Goal: Task Accomplishment & Management: Use online tool/utility

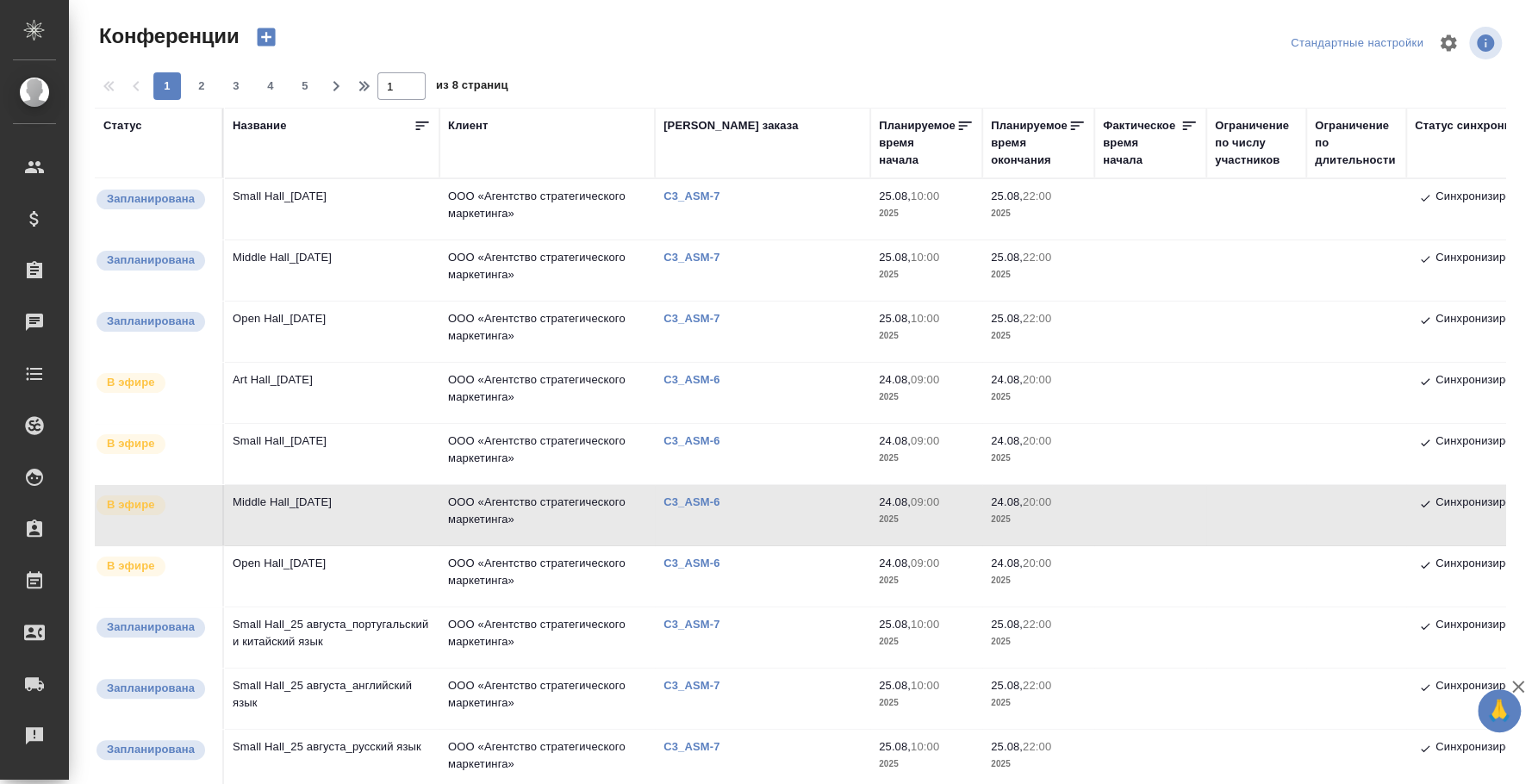
click at [305, 376] on td "Art Hall_[DATE]" at bounding box center [331, 392] width 215 height 60
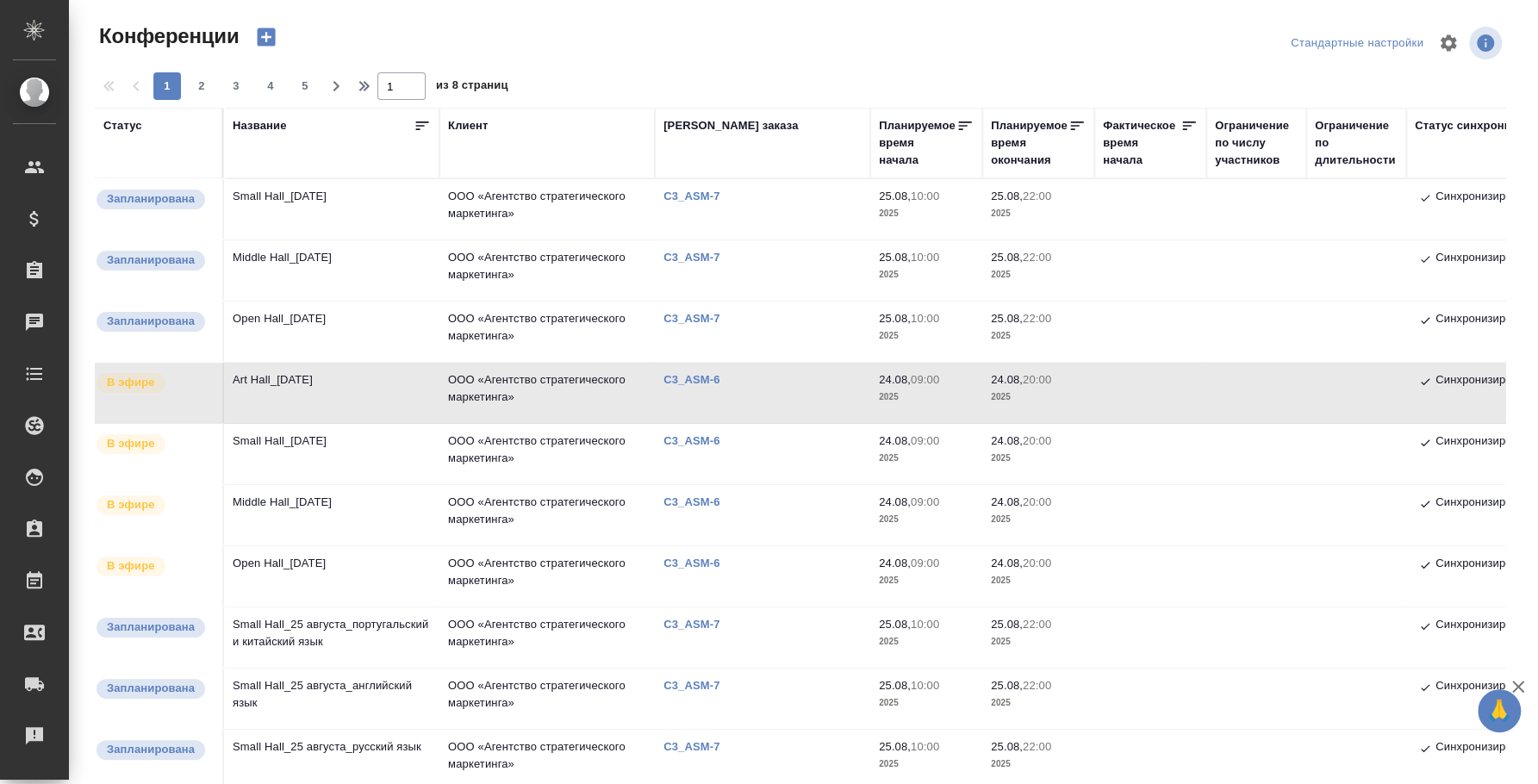
click at [317, 384] on td "Art Hall_[DATE]" at bounding box center [331, 392] width 215 height 60
click at [291, 387] on td "Art Hall_[DATE]" at bounding box center [331, 392] width 215 height 60
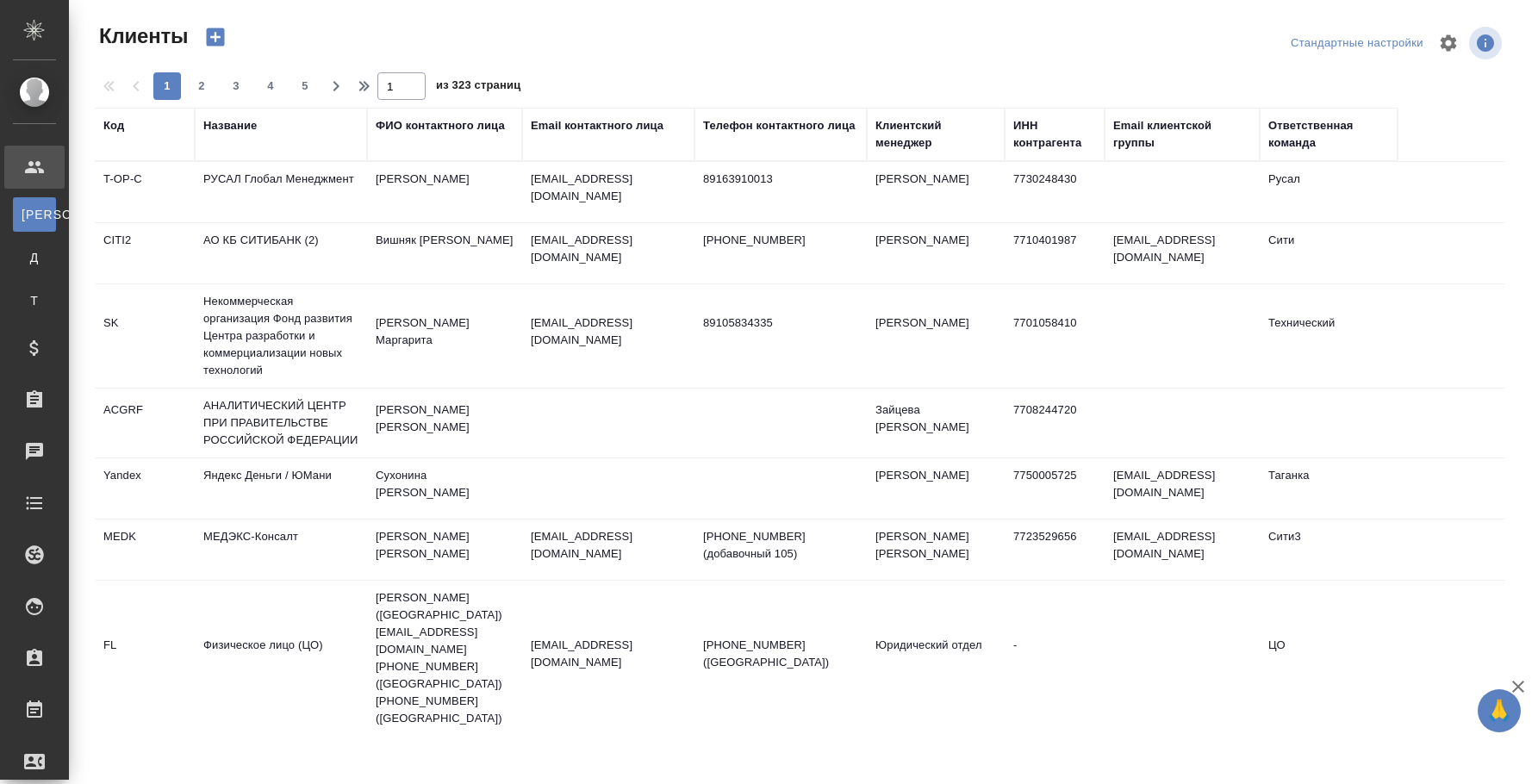
select select "RU"
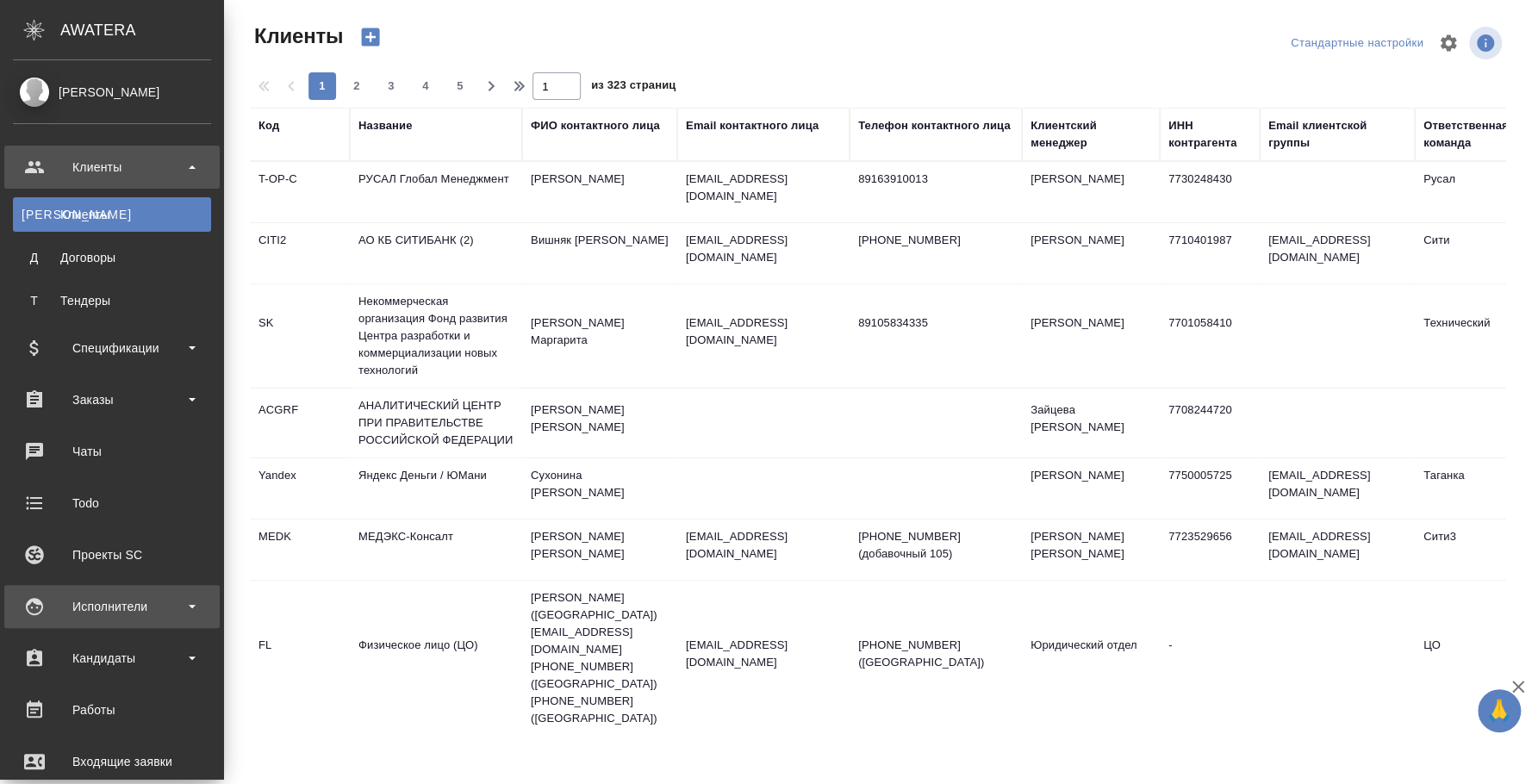
click at [106, 606] on div "Исполнители" at bounding box center [112, 606] width 199 height 26
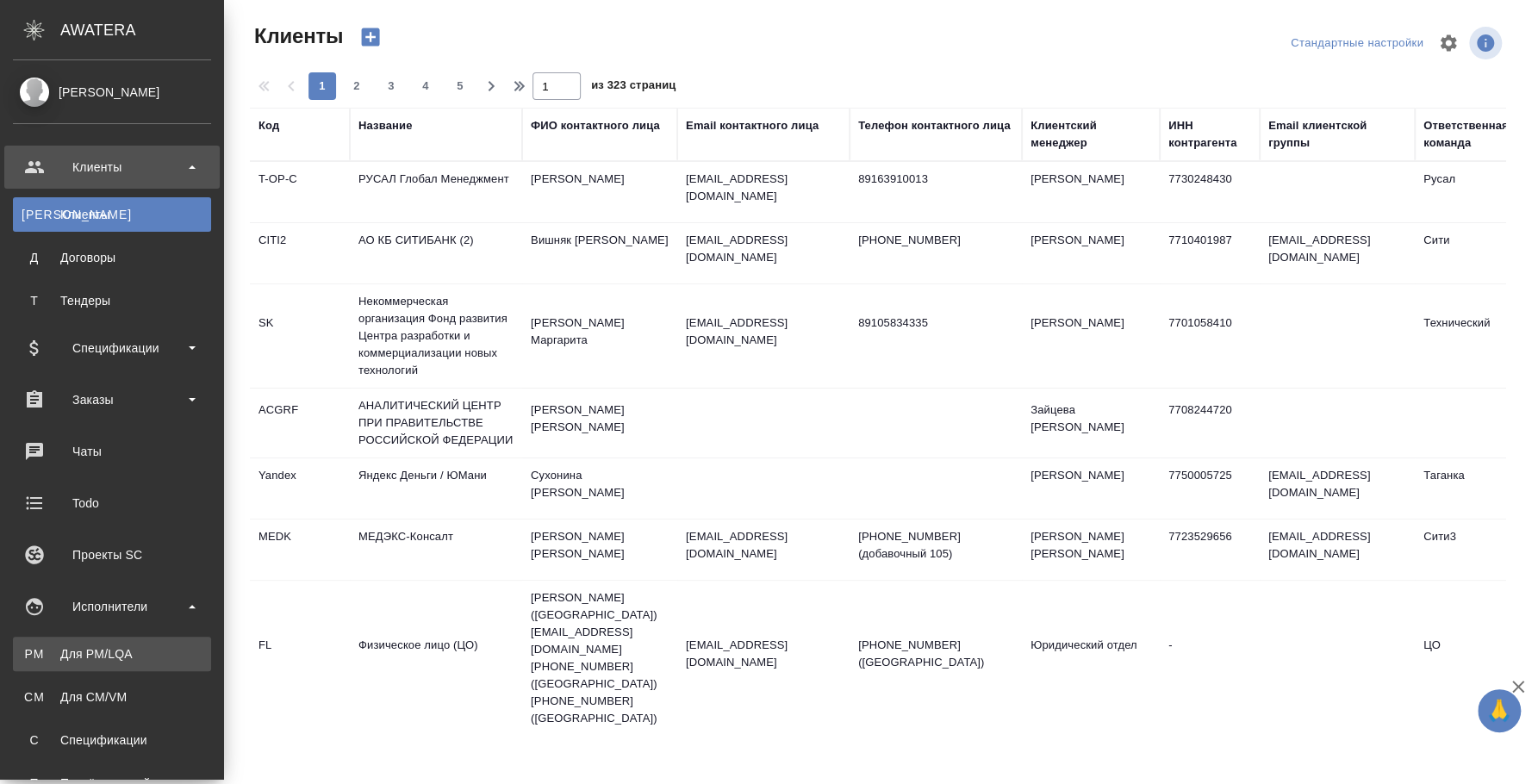
click at [110, 640] on link "PM Для PM/LQA" at bounding box center [112, 653] width 199 height 35
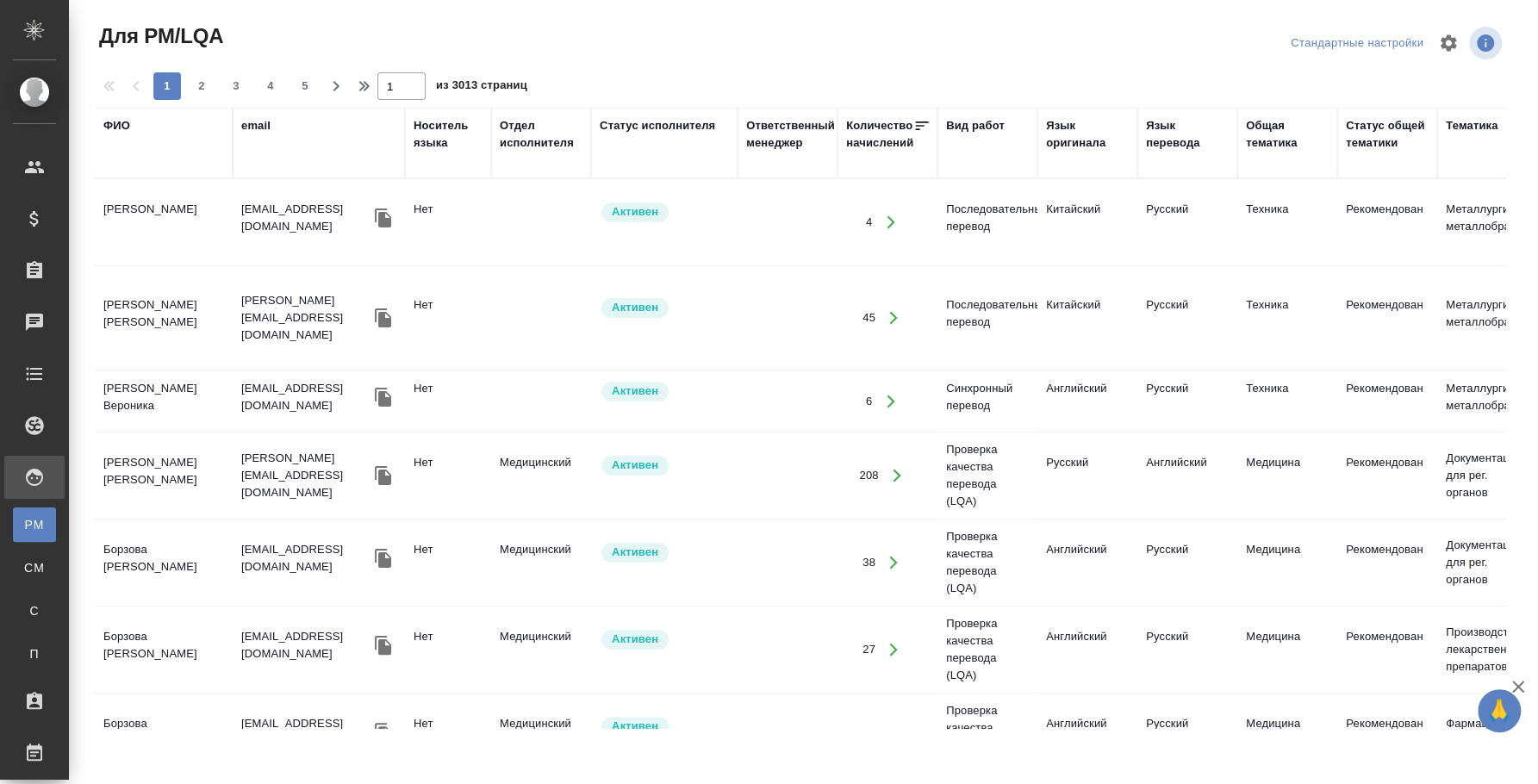
click at [243, 115] on th "email" at bounding box center [318, 142] width 173 height 71
click at [265, 125] on div "email" at bounding box center [256, 125] width 30 height 17
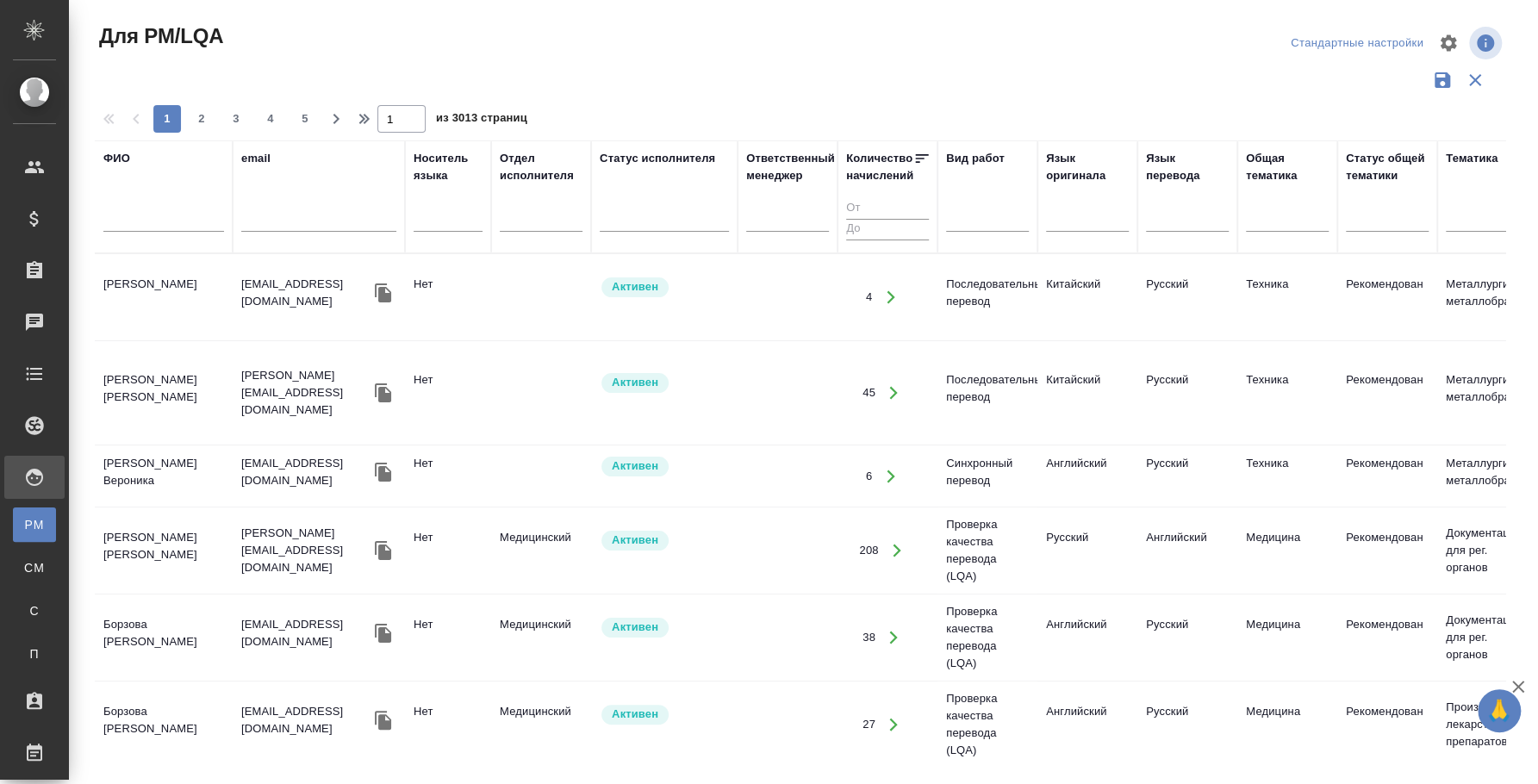
click at [270, 204] on div at bounding box center [318, 222] width 155 height 42
click at [317, 221] on input "text" at bounding box center [318, 221] width 155 height 21
paste input "[EMAIL_ADDRESS][DOMAIN_NAME]"
type input "[EMAIL_ADDRESS][DOMAIN_NAME]"
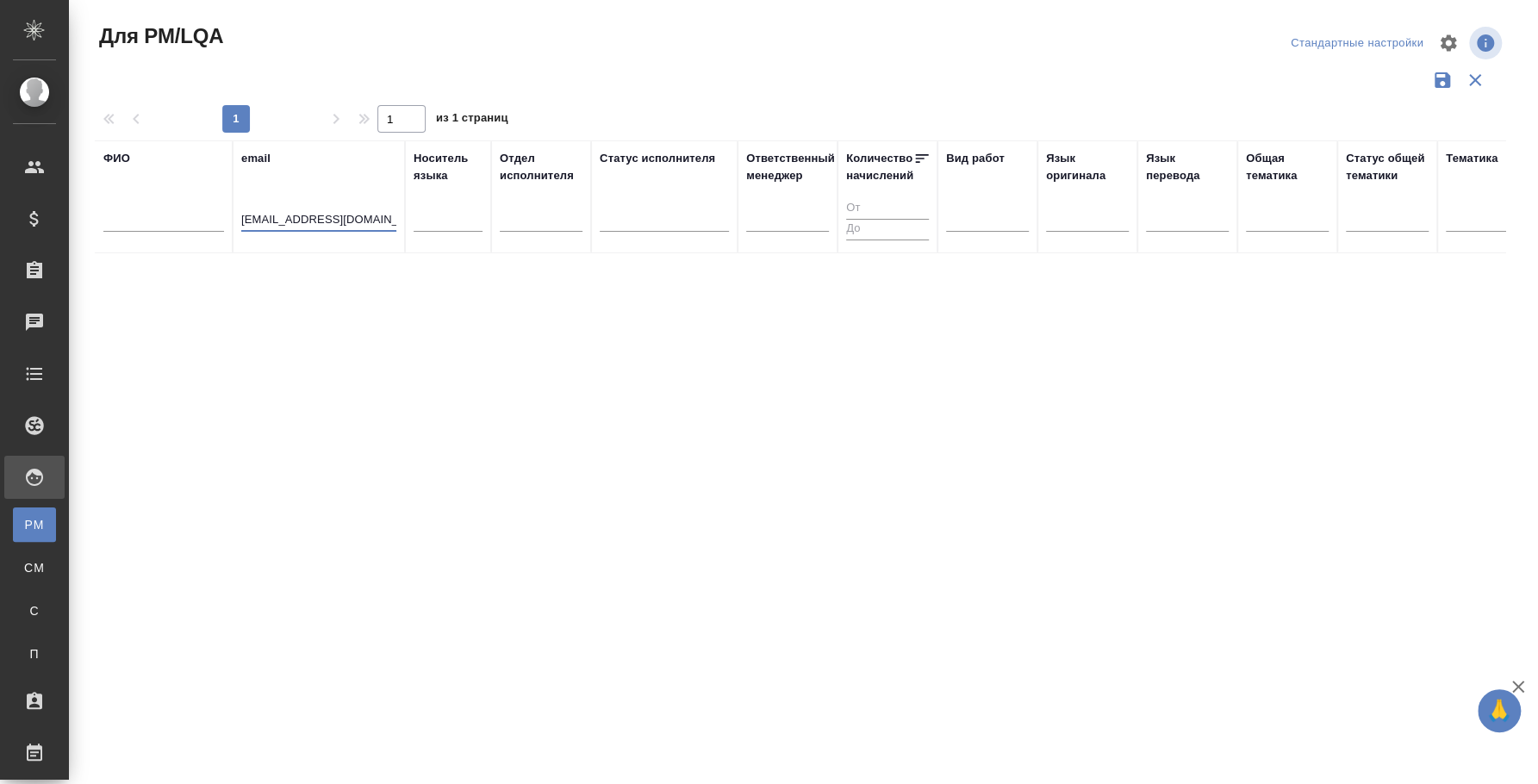
click at [292, 222] on input "[EMAIL_ADDRESS][DOMAIN_NAME]" at bounding box center [318, 221] width 155 height 21
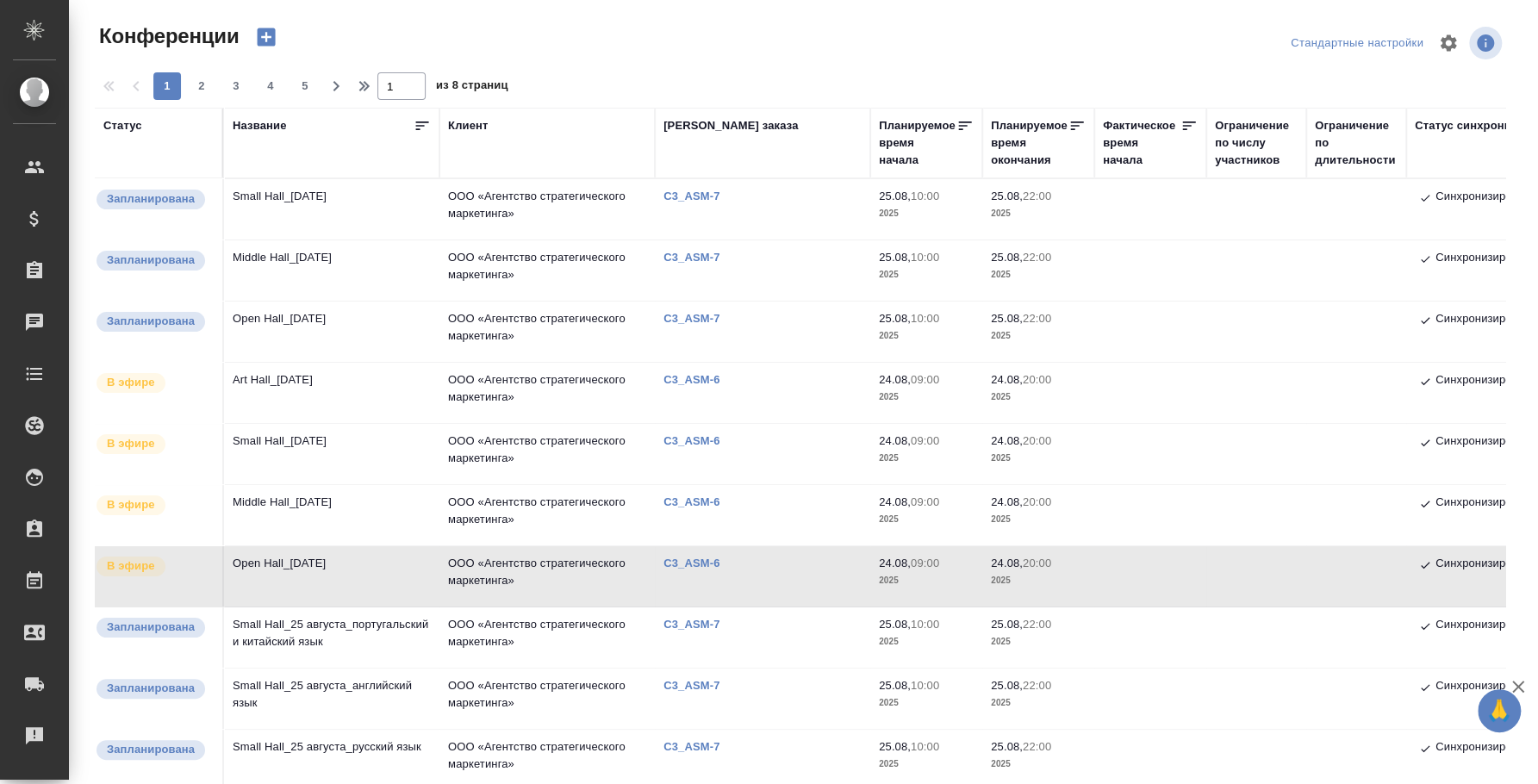
click at [326, 375] on td "Art Hall_[DATE]" at bounding box center [331, 392] width 215 height 60
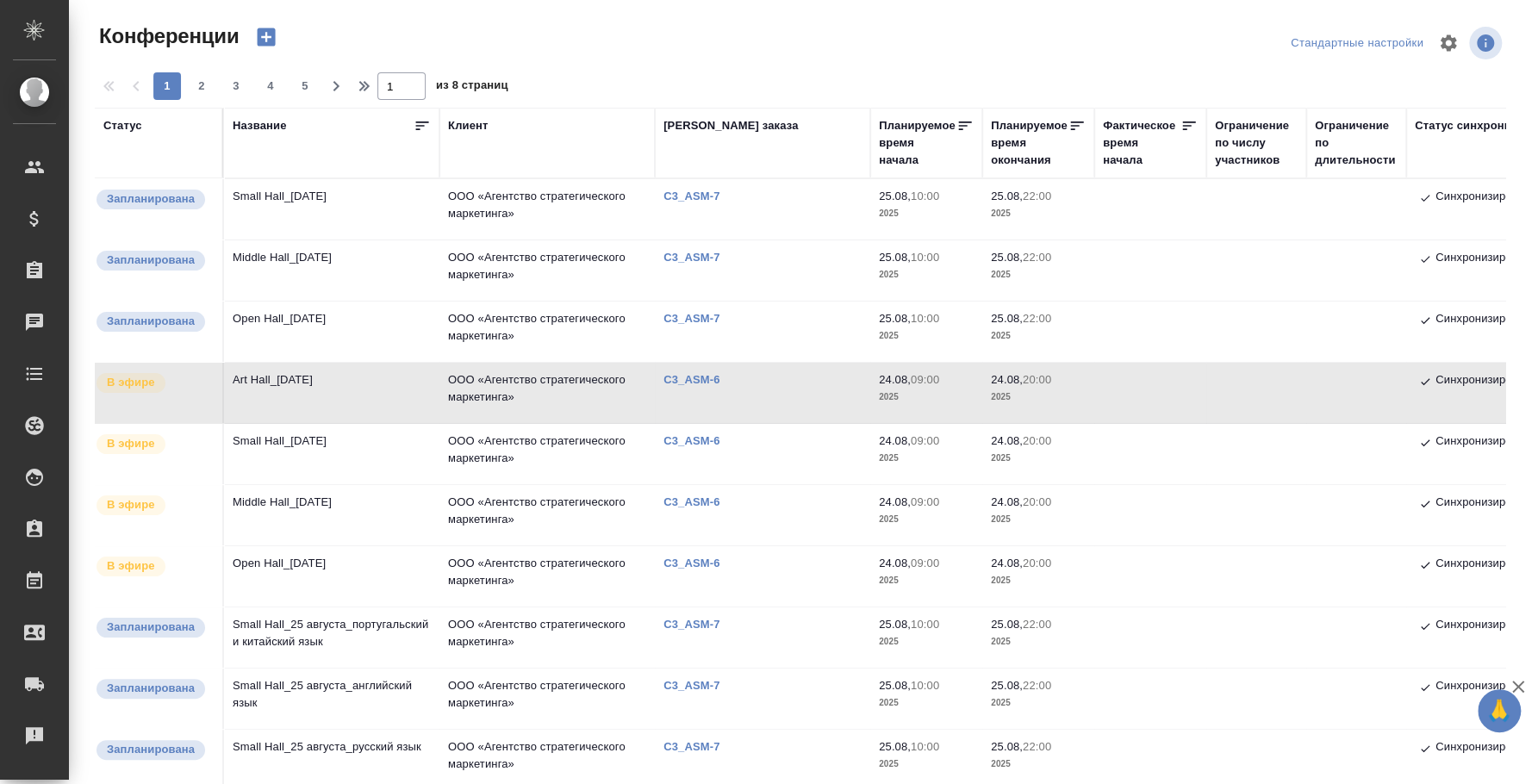
click at [259, 375] on td "Art Hall_[DATE]" at bounding box center [331, 392] width 215 height 60
click at [336, 202] on td "Small Hall_[DATE]" at bounding box center [331, 208] width 215 height 60
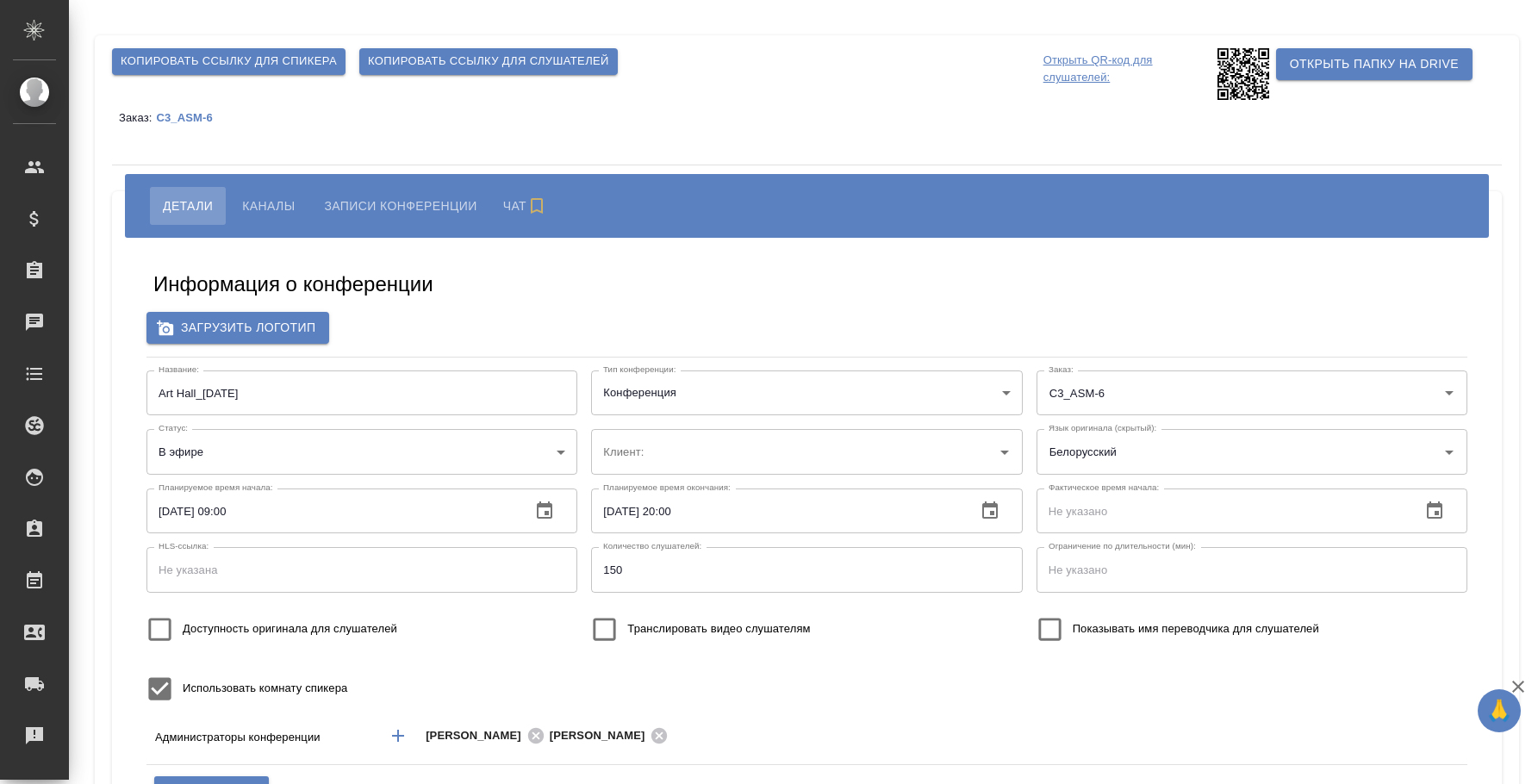
type input "ООО «Агентство стратегического маркетинга»"
type input "пле"
click at [272, 203] on span "Каналы" at bounding box center [268, 206] width 53 height 21
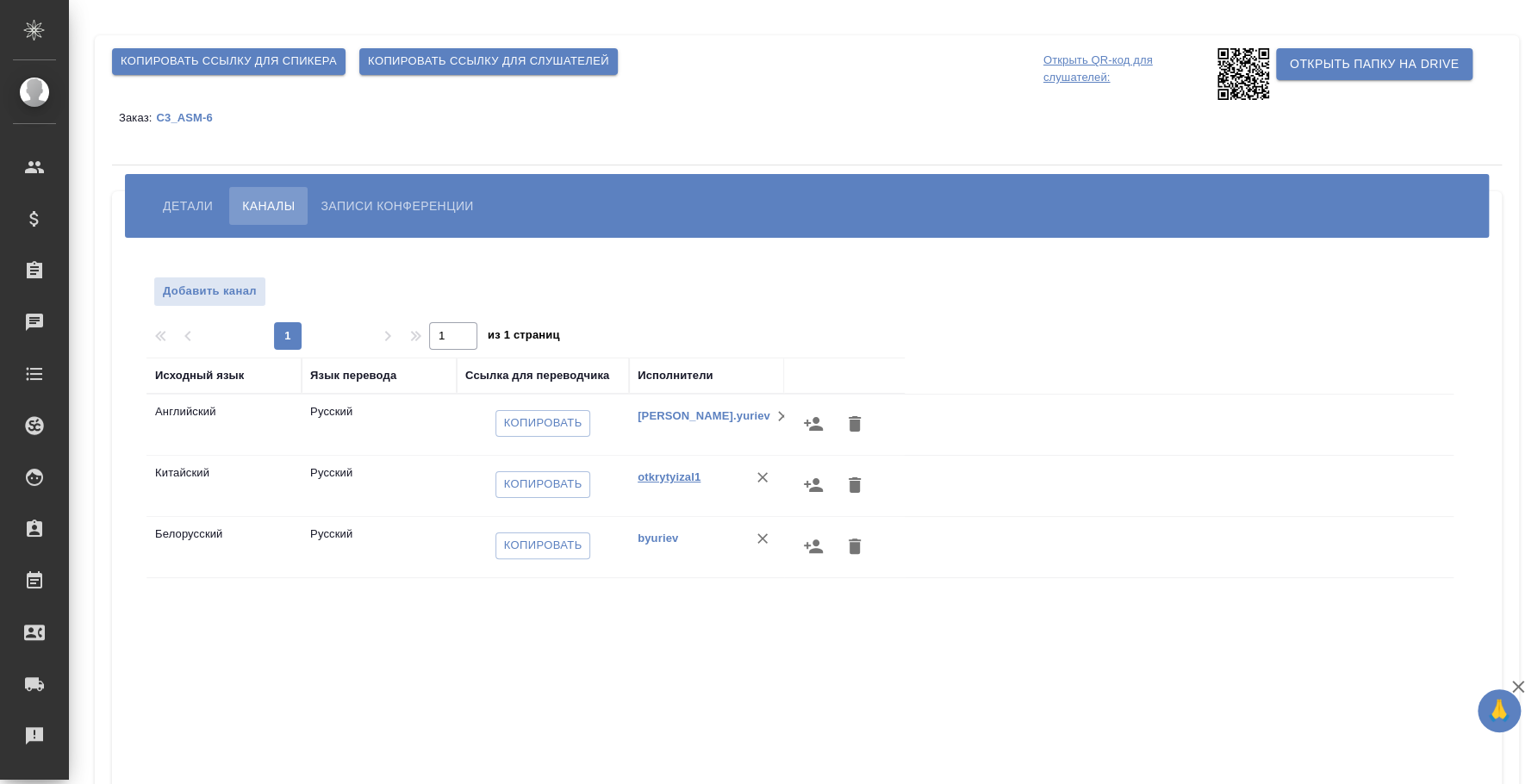
click at [673, 478] on link "otkrytyizal1" at bounding box center [669, 476] width 63 height 13
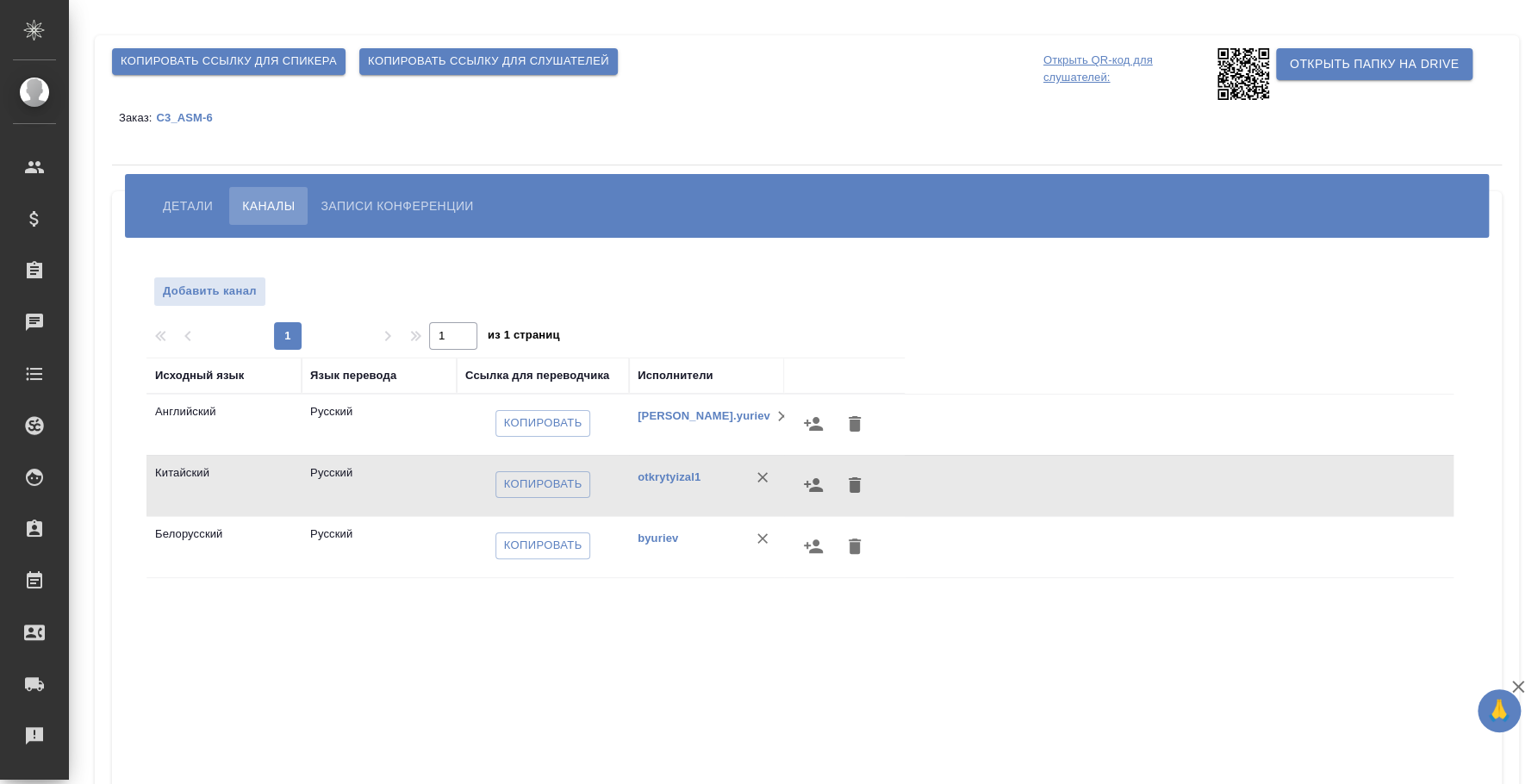
click at [763, 476] on icon "button" at bounding box center [762, 476] width 17 height 17
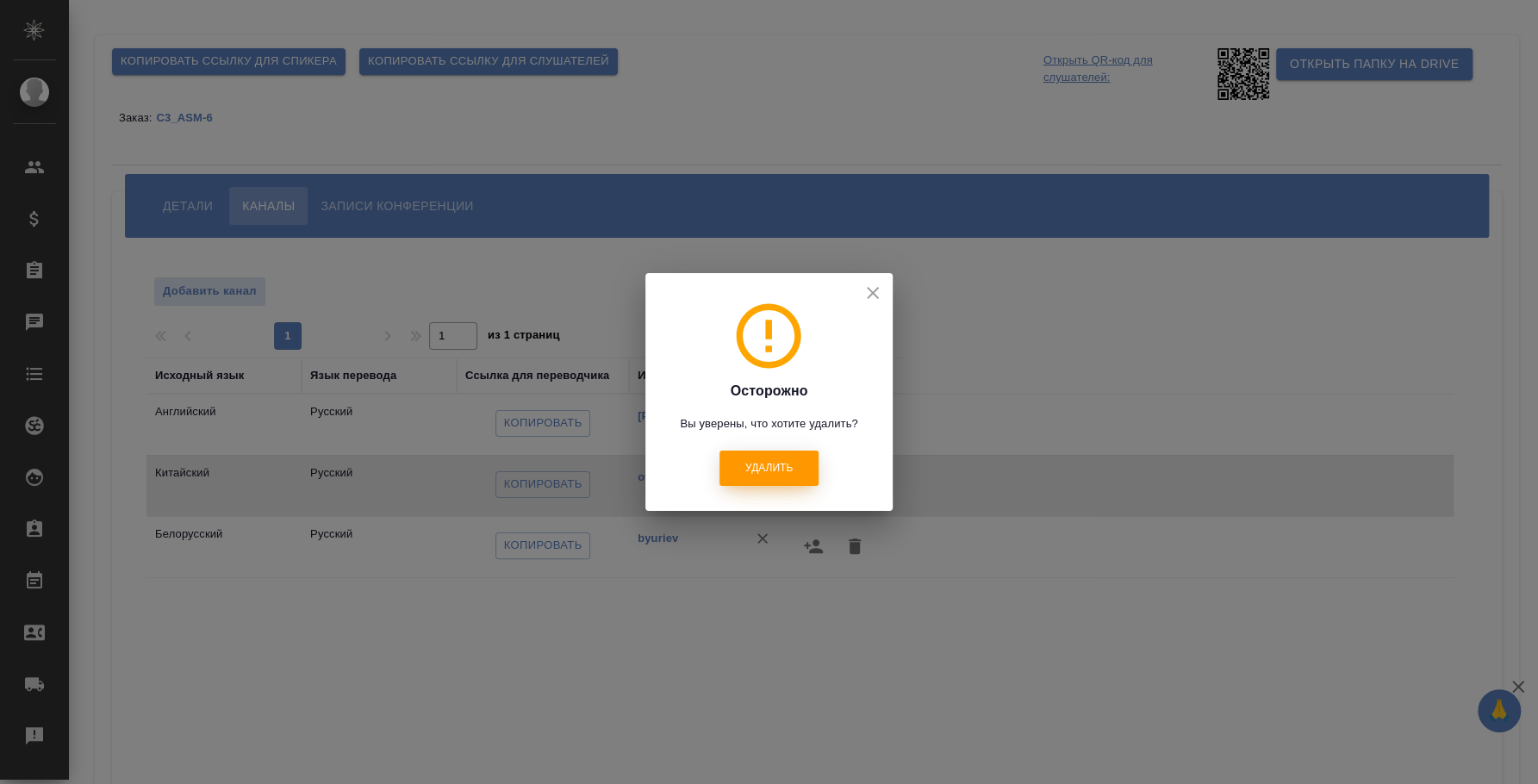
click at [774, 472] on span "Удалить" at bounding box center [768, 468] width 47 height 14
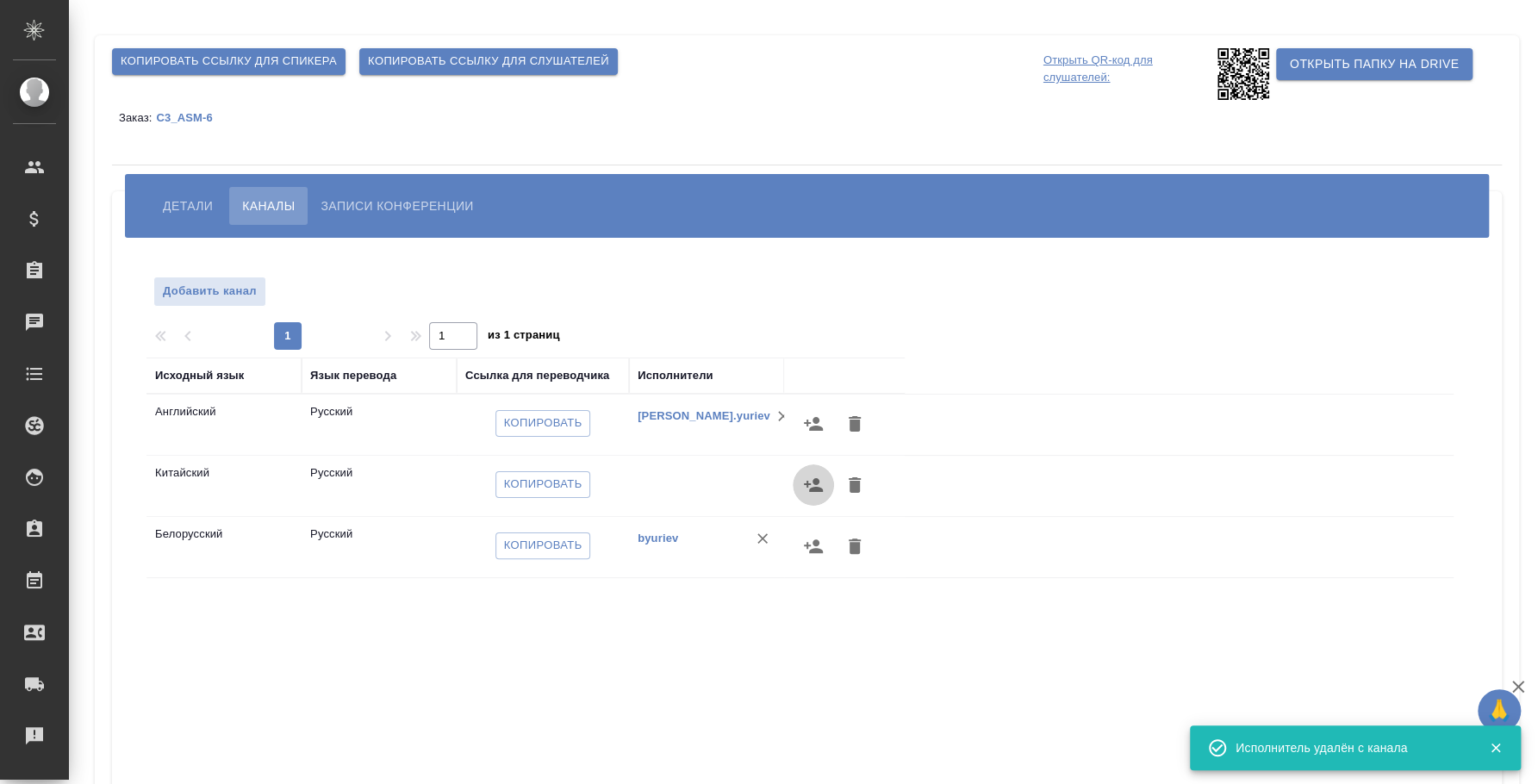
click at [810, 493] on icon "button" at bounding box center [813, 485] width 21 height 21
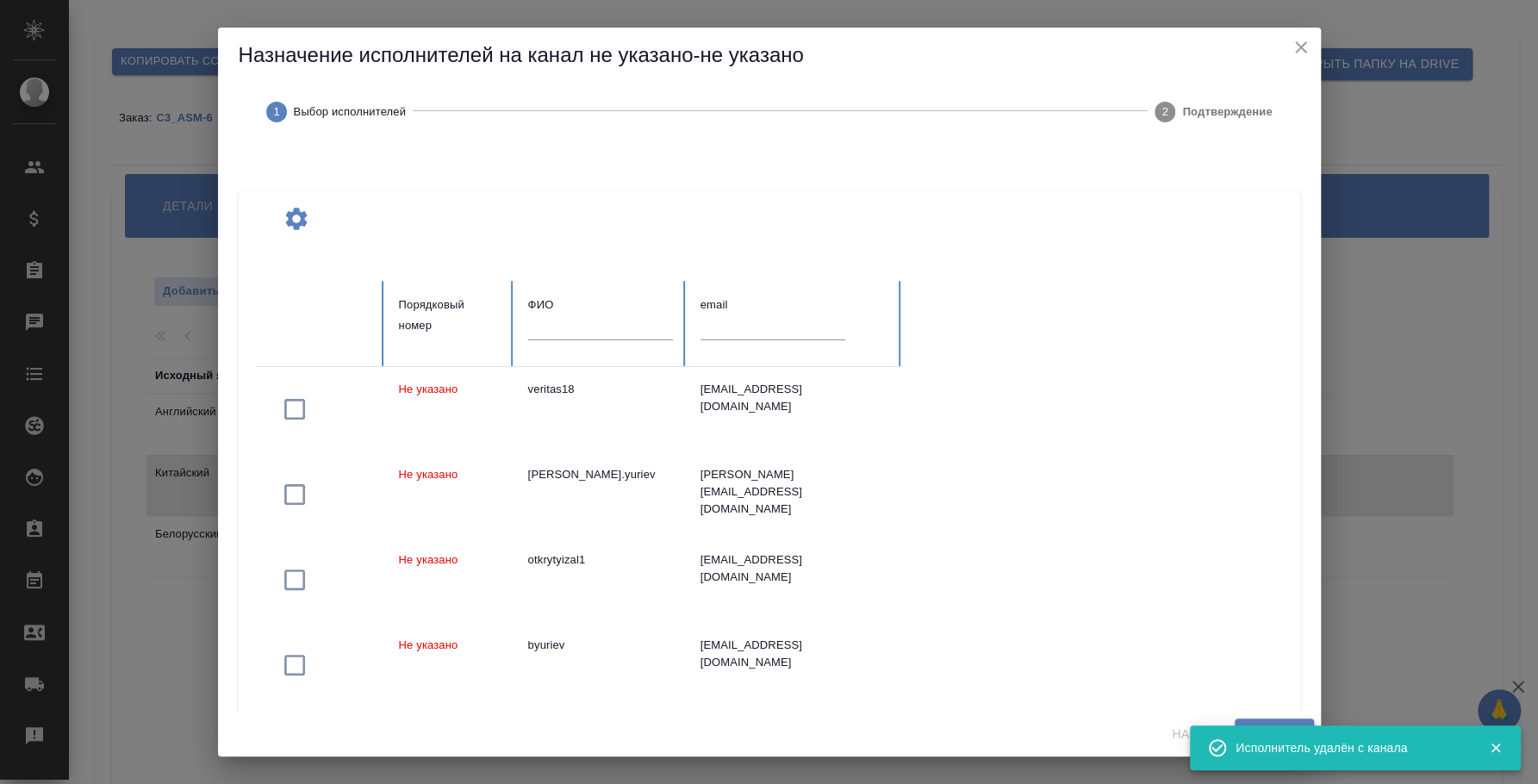
click at [746, 329] on input "text" at bounding box center [773, 327] width 145 height 24
paste input "[EMAIL_ADDRESS][DOMAIN_NAME]"
type input "[EMAIL_ADDRESS][DOMAIN_NAME]"
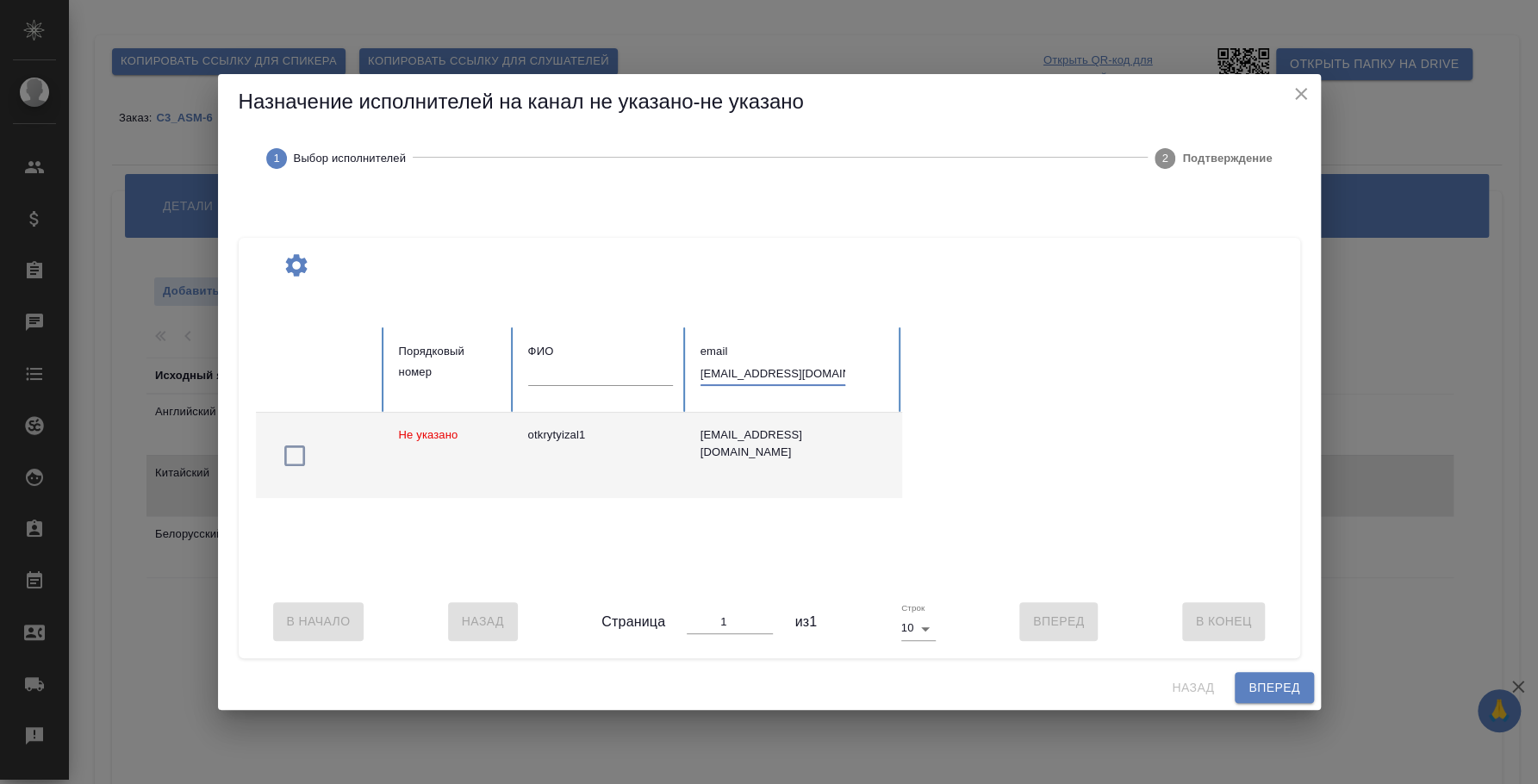
click at [295, 450] on icon "button" at bounding box center [294, 455] width 28 height 28
click at [1271, 686] on span "Вперед" at bounding box center [1273, 687] width 51 height 21
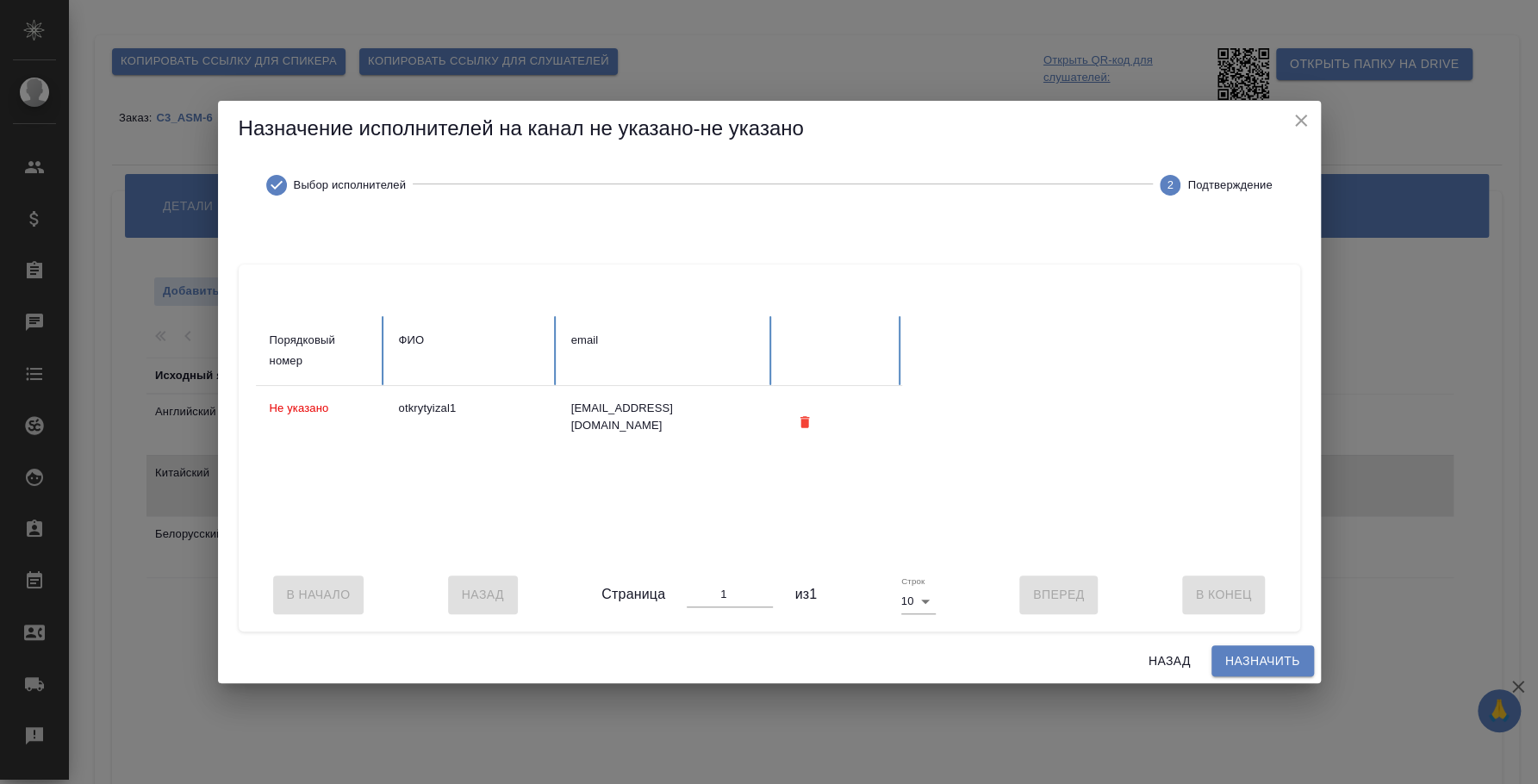
click at [1266, 671] on span "Назначить" at bounding box center [1263, 661] width 75 height 21
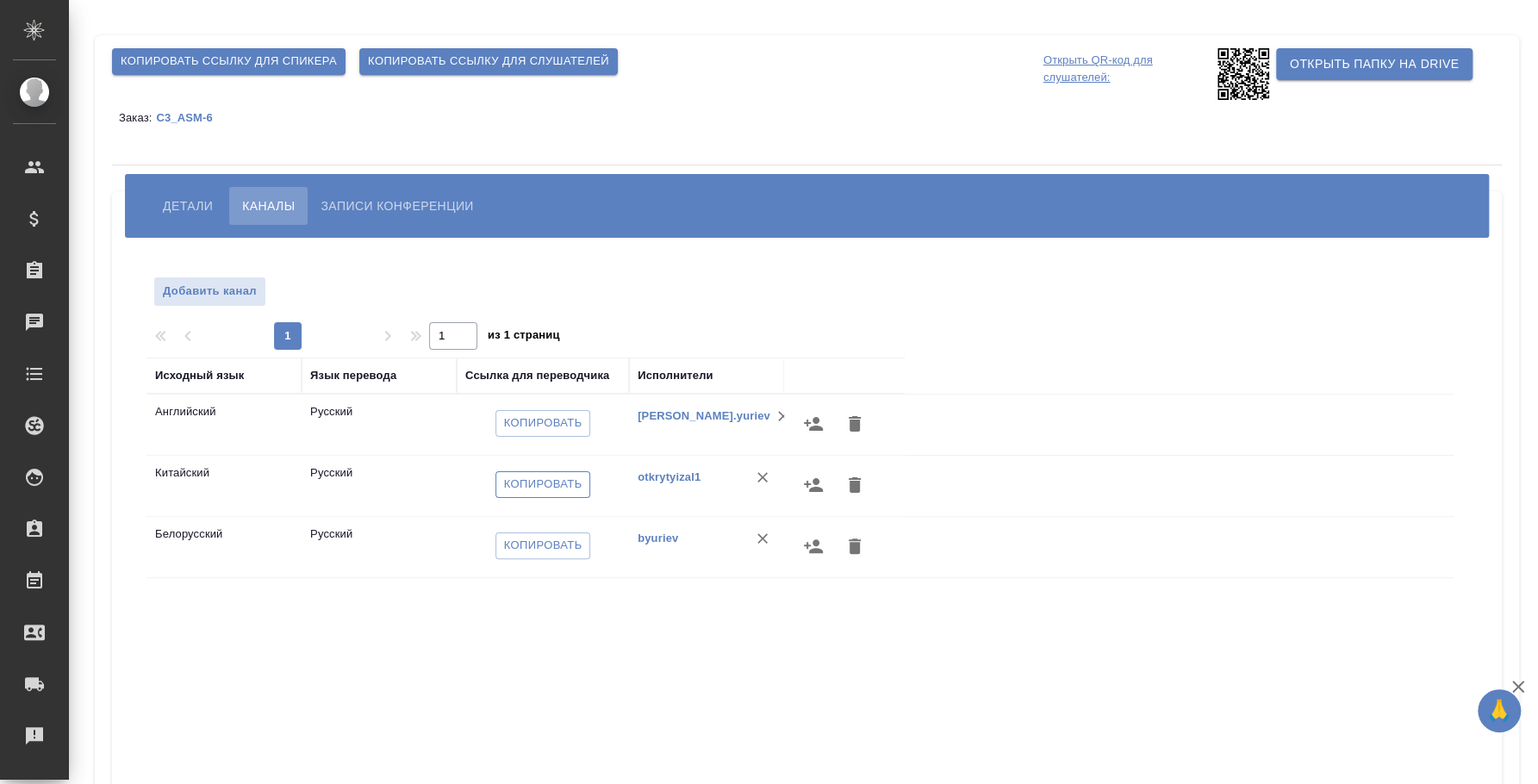
click at [549, 475] on span "Копировать" at bounding box center [544, 485] width 79 height 20
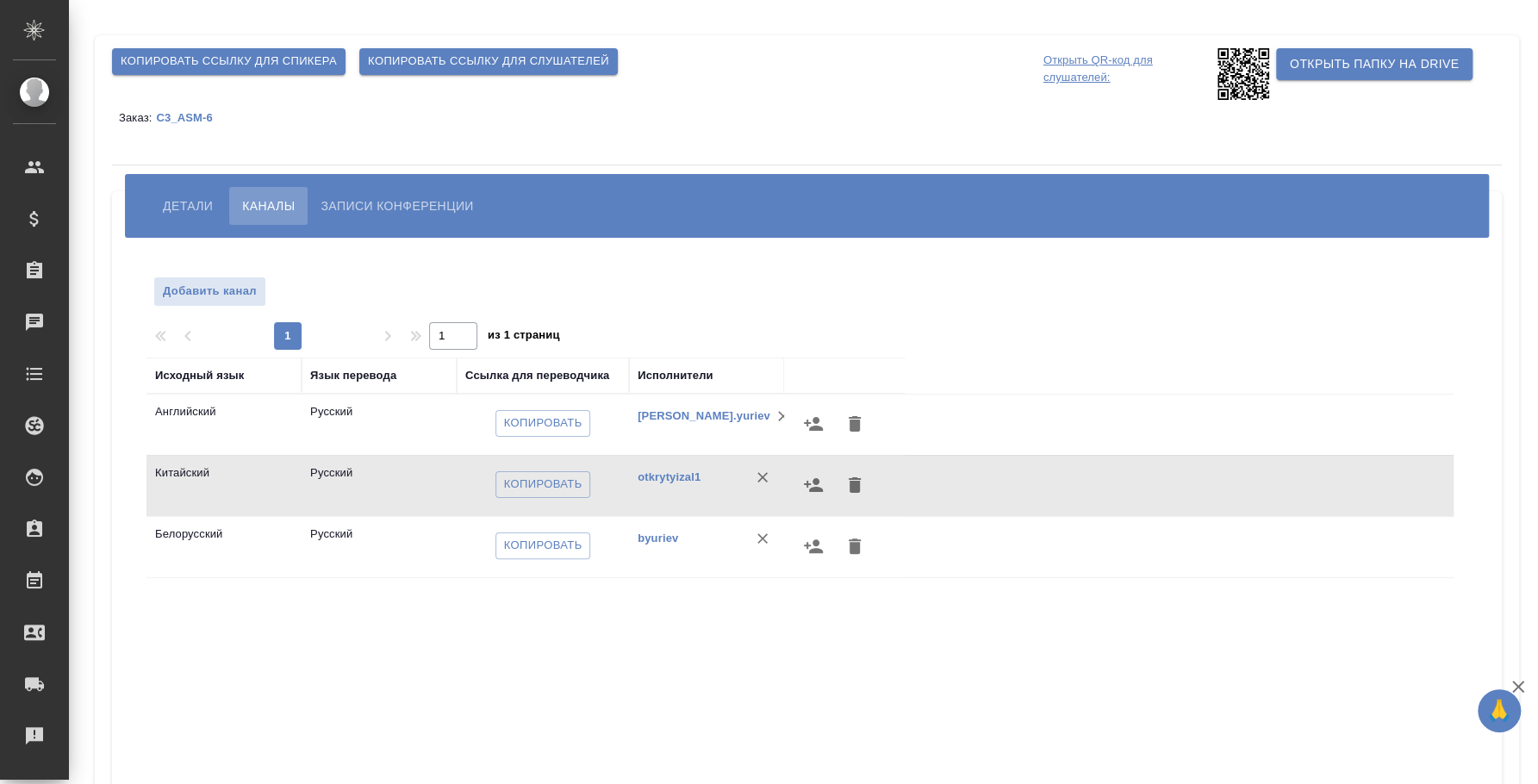
click at [480, 63] on span "Копировать ссылку для слушателей" at bounding box center [488, 62] width 241 height 20
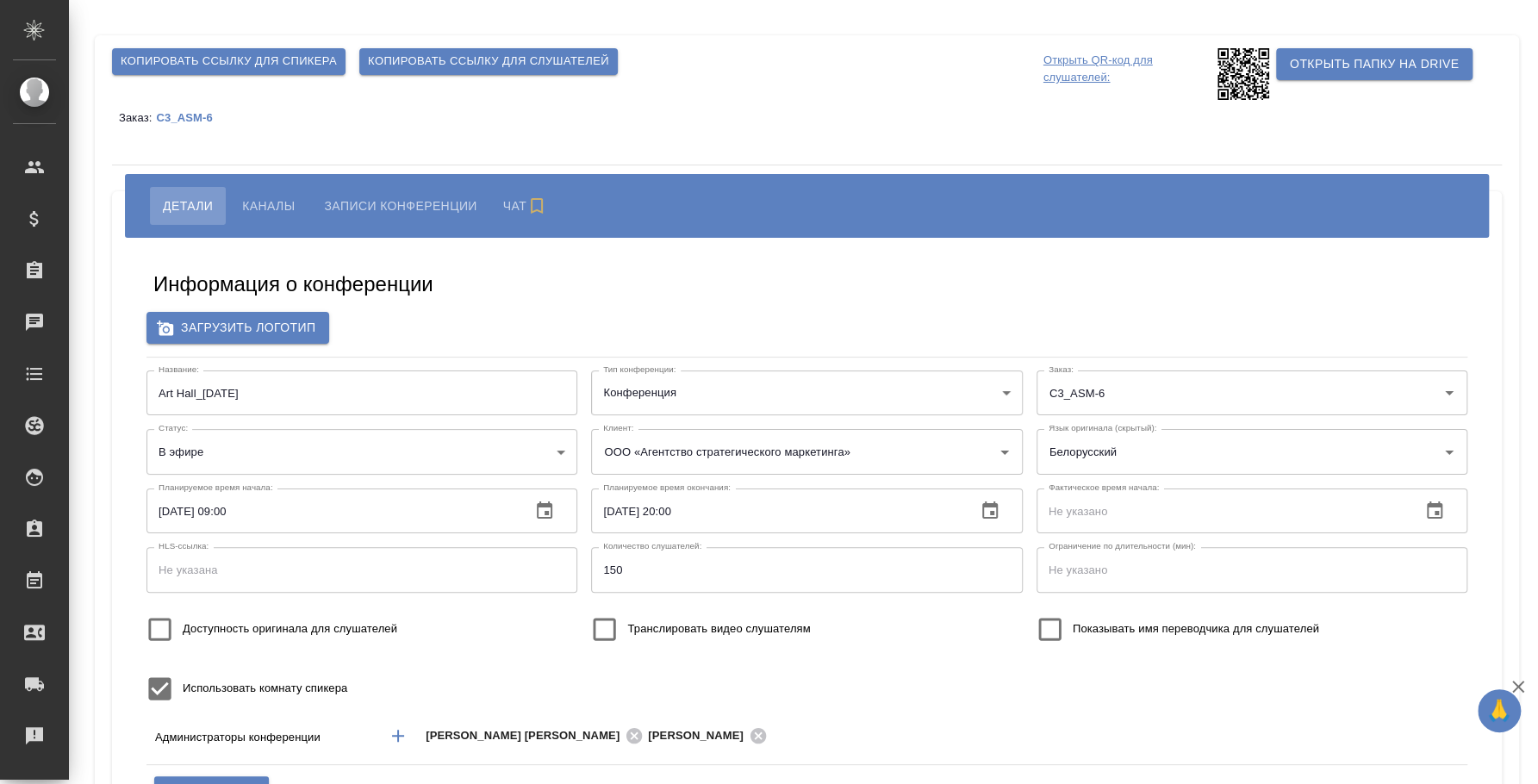
type input "ООО «Агентство стратегического маркетинга»"
type input "пле"
click at [277, 192] on button "Каналы" at bounding box center [268, 206] width 79 height 38
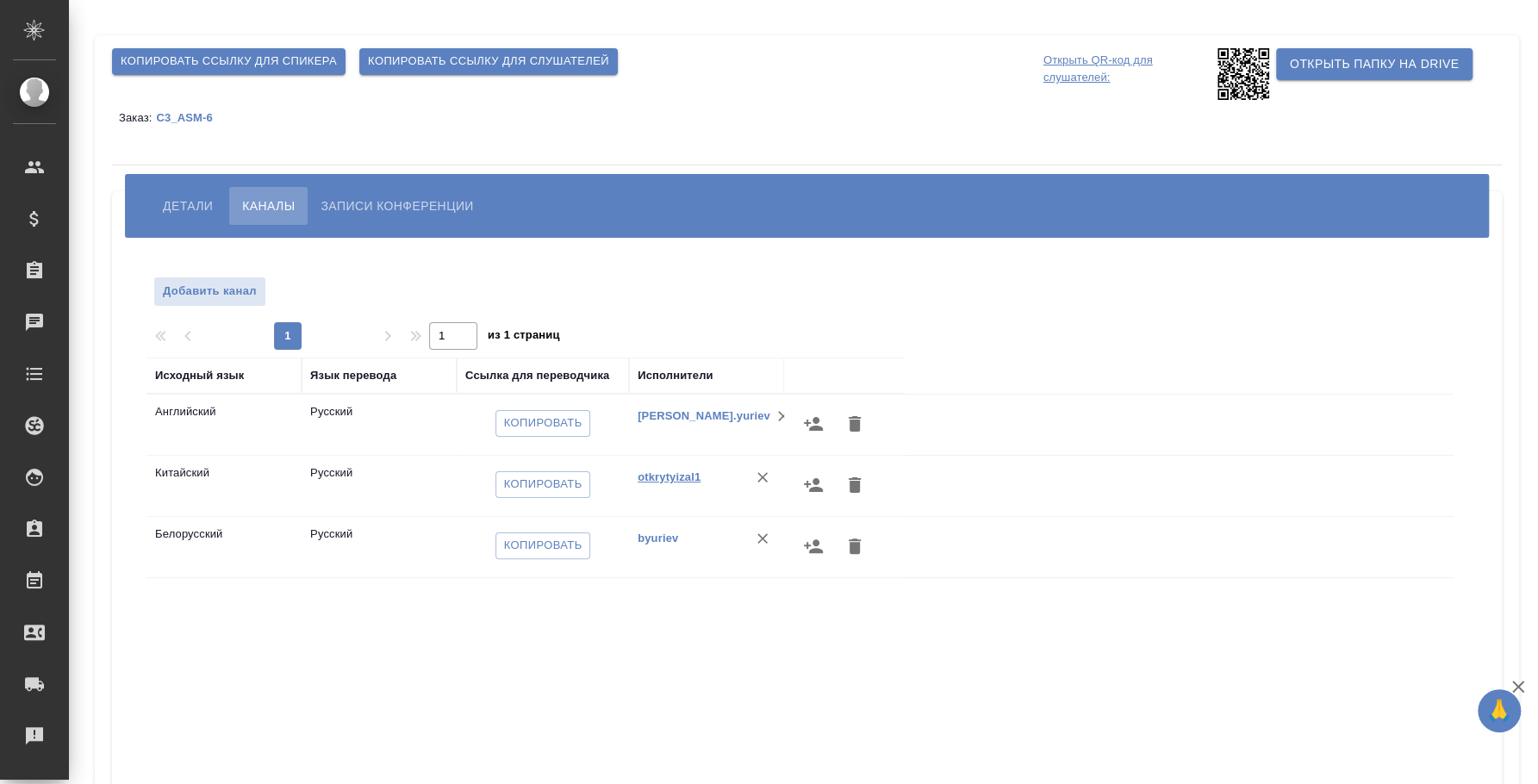
click at [663, 476] on link "otkrytyizal1" at bounding box center [669, 476] width 63 height 13
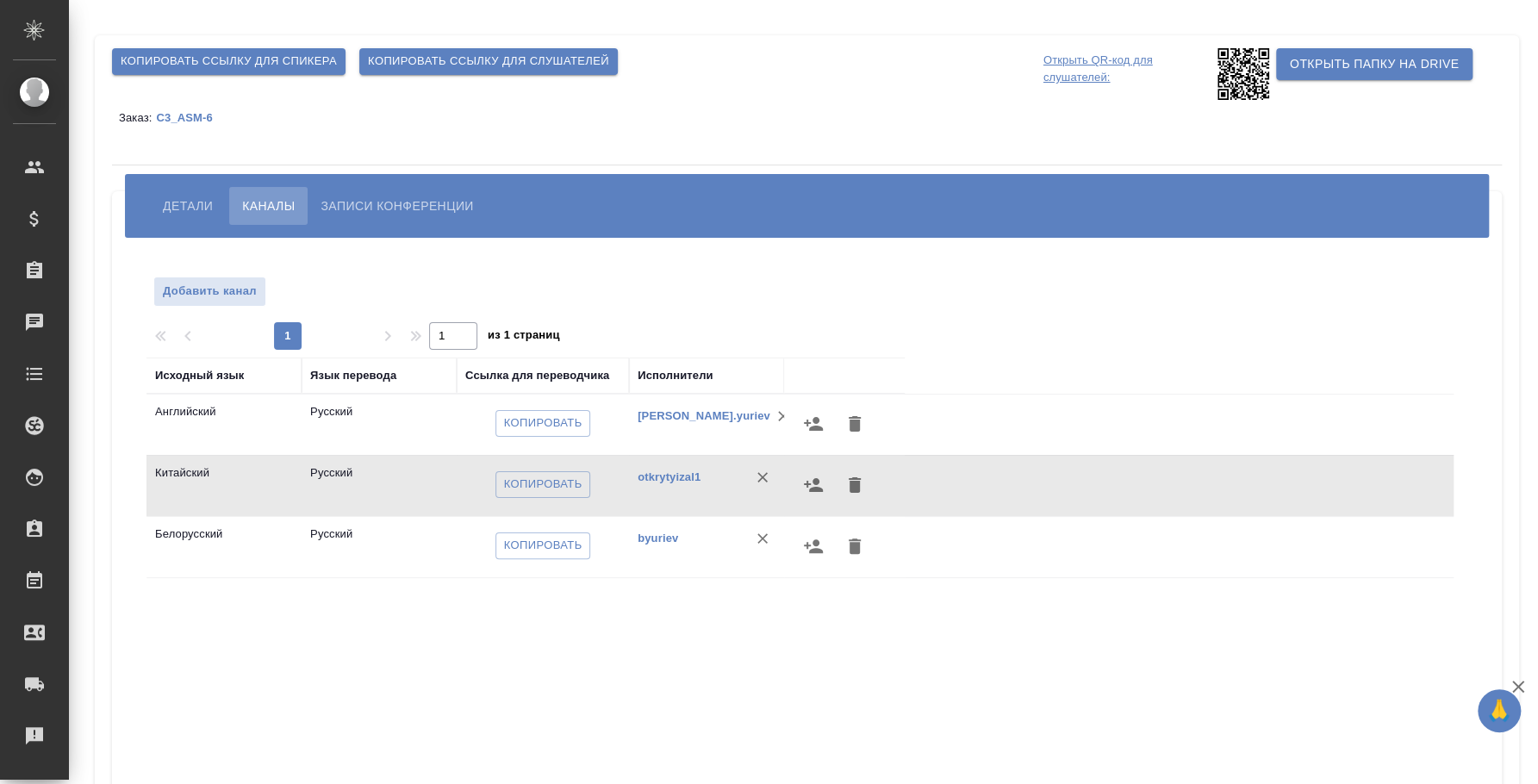
click at [182, 203] on span "Детали" at bounding box center [188, 206] width 50 height 21
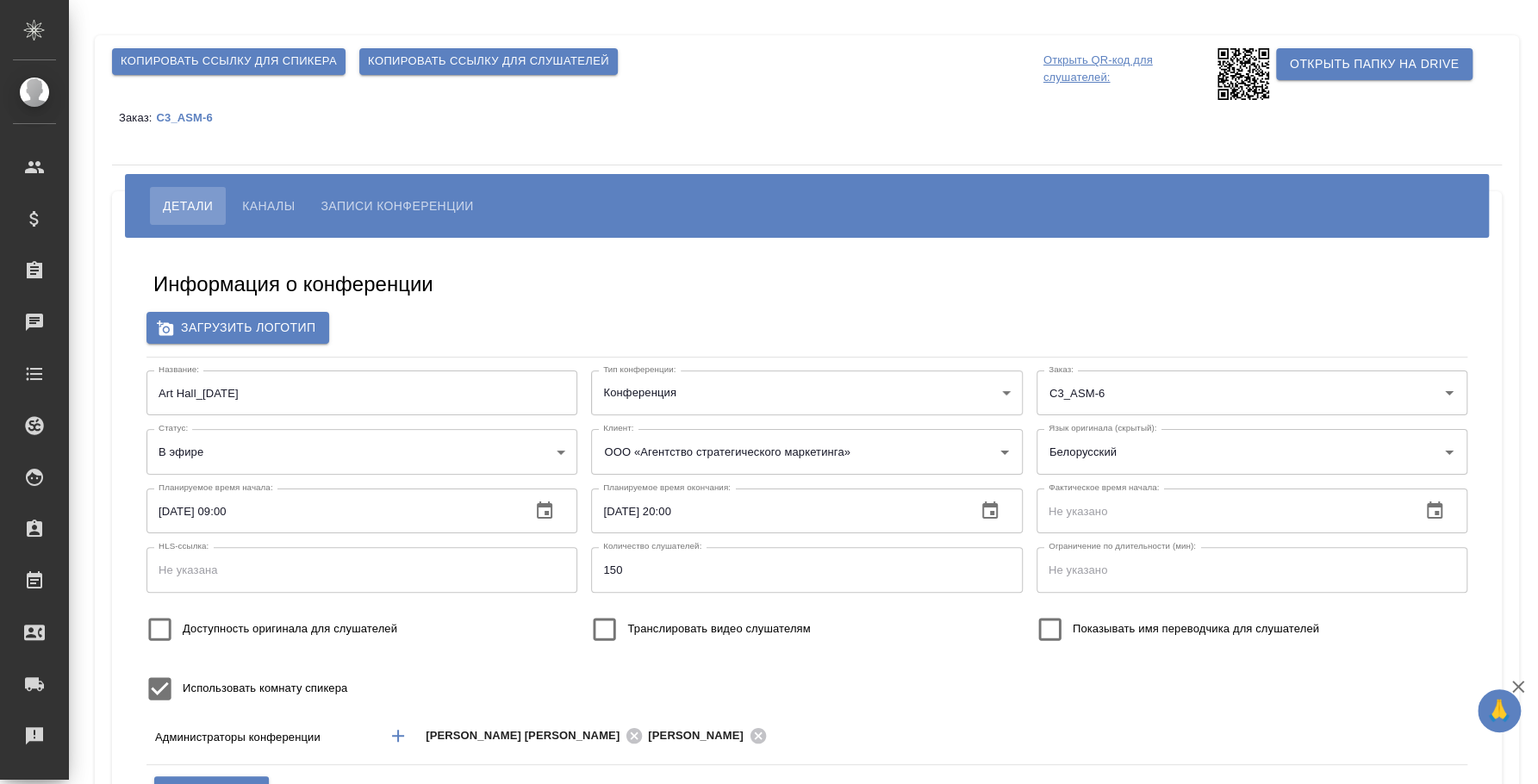
click at [254, 208] on span "Каналы" at bounding box center [268, 206] width 53 height 21
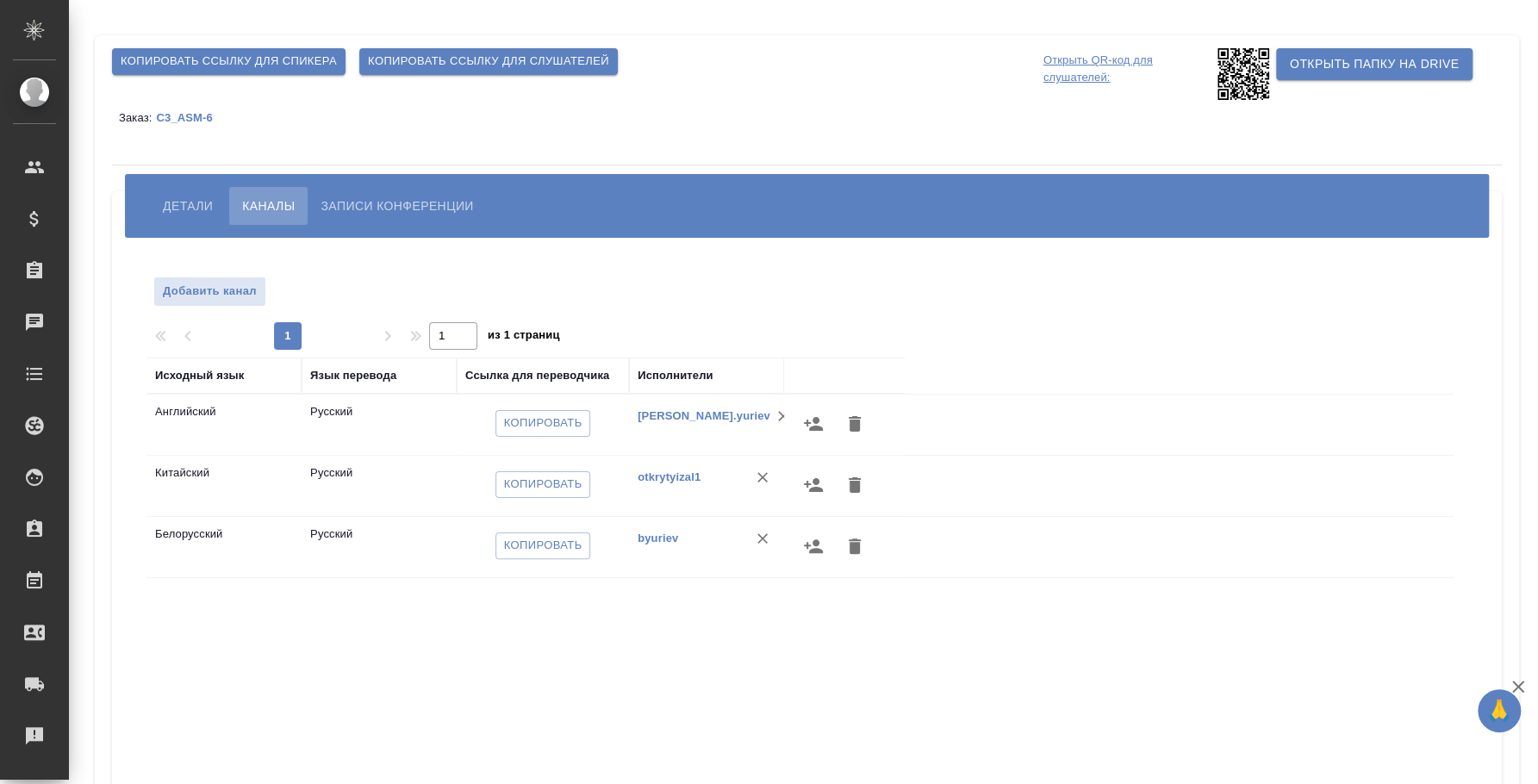
click at [196, 197] on span "Детали" at bounding box center [188, 206] width 50 height 21
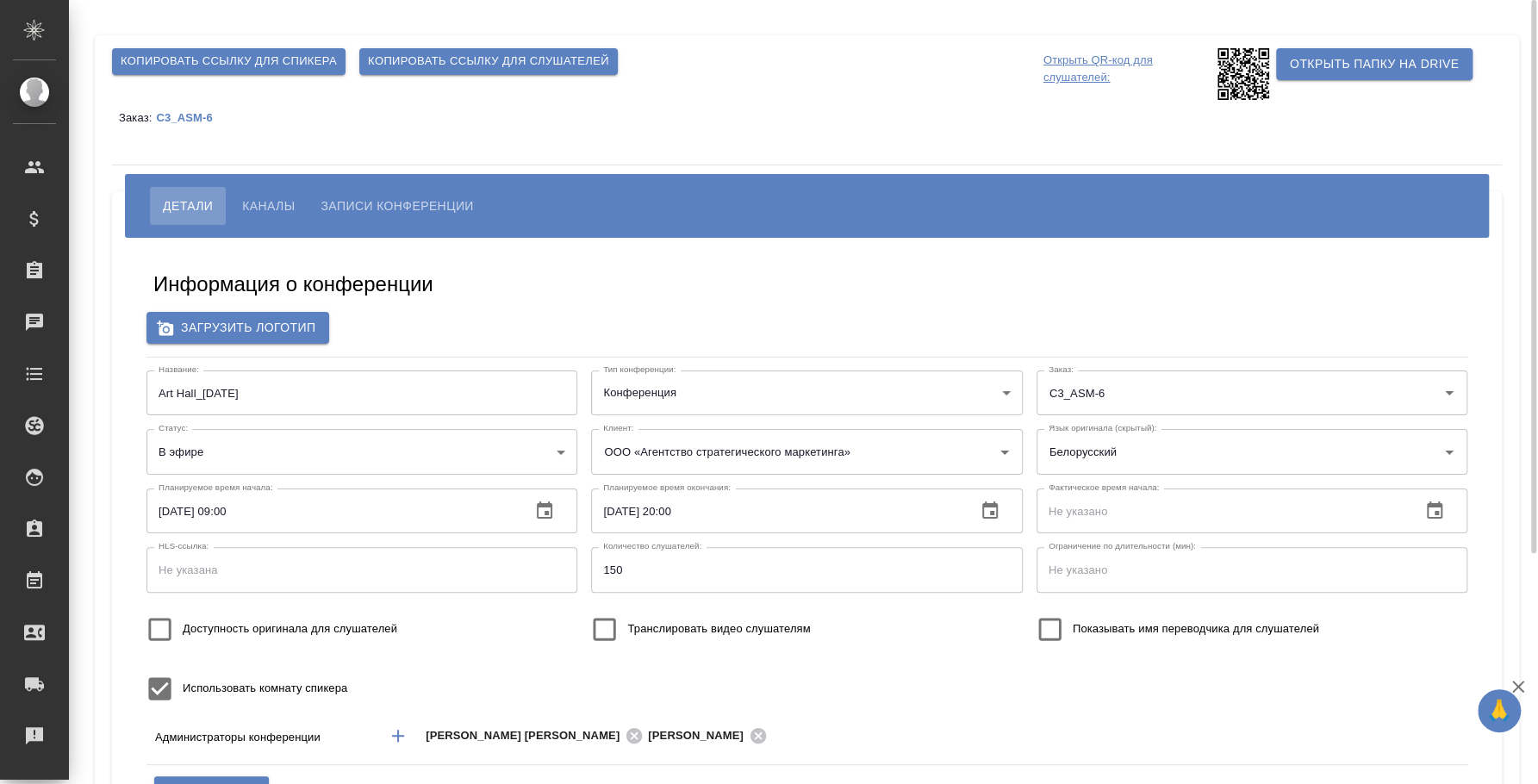
click at [259, 199] on span "Каналы" at bounding box center [268, 206] width 53 height 21
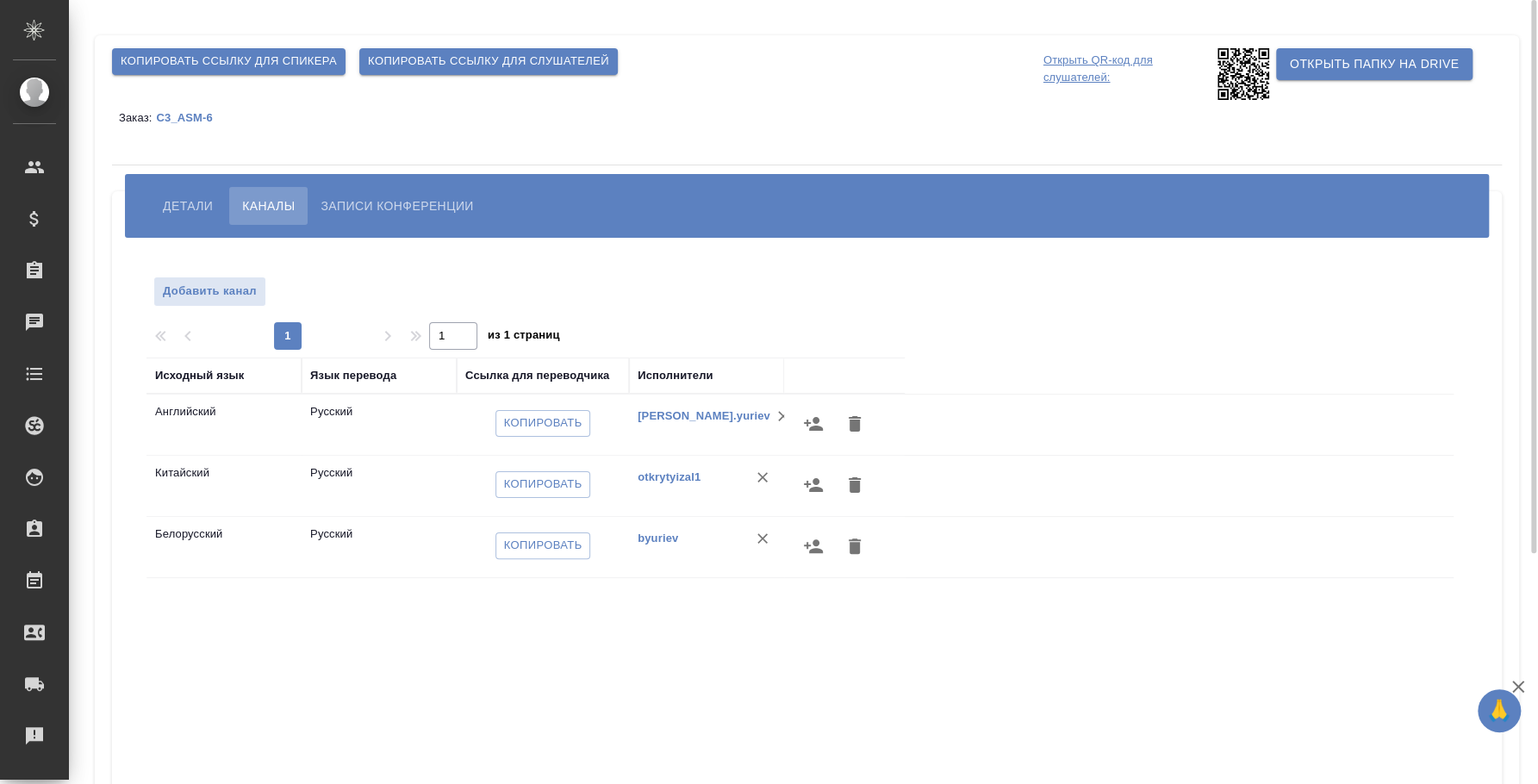
click at [427, 71] on span "Копировать ссылку для слушателей" at bounding box center [488, 62] width 241 height 20
click at [673, 415] on link "boris.yuriev" at bounding box center [704, 416] width 132 height 13
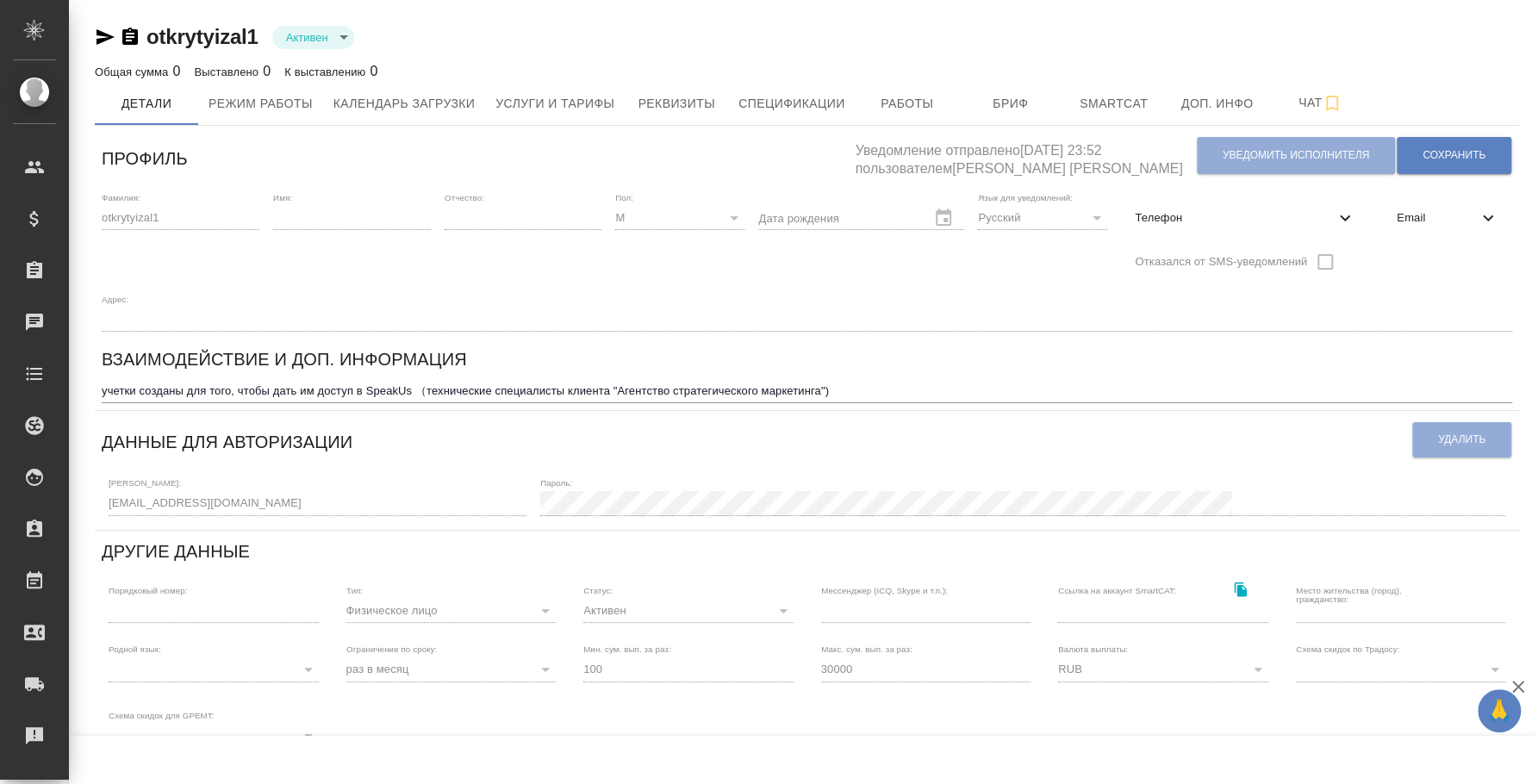
click at [128, 40] on icon "button" at bounding box center [130, 37] width 21 height 21
click at [98, 32] on icon "button" at bounding box center [106, 37] width 18 height 15
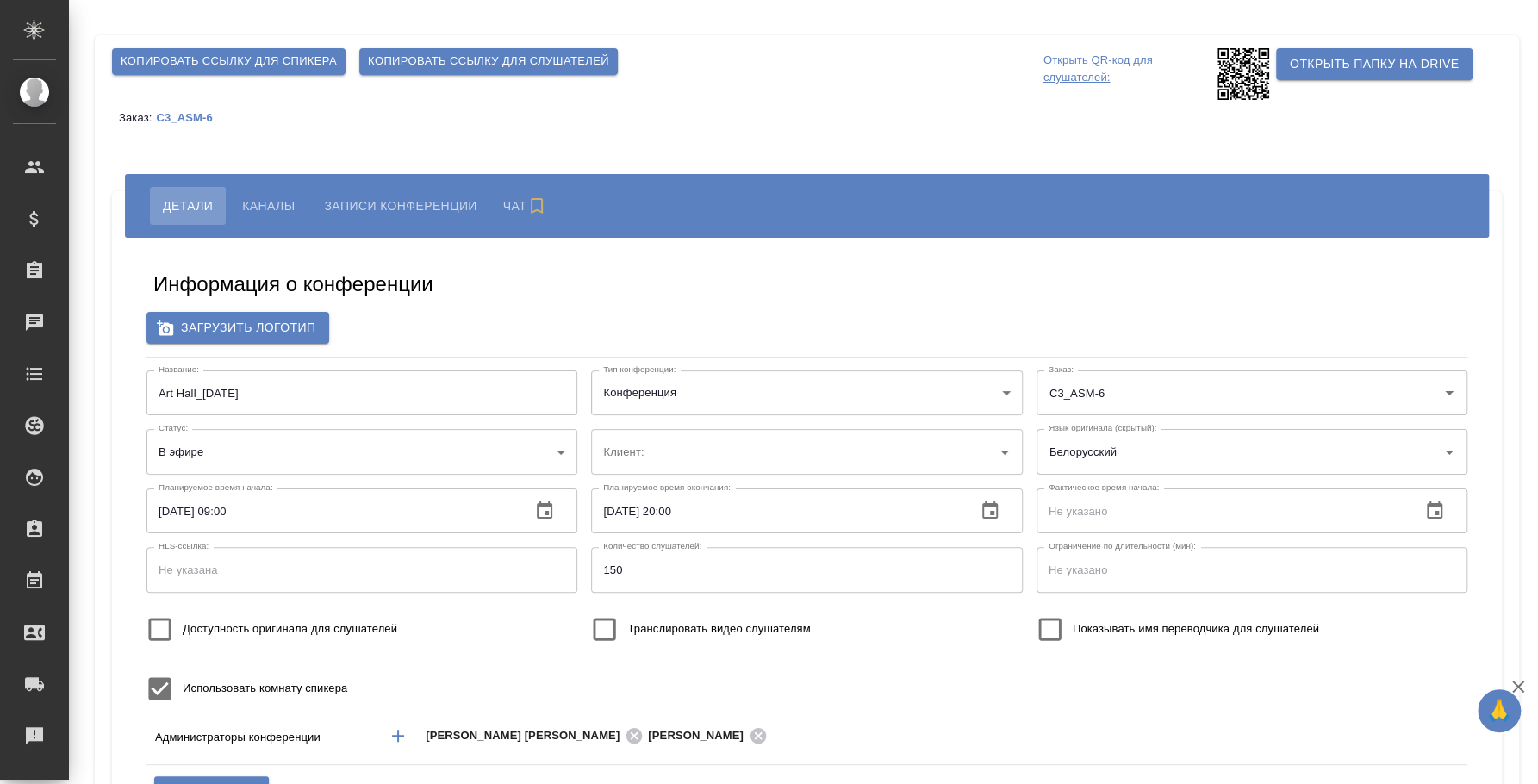
type input "ООО «Агентство стратегического маркетинга»"
type input "пле"
click at [275, 62] on span "Копировать ссылку для спикера" at bounding box center [229, 62] width 216 height 20
click at [273, 204] on span "Каналы" at bounding box center [268, 206] width 53 height 21
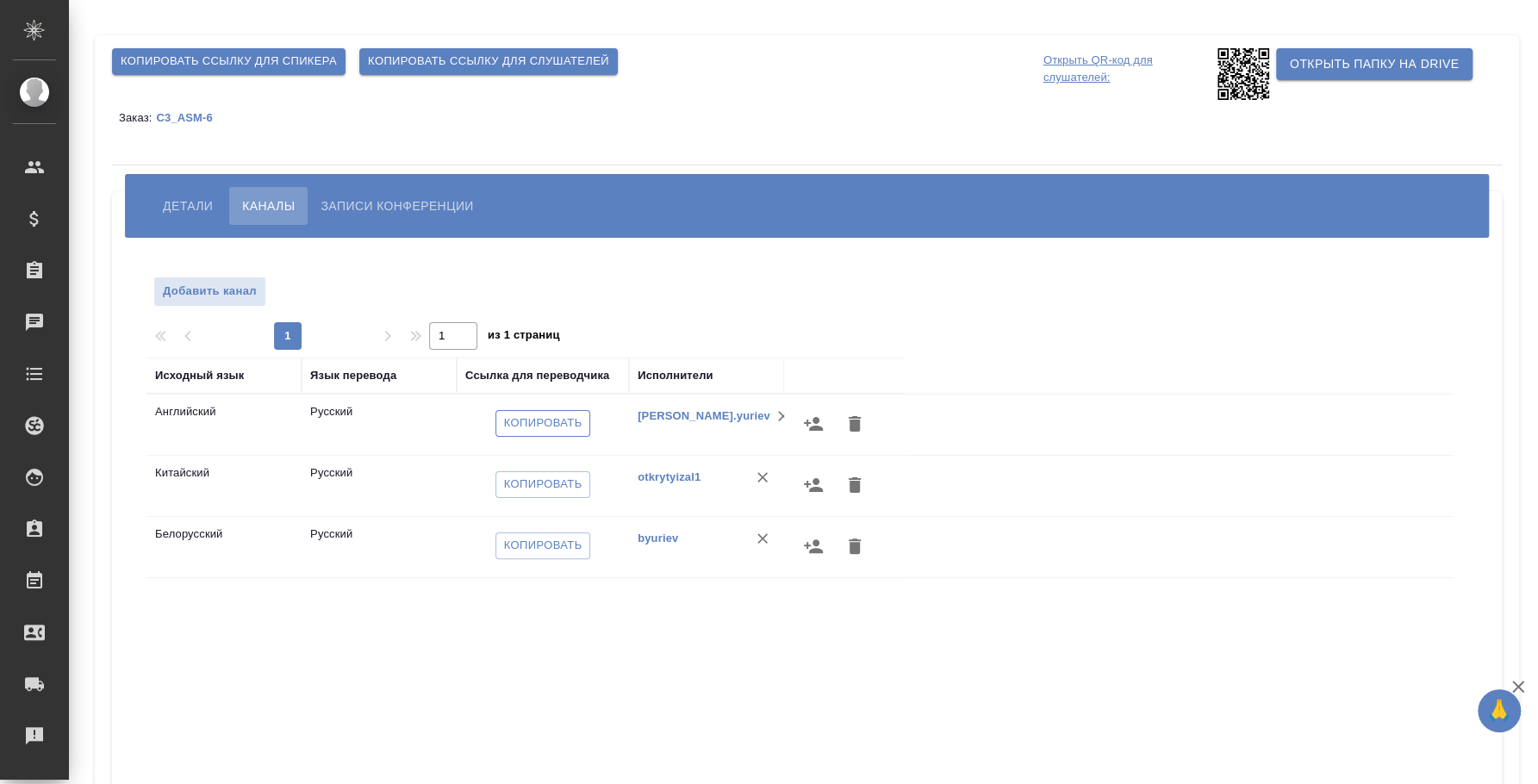
click at [547, 425] on span "Копировать" at bounding box center [544, 423] width 79 height 20
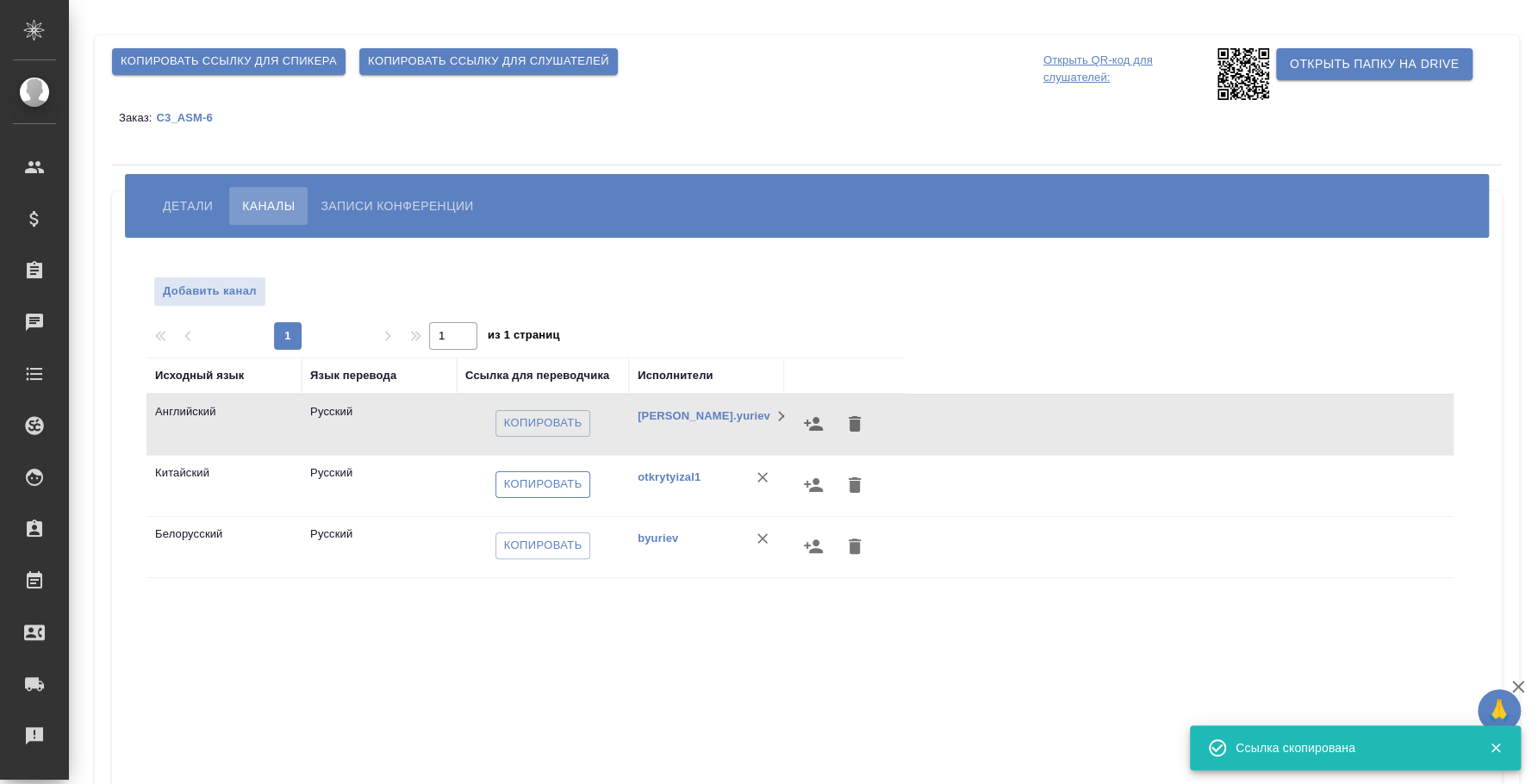
click at [528, 493] on button "Копировать" at bounding box center [543, 485] width 96 height 27
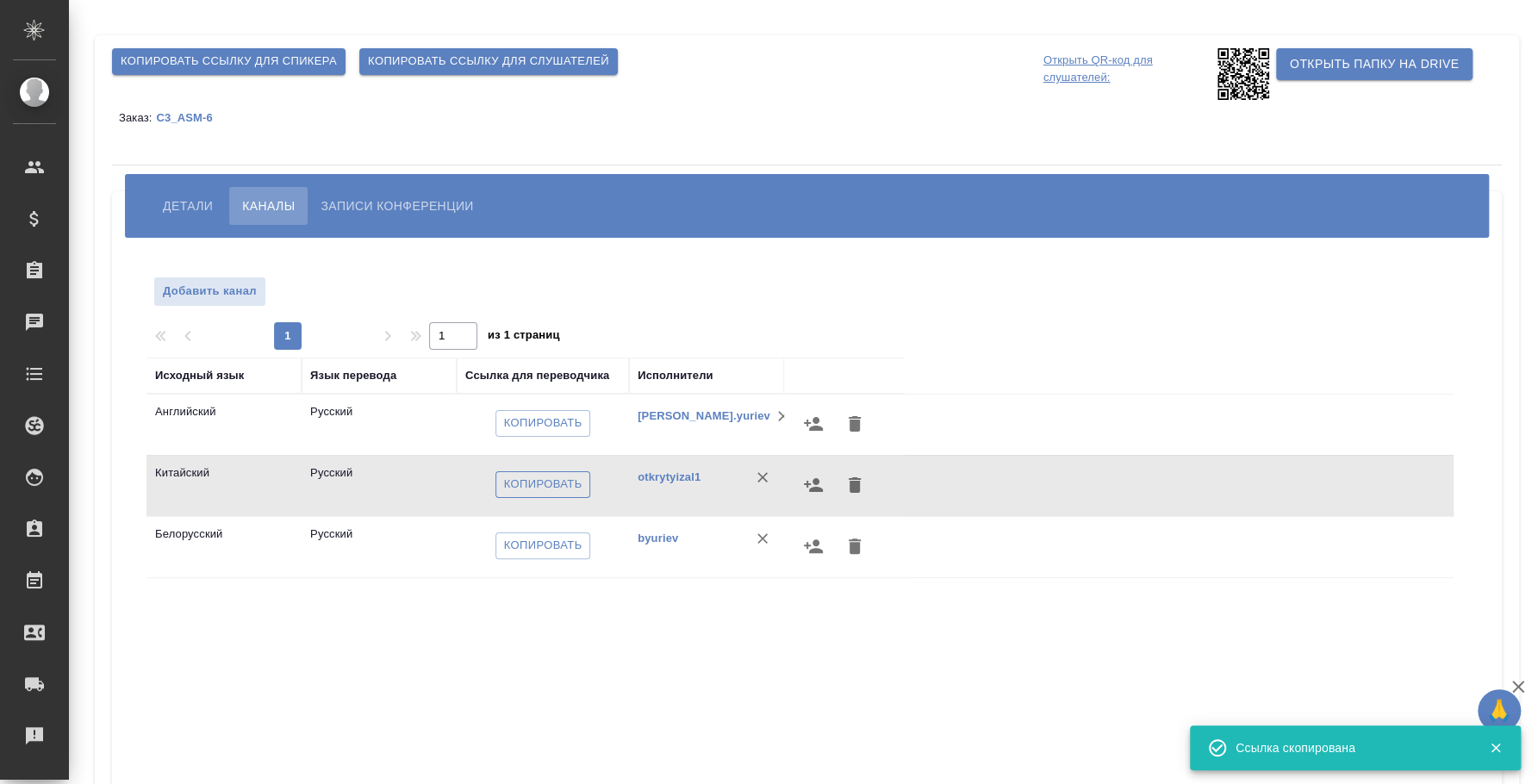
click at [514, 480] on span "Копировать" at bounding box center [544, 485] width 79 height 20
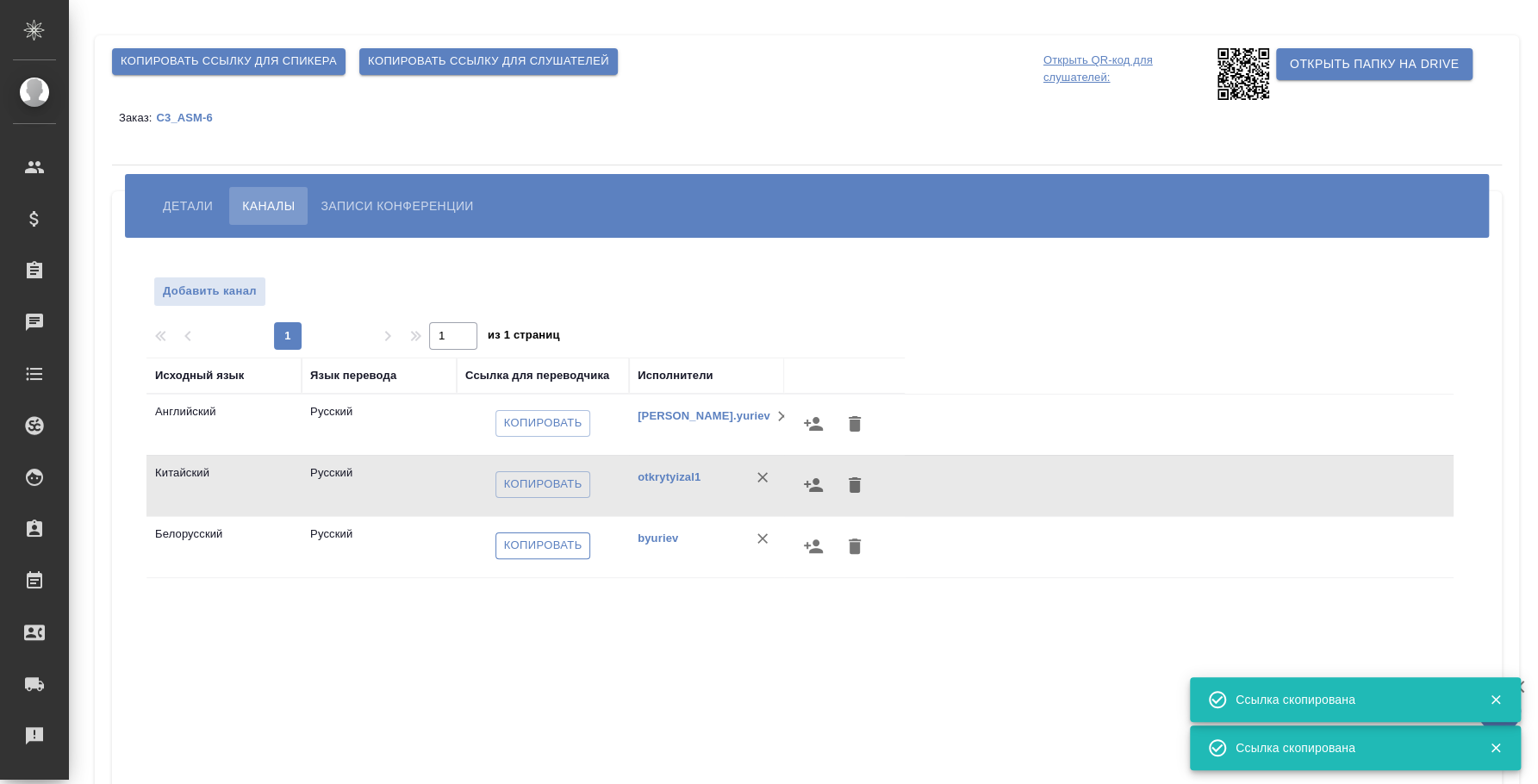
click at [556, 537] on span "Копировать" at bounding box center [544, 545] width 79 height 20
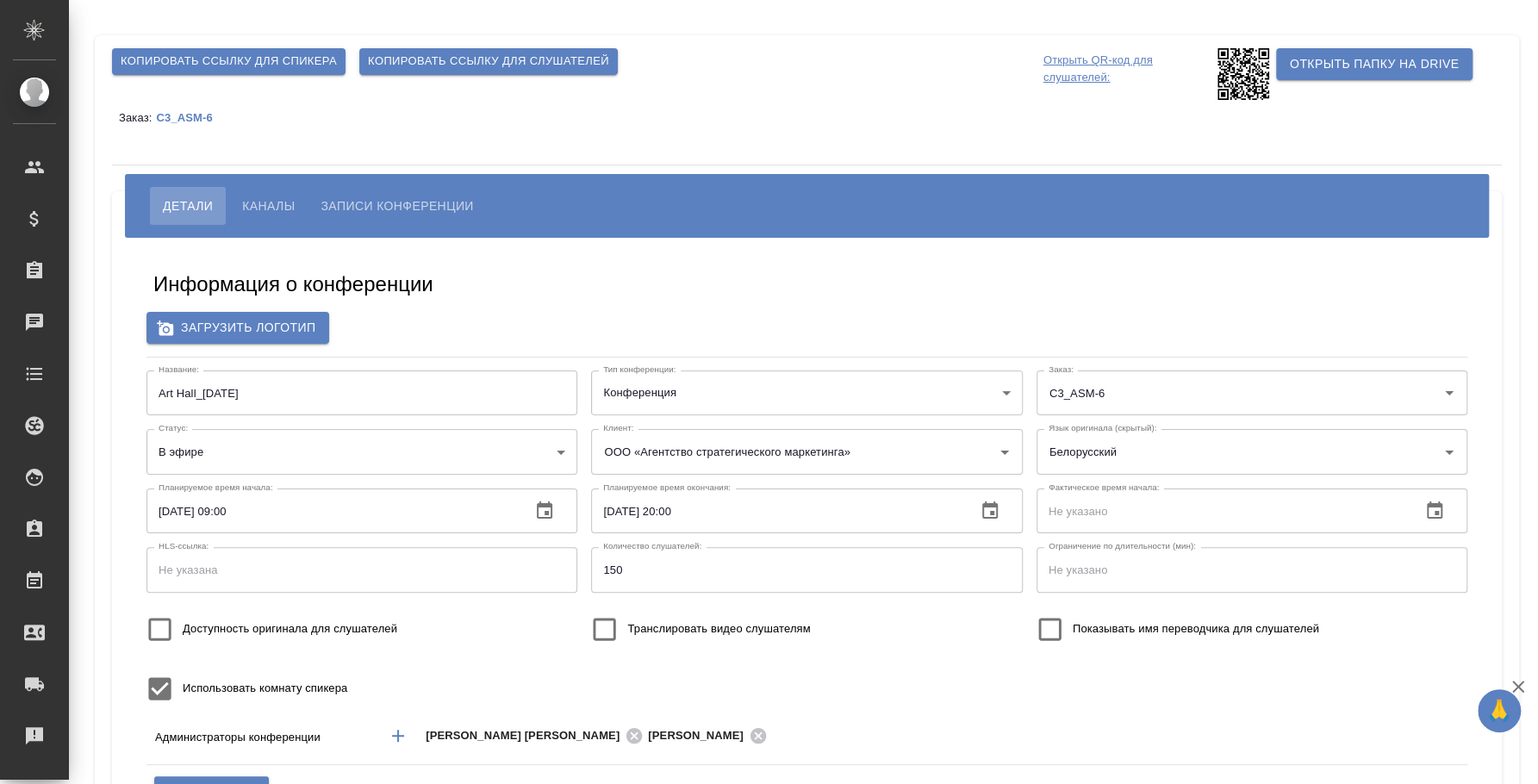
type input "ООО «Агентство стратегического маркетинга»"
type input "пле"
click at [258, 201] on span "Каналы" at bounding box center [268, 206] width 53 height 21
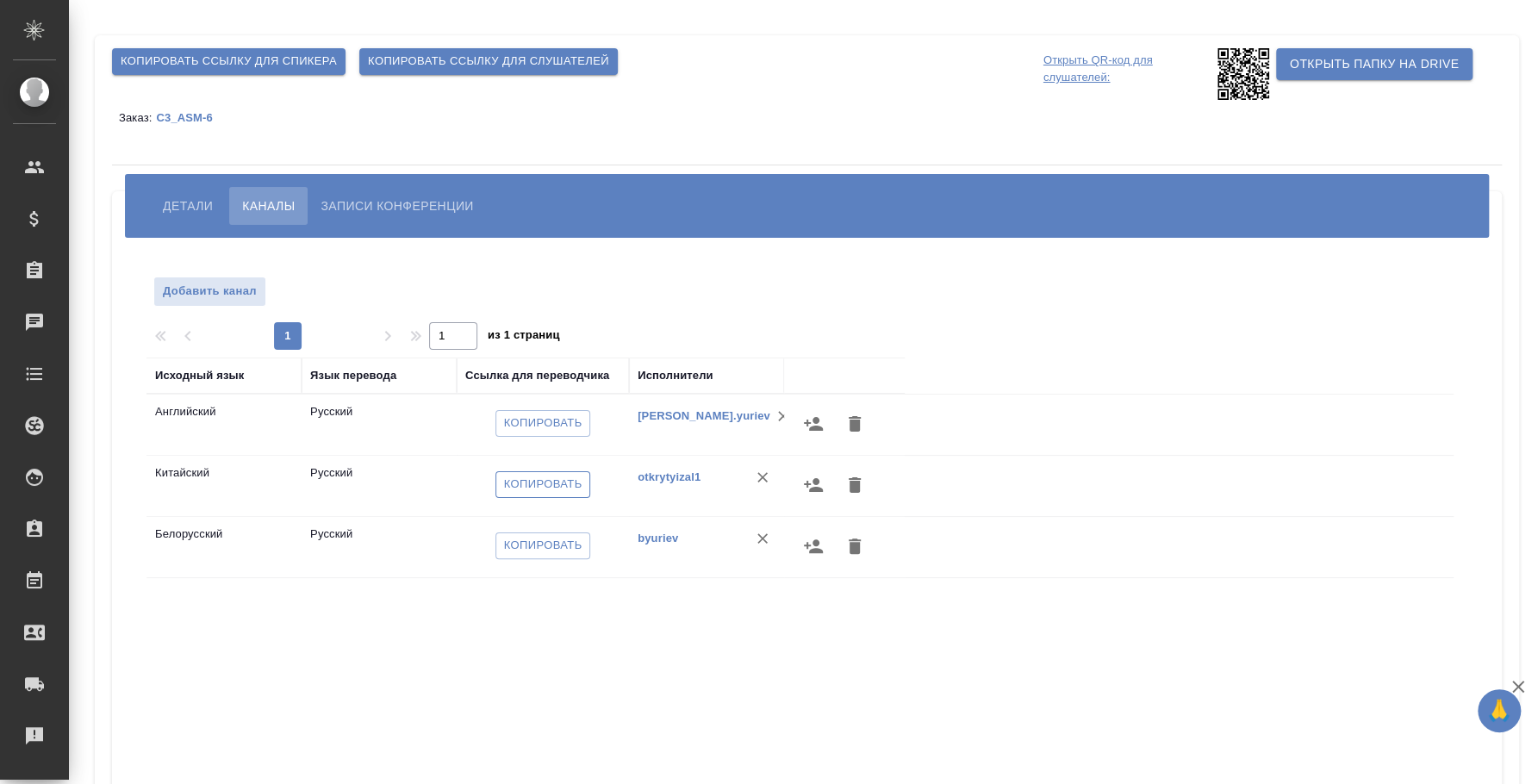
click at [564, 489] on span "Копировать" at bounding box center [544, 485] width 79 height 20
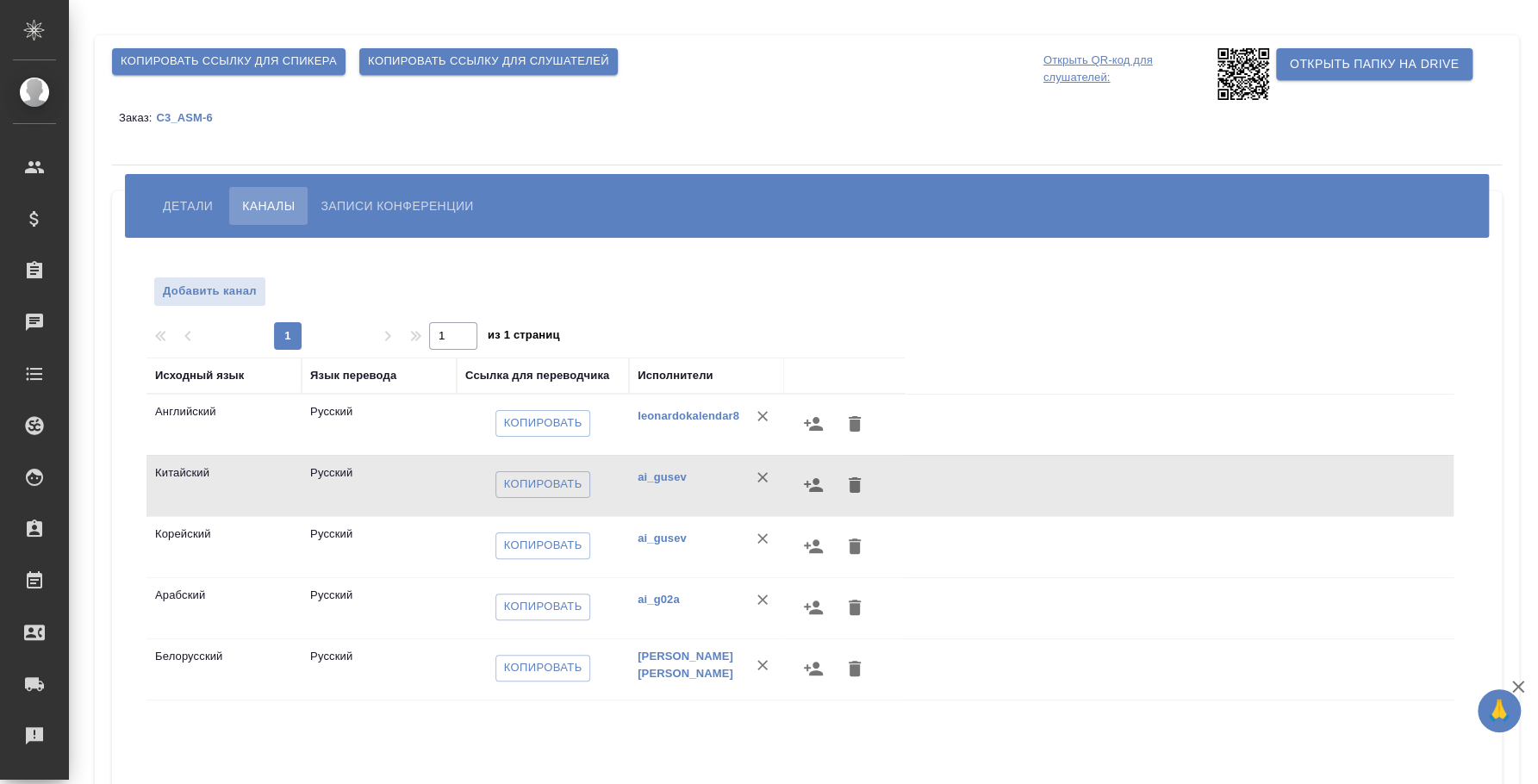
click at [311, 58] on span "Копировать ссылку для спикера" at bounding box center [229, 62] width 216 height 20
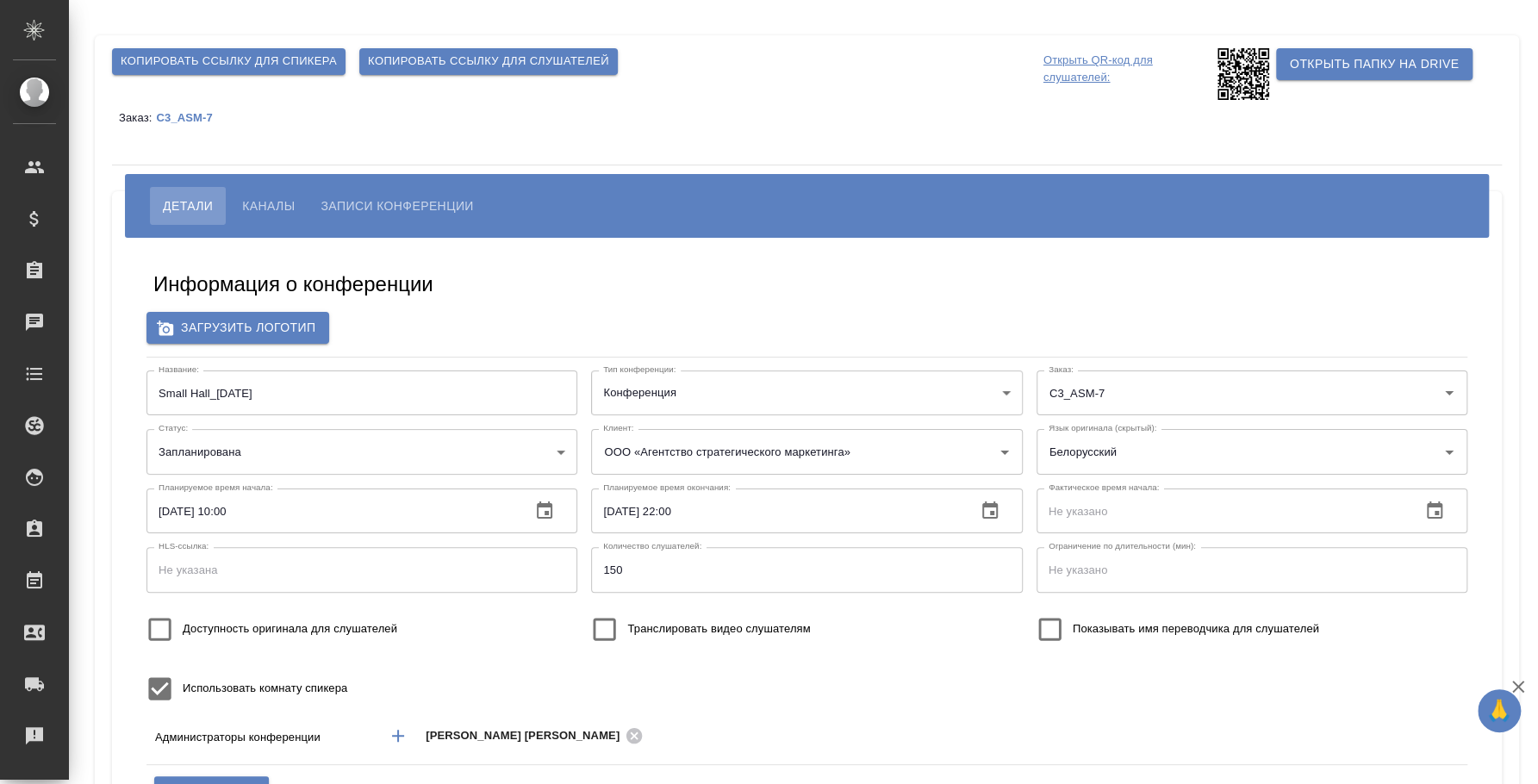
type input "пле"
click at [276, 193] on button "Каналы" at bounding box center [268, 206] width 79 height 38
type input "пле"
click at [266, 198] on span "Каналы" at bounding box center [268, 206] width 53 height 21
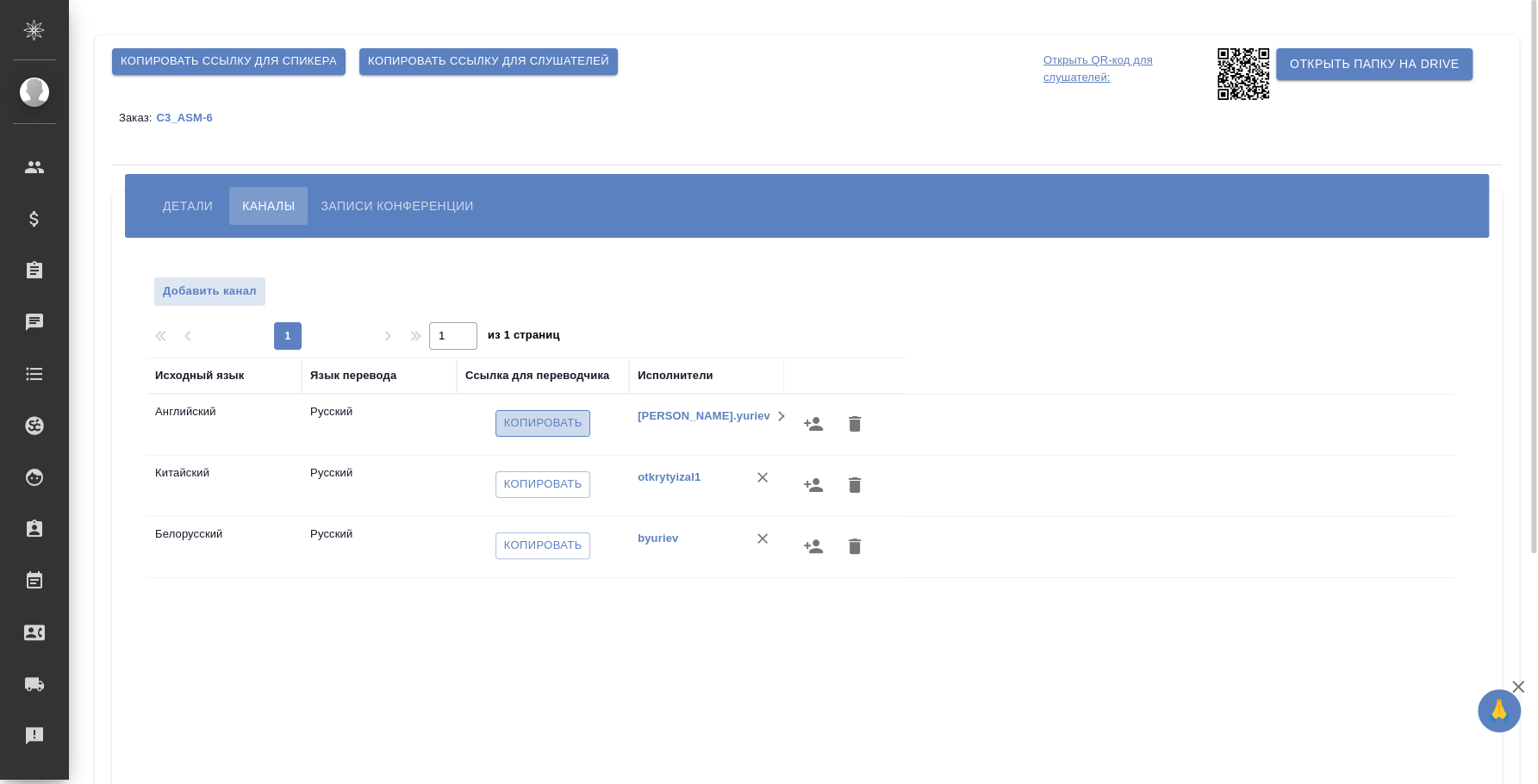
click at [546, 420] on span "Копировать" at bounding box center [544, 423] width 79 height 20
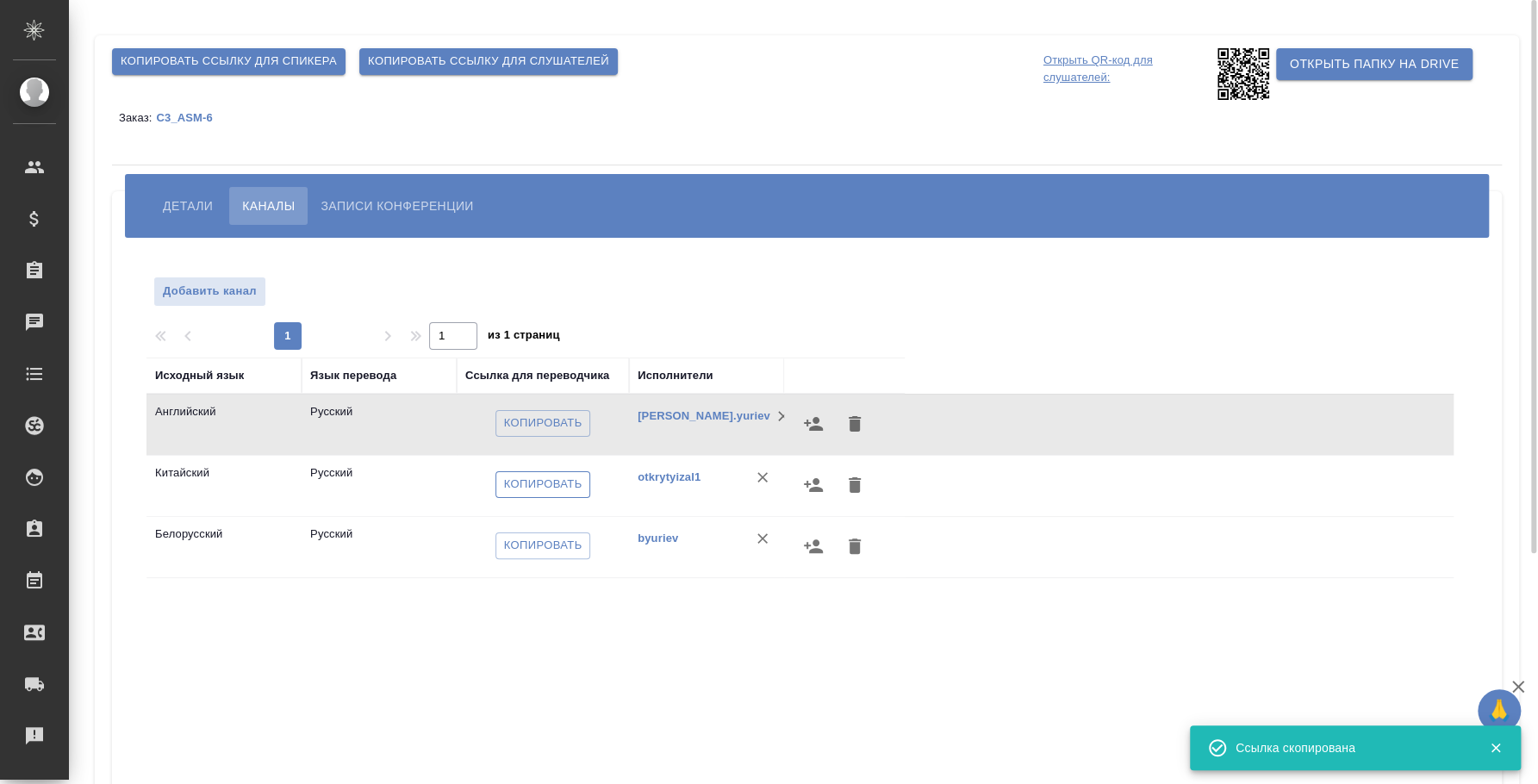
click at [566, 485] on span "Копировать" at bounding box center [544, 485] width 79 height 20
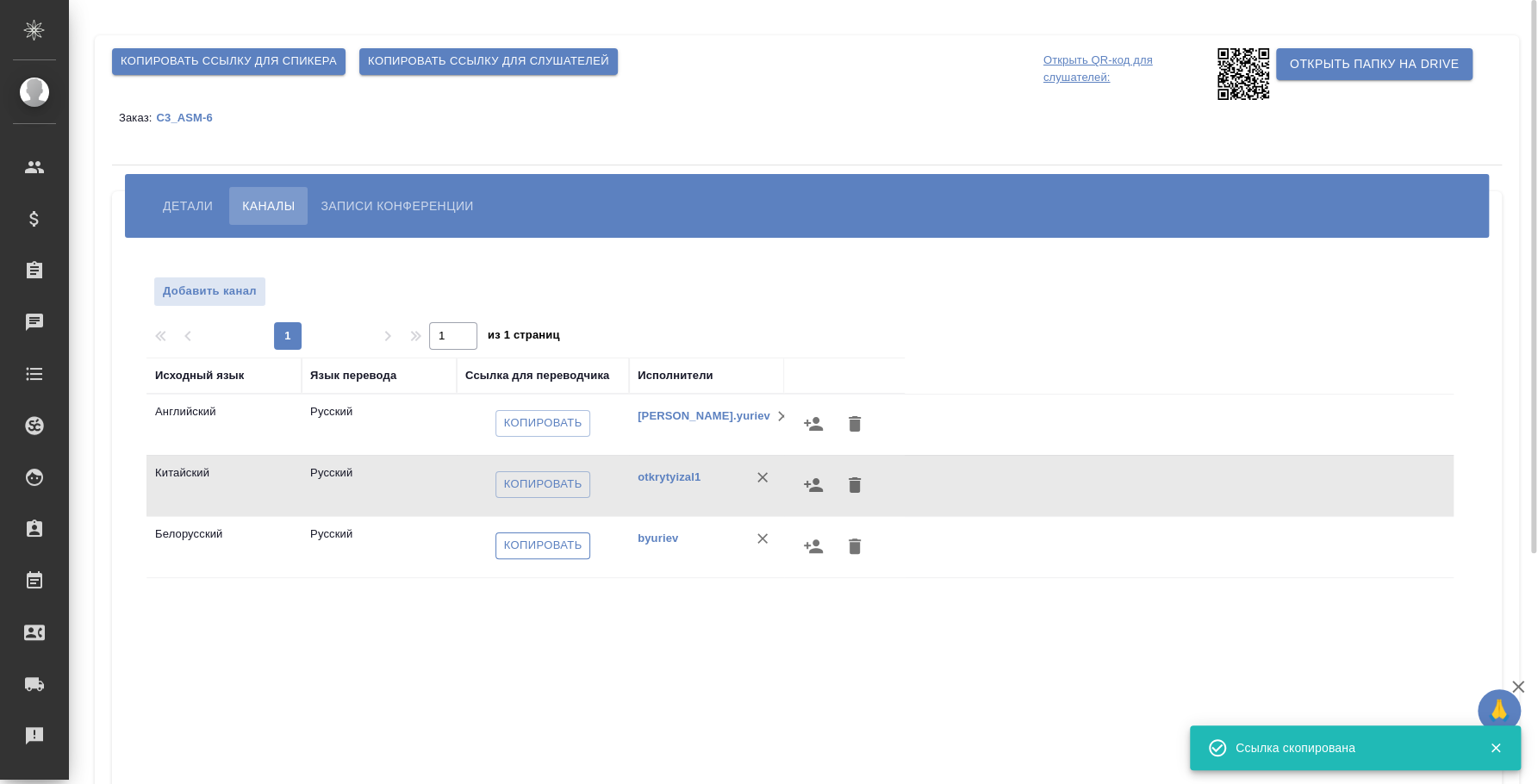
click at [555, 541] on span "Копировать" at bounding box center [544, 545] width 79 height 20
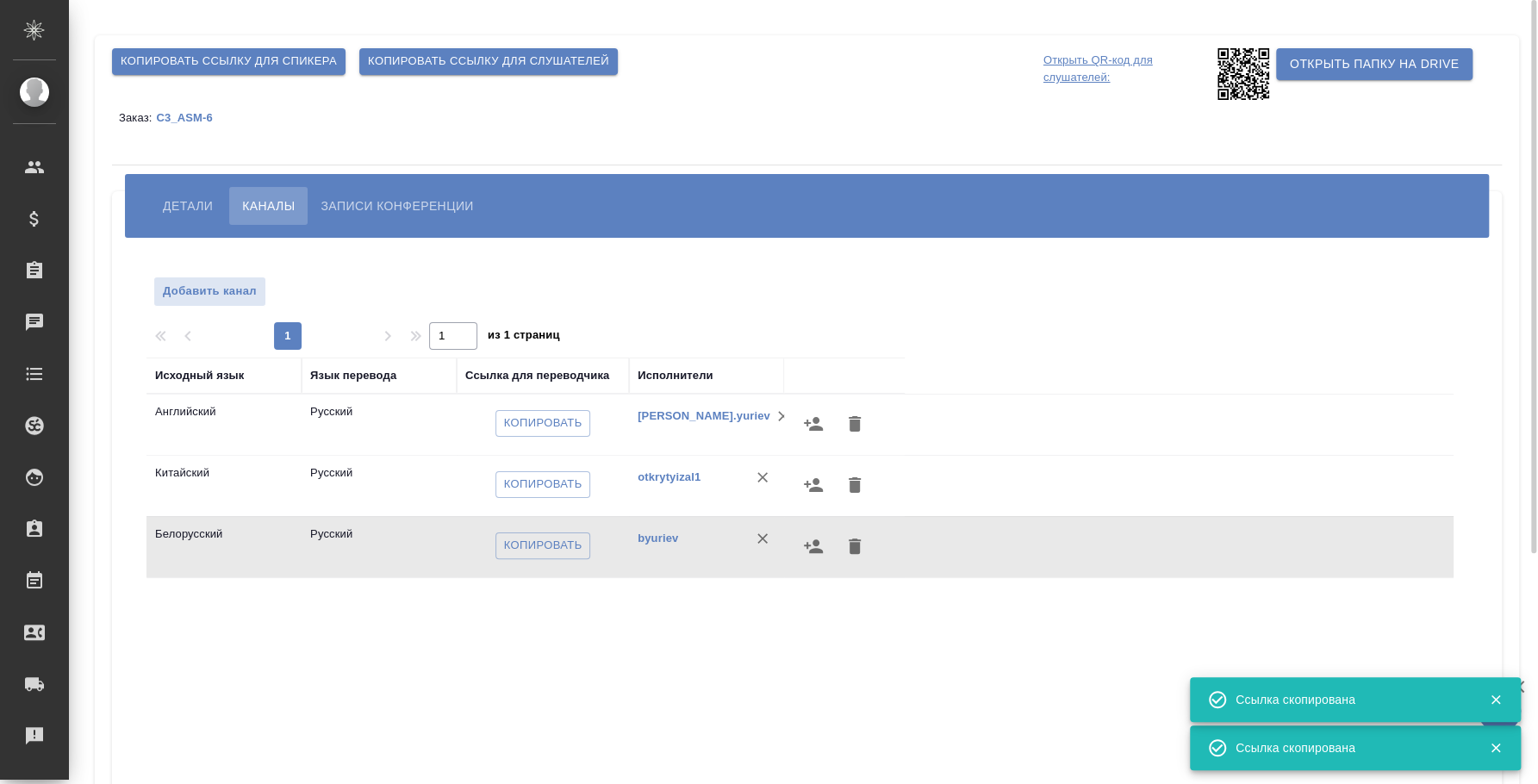
click at [641, 667] on div "Исходный язык Язык перевода Ссылка для переводчика Исполнители Английский Русск…" at bounding box center [799, 668] width 1306 height 620
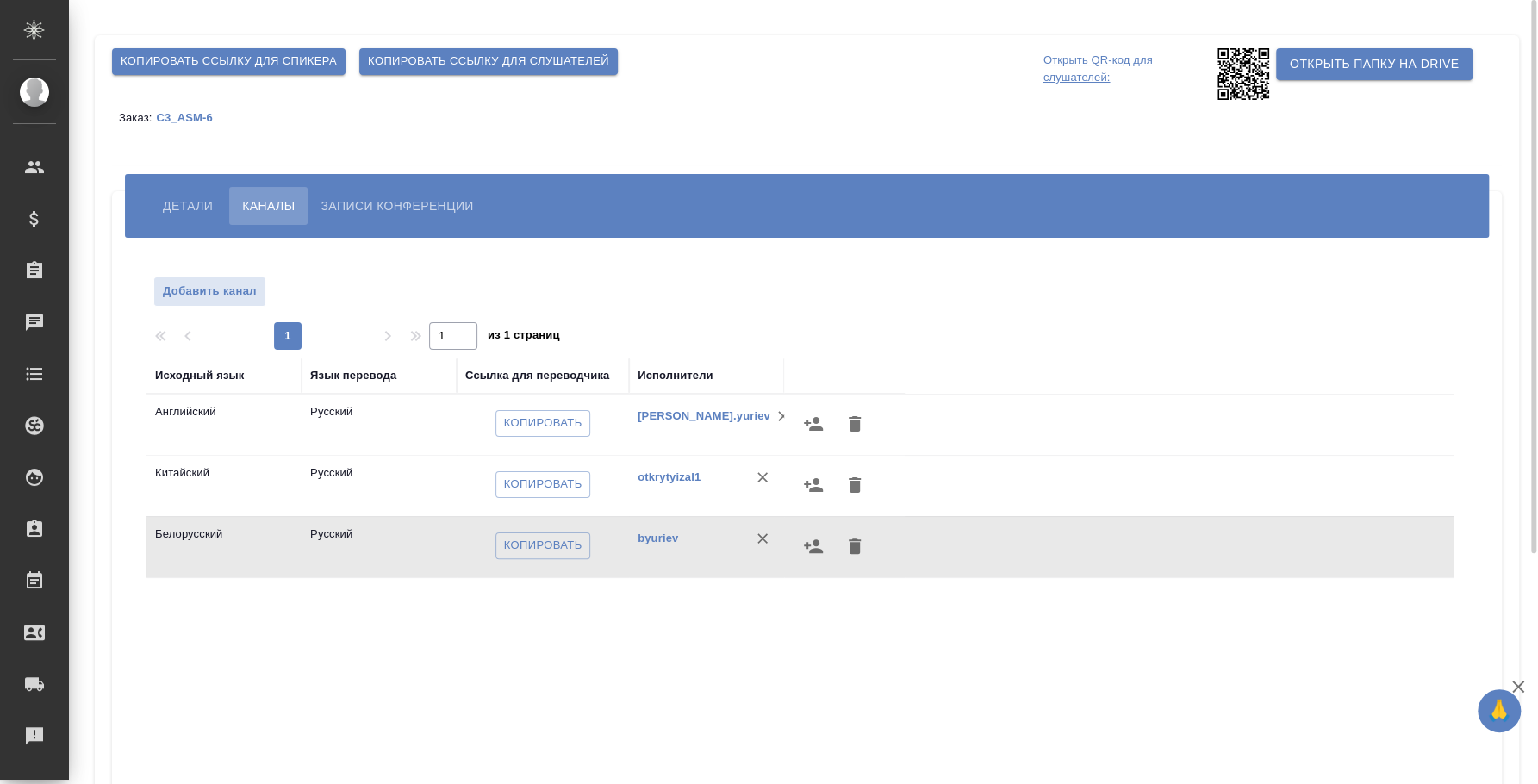
click at [199, 199] on span "Детали" at bounding box center [188, 206] width 50 height 21
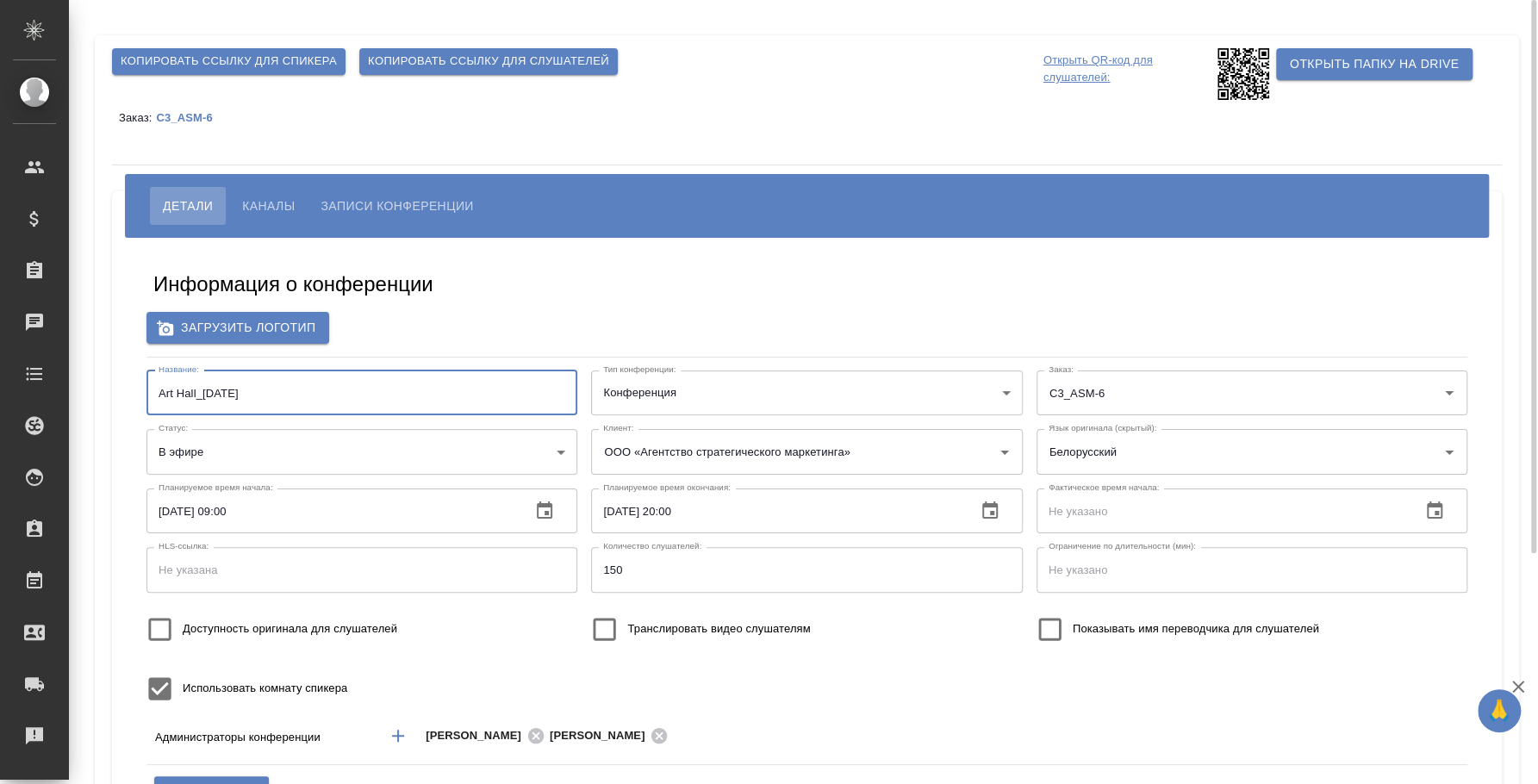
click at [275, 392] on input "Art Hall_24 August" at bounding box center [362, 392] width 431 height 45
click at [268, 207] on span "Каналы" at bounding box center [268, 206] width 53 height 21
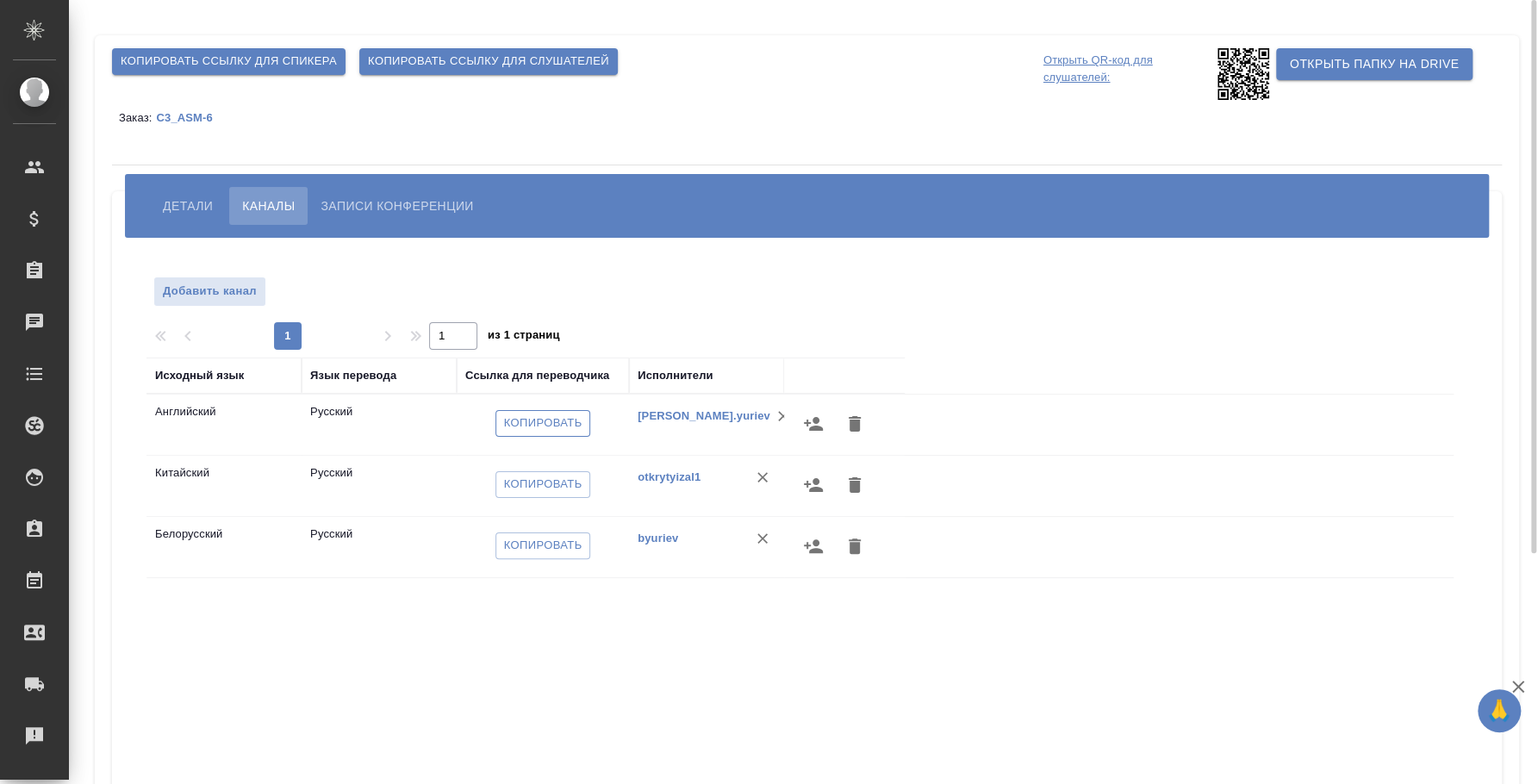
click at [519, 427] on span "Копировать" at bounding box center [544, 423] width 79 height 20
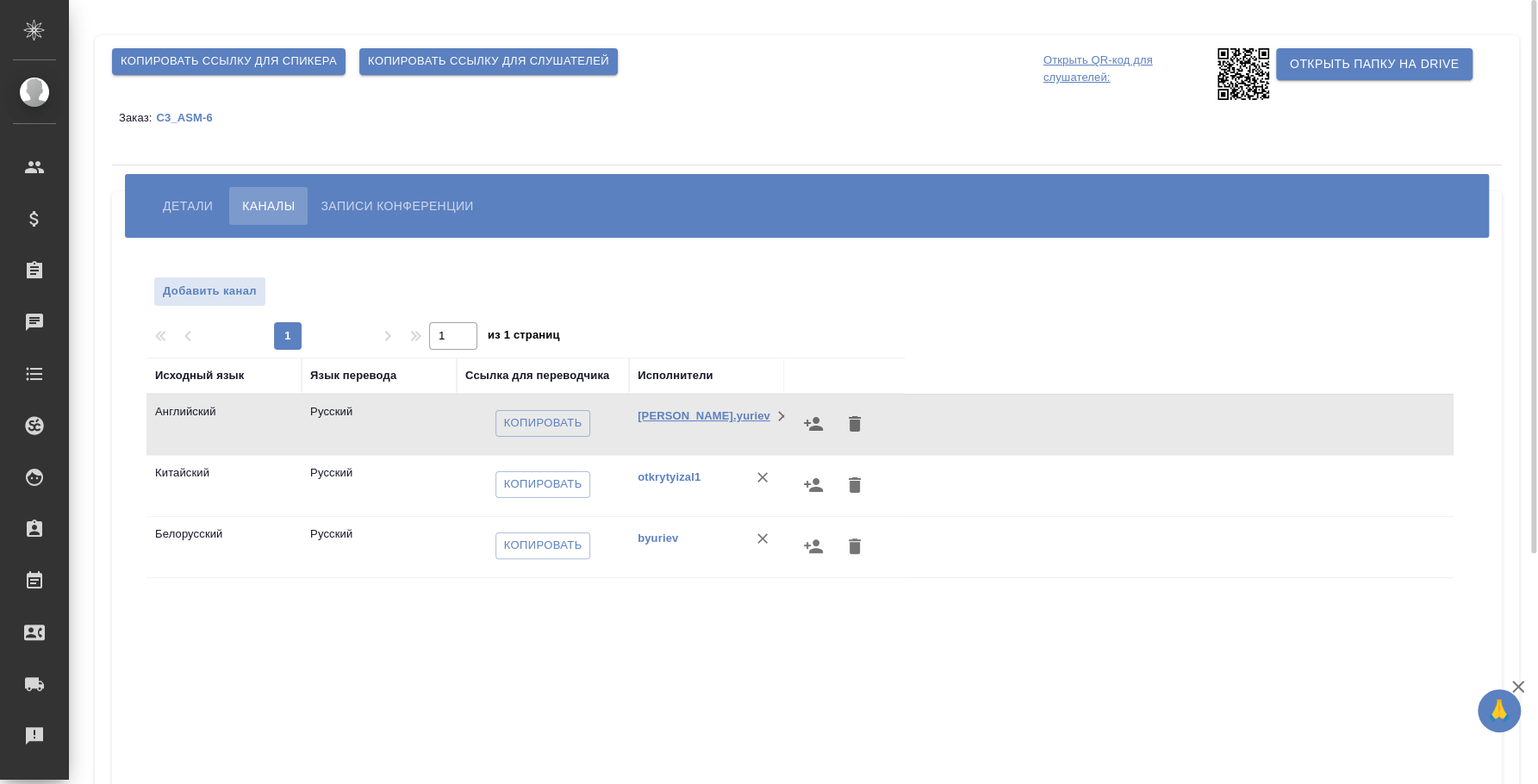
click at [668, 410] on link "boris.yuriev" at bounding box center [704, 416] width 132 height 13
click at [689, 474] on link "otkrytyizal1" at bounding box center [669, 476] width 63 height 13
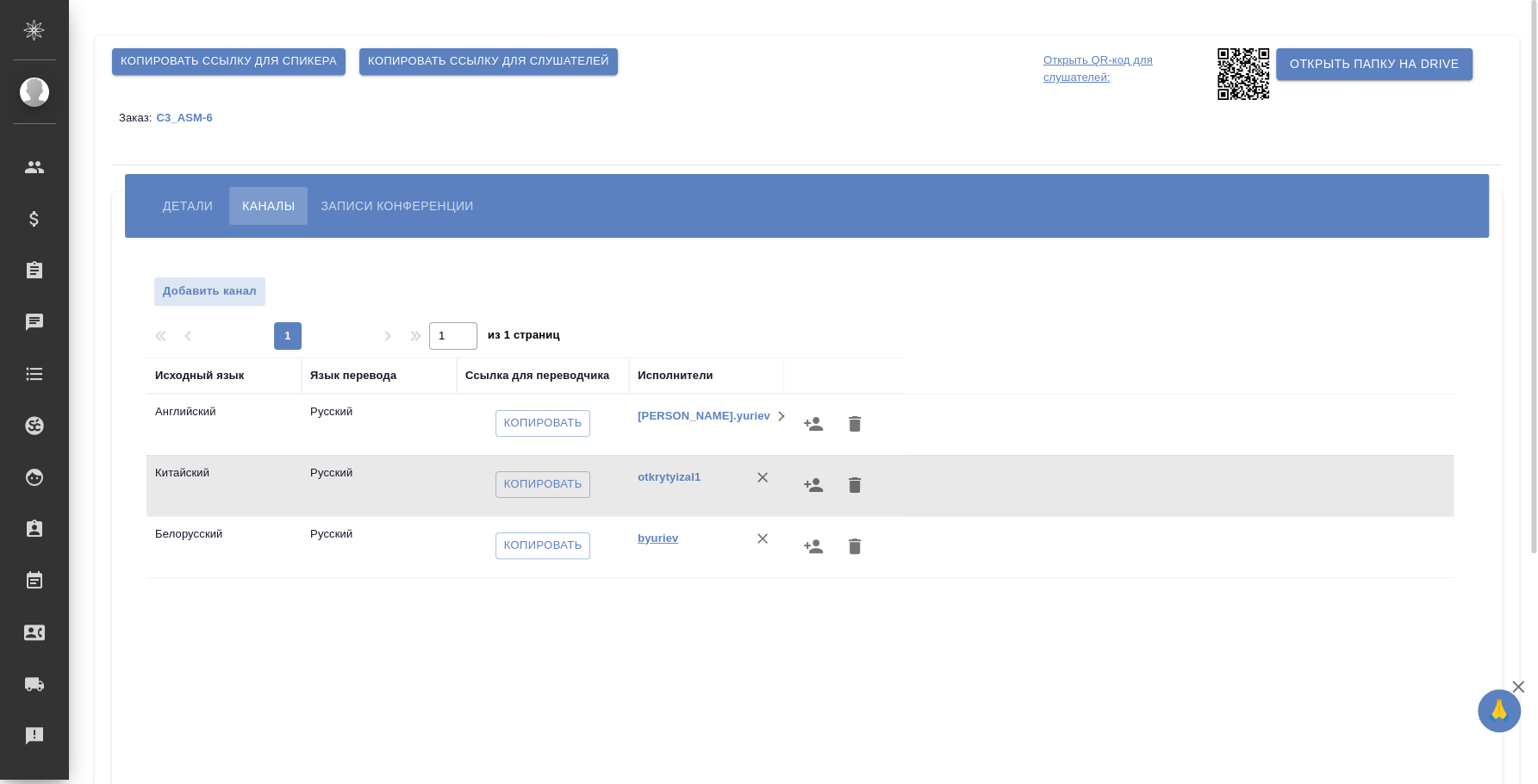
click at [666, 535] on link "byuriev" at bounding box center [657, 537] width 40 height 13
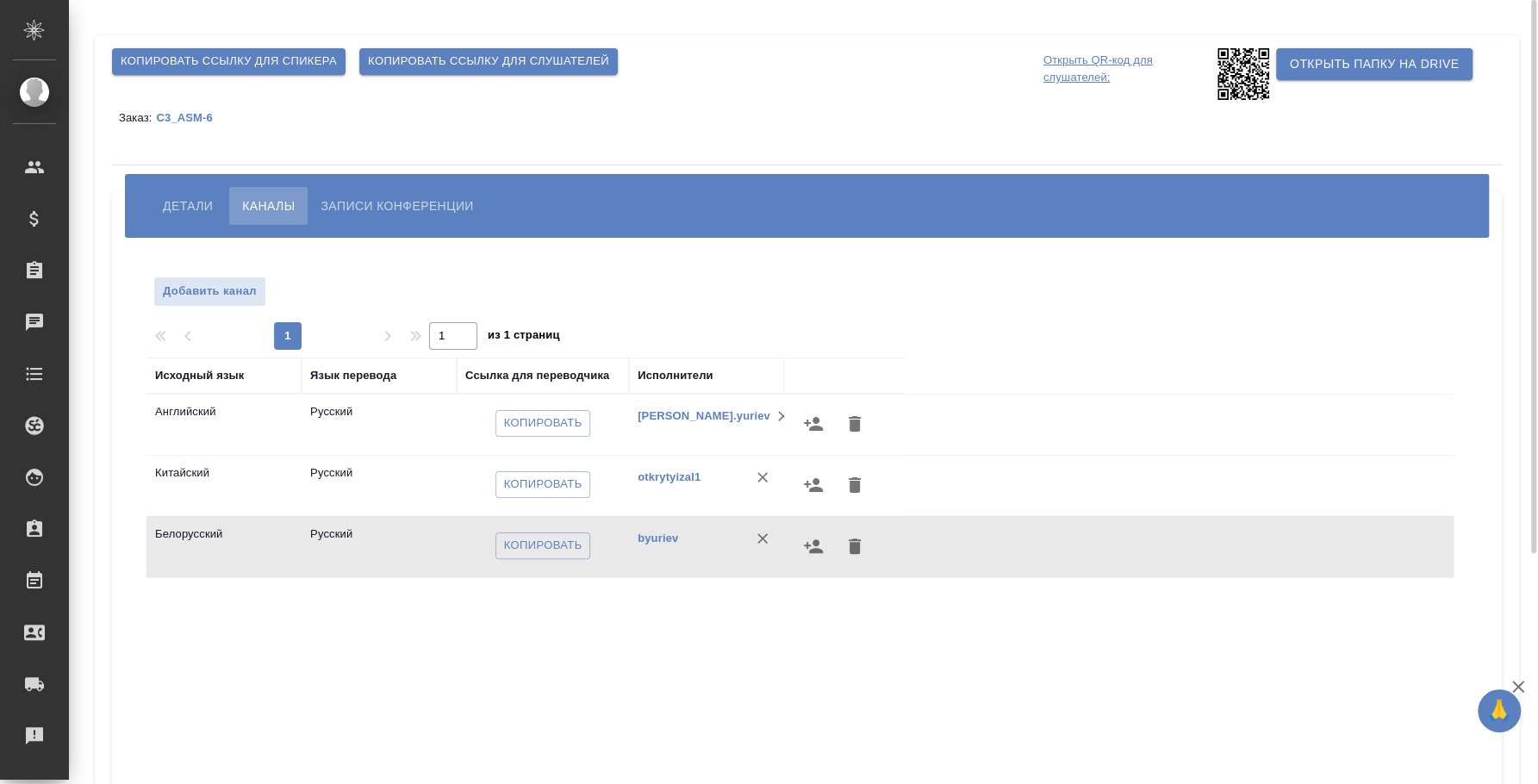
click at [416, 59] on span "Копировать ссылку для слушателей" at bounding box center [488, 62] width 241 height 20
click at [200, 196] on span "Детали" at bounding box center [188, 206] width 50 height 21
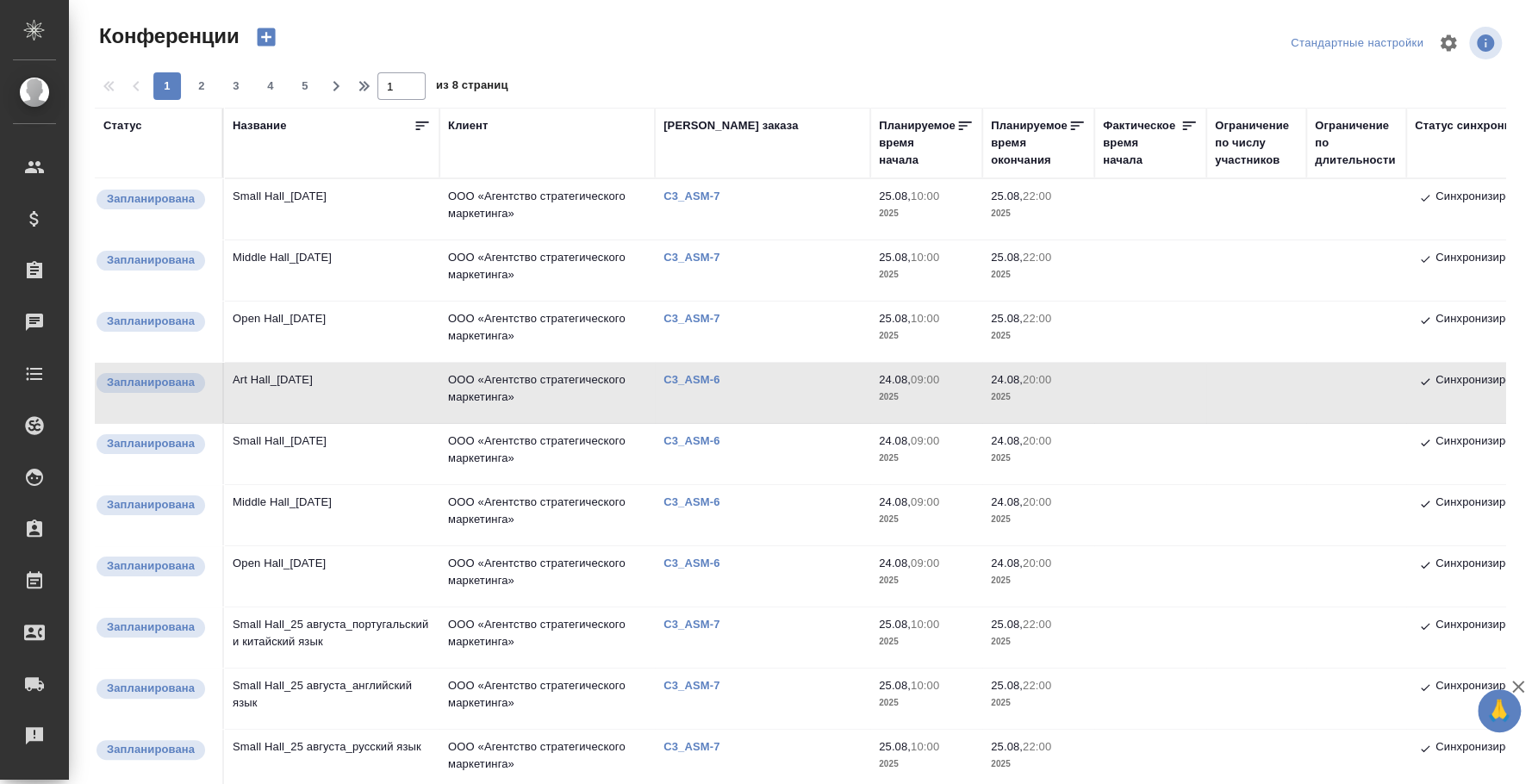
click at [343, 559] on td "Open Hall_[DATE]" at bounding box center [331, 576] width 215 height 60
click at [343, 559] on td "Open Hall_24 August" at bounding box center [331, 576] width 215 height 60
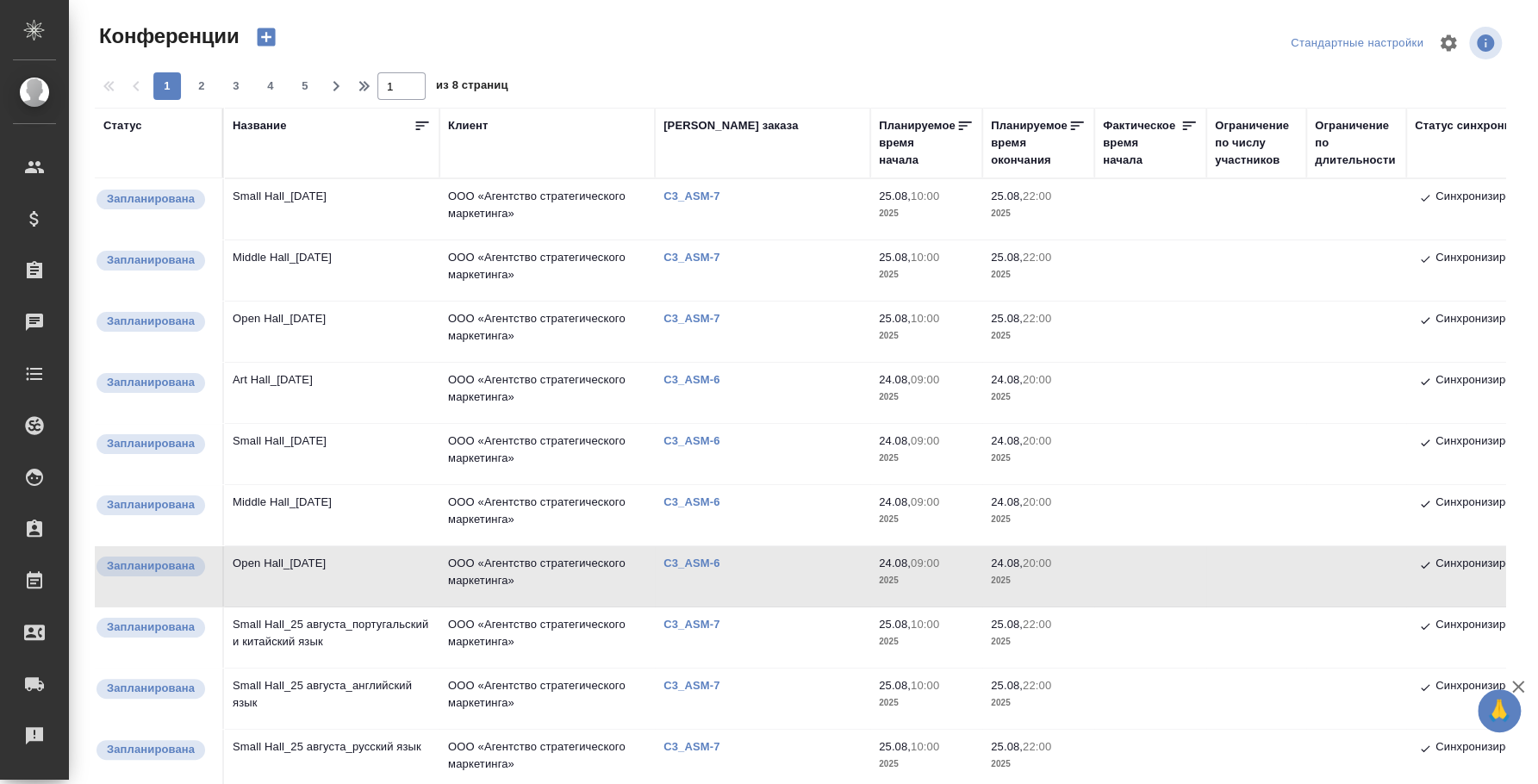
click at [315, 503] on td "Middle Hall_[DATE]" at bounding box center [331, 514] width 215 height 60
click at [315, 503] on td "Middle Hall_24 August" at bounding box center [331, 514] width 215 height 60
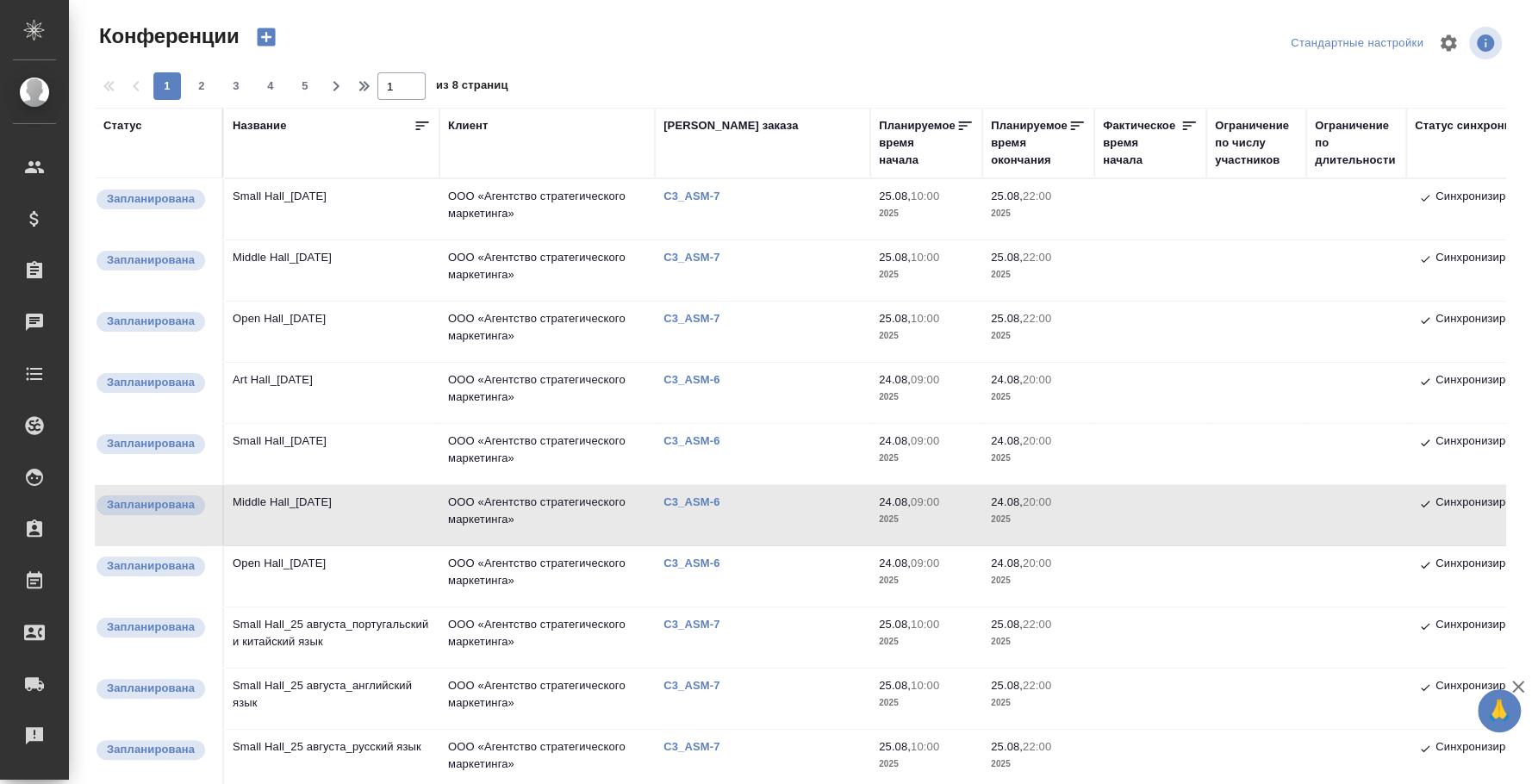
click at [245, 431] on td "Small Hall_24 August" at bounding box center [331, 453] width 215 height 60
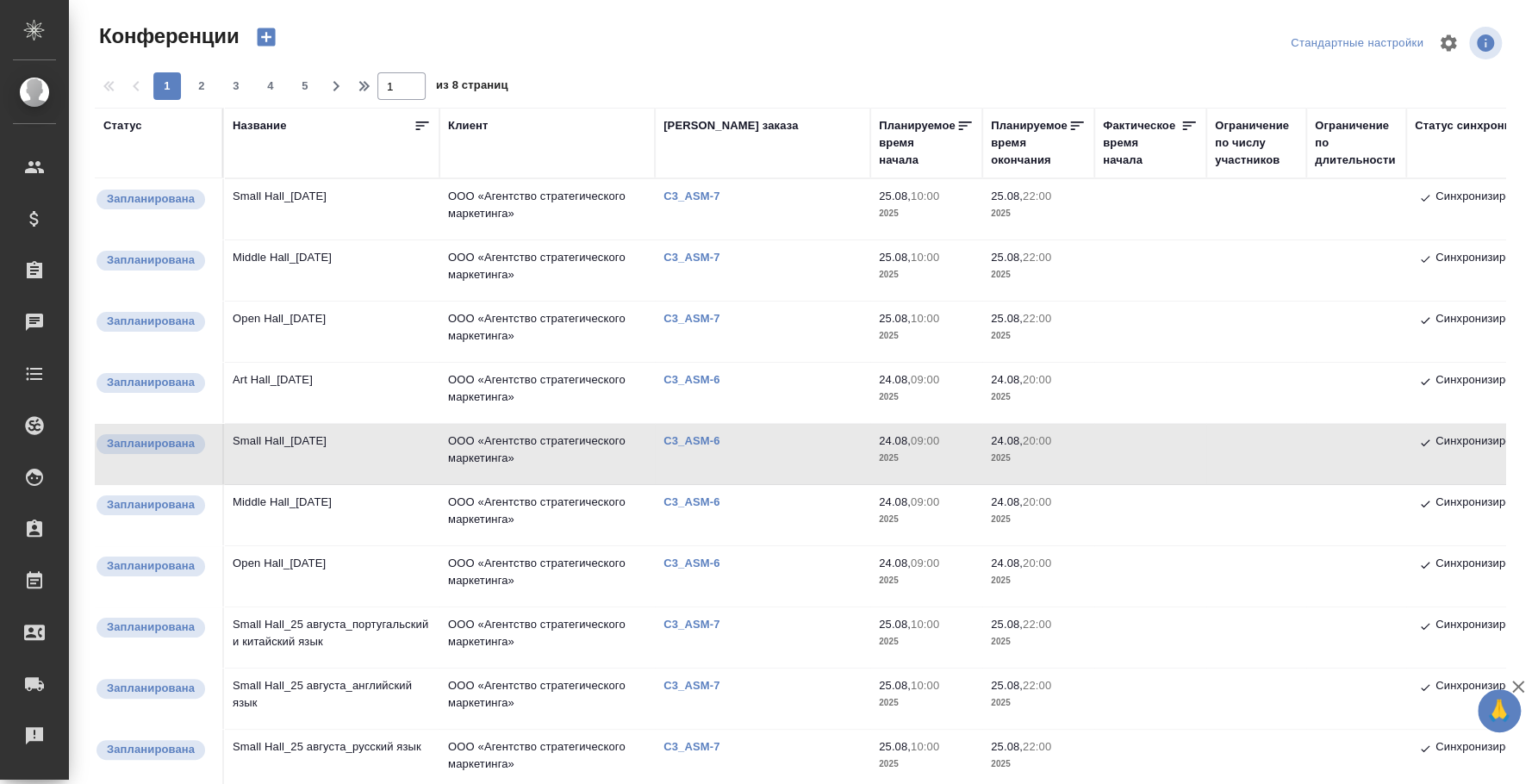
click at [320, 381] on td "Art Hall_24 August" at bounding box center [331, 392] width 215 height 60
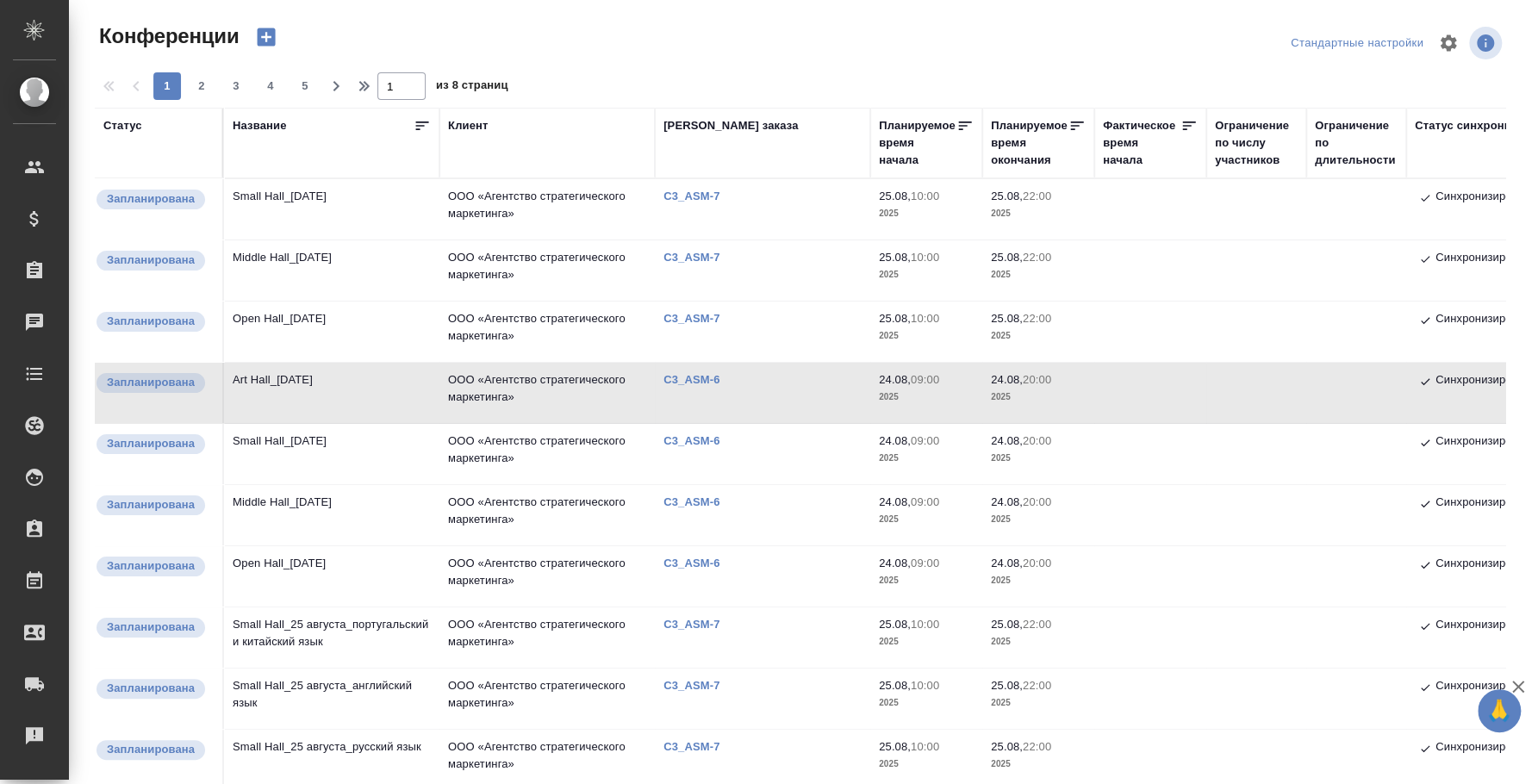
click at [320, 381] on td "Art Hall_24 August" at bounding box center [331, 392] width 215 height 60
click at [292, 500] on td "Middle Hall_[DATE]" at bounding box center [331, 514] width 215 height 60
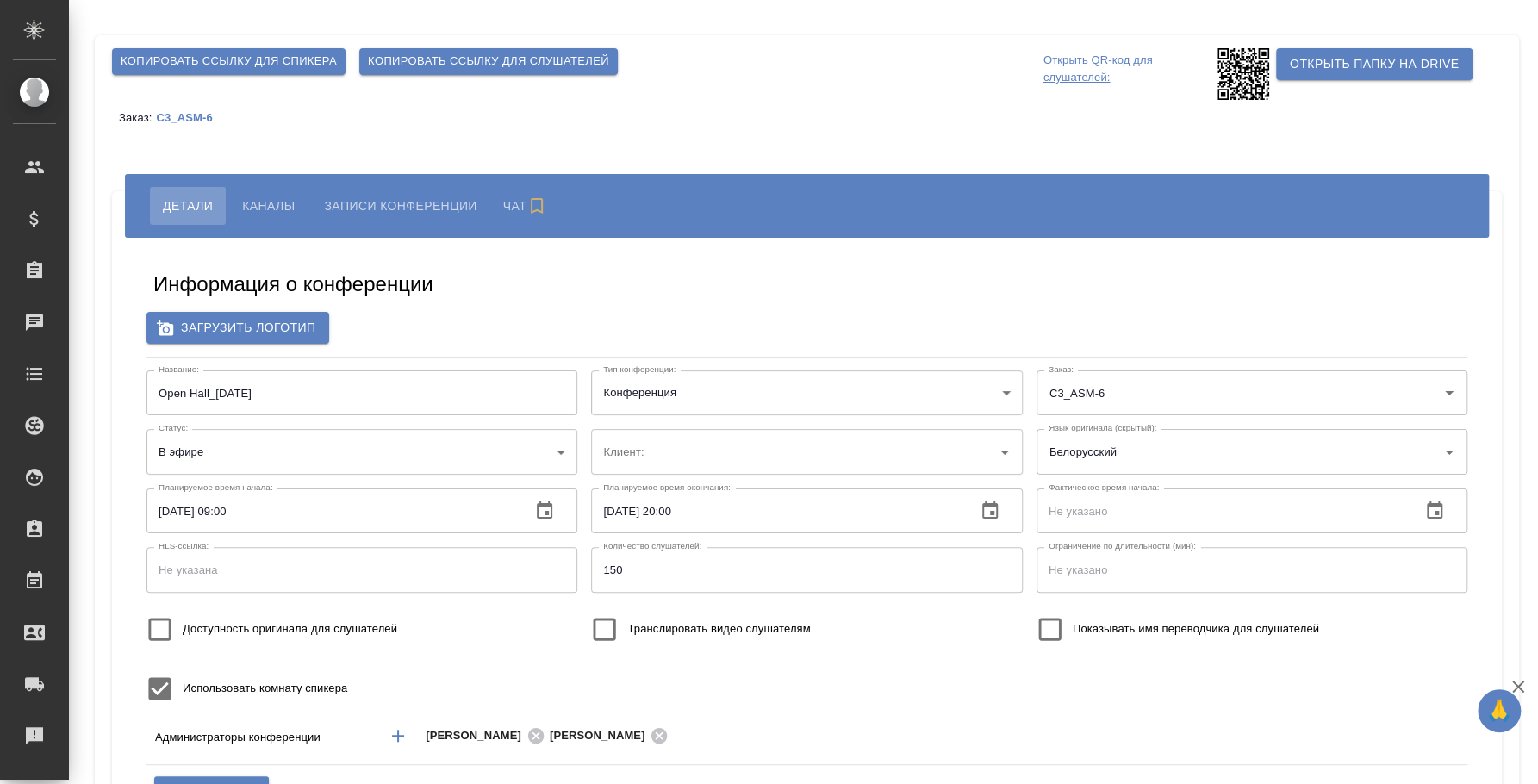
type input "ООО «Агентство стратегического маркетинга»"
type input "пле"
click at [435, 60] on span "Копировать ссылку для слушателей" at bounding box center [488, 62] width 241 height 20
type input "ООО «Агентство стратегического маркетинга»"
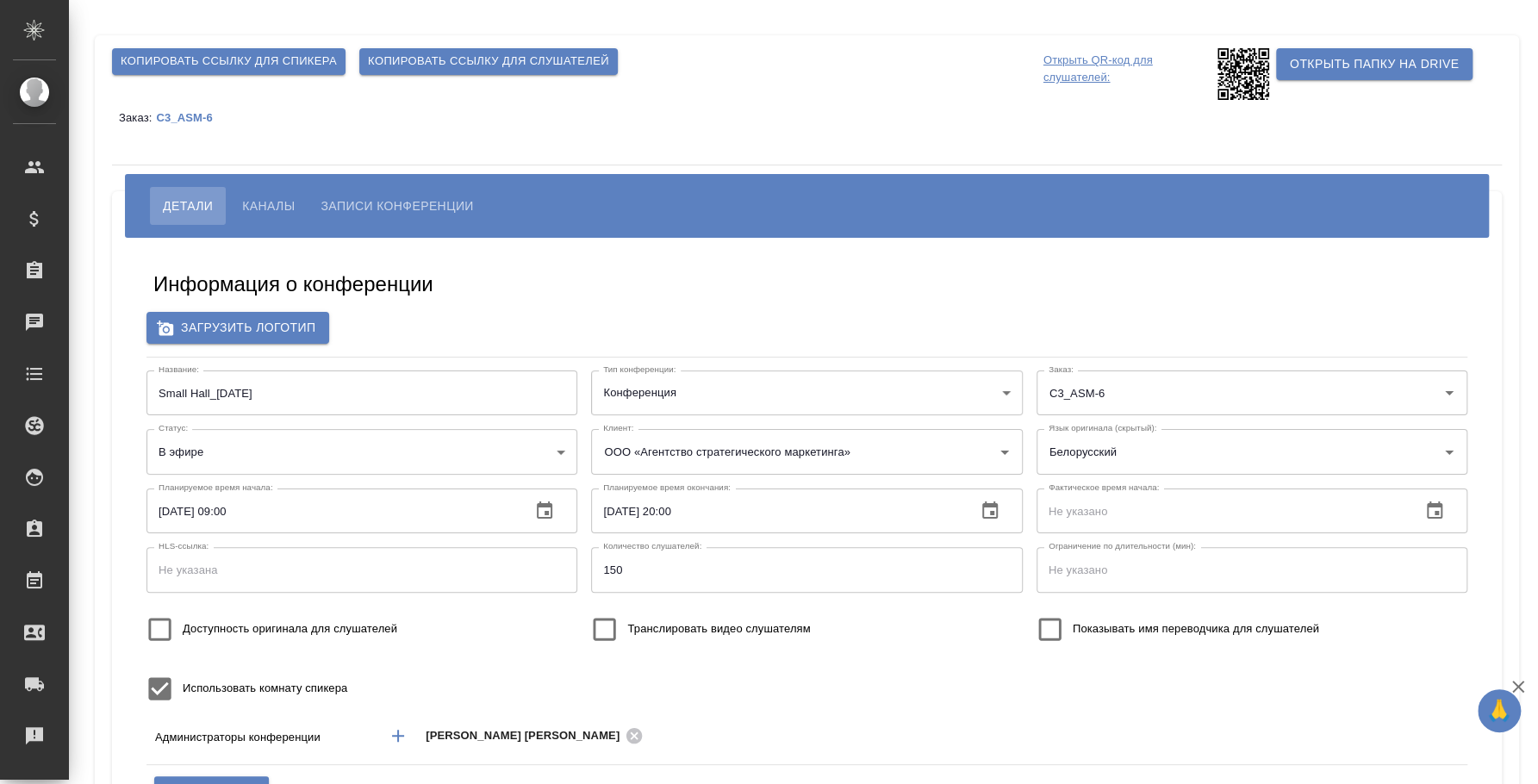
type input "пле"
click at [258, 201] on span "Каналы" at bounding box center [268, 206] width 53 height 21
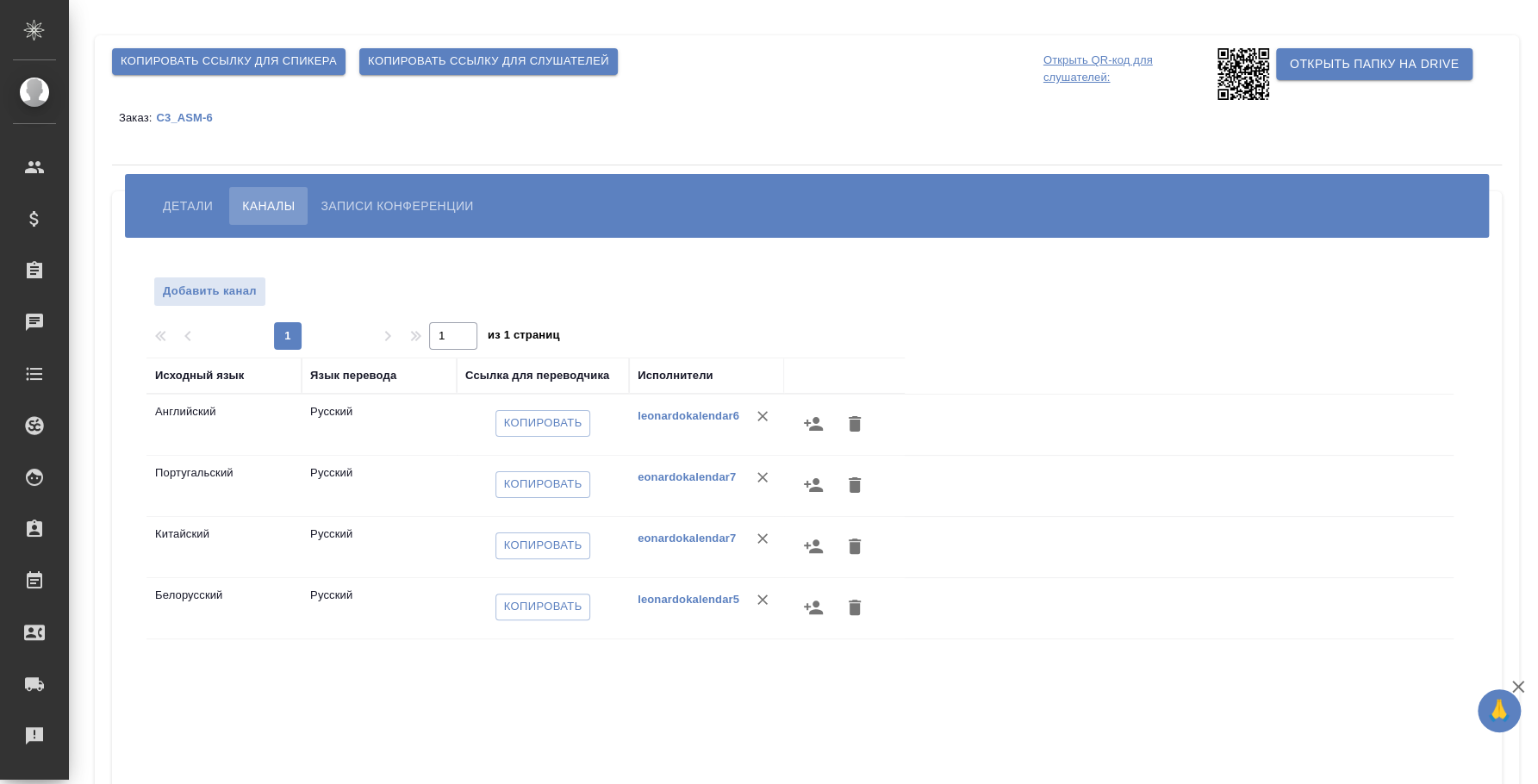
click at [485, 59] on span "Копировать ссылку для слушателей" at bounding box center [488, 62] width 241 height 20
click at [191, 201] on span "Детали" at bounding box center [188, 206] width 50 height 21
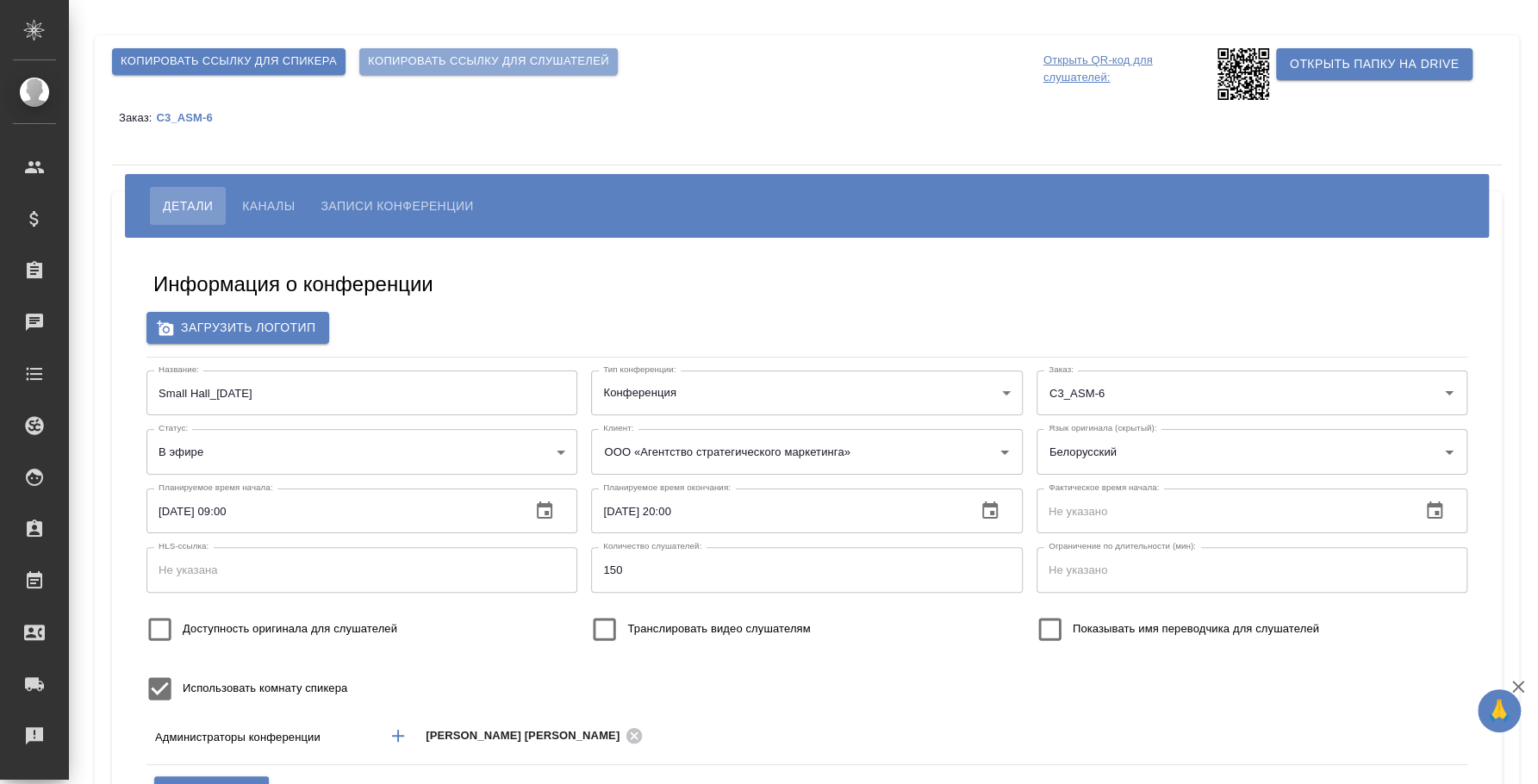
click at [483, 69] on span "Копировать ссылку для слушателей" at bounding box center [488, 62] width 241 height 20
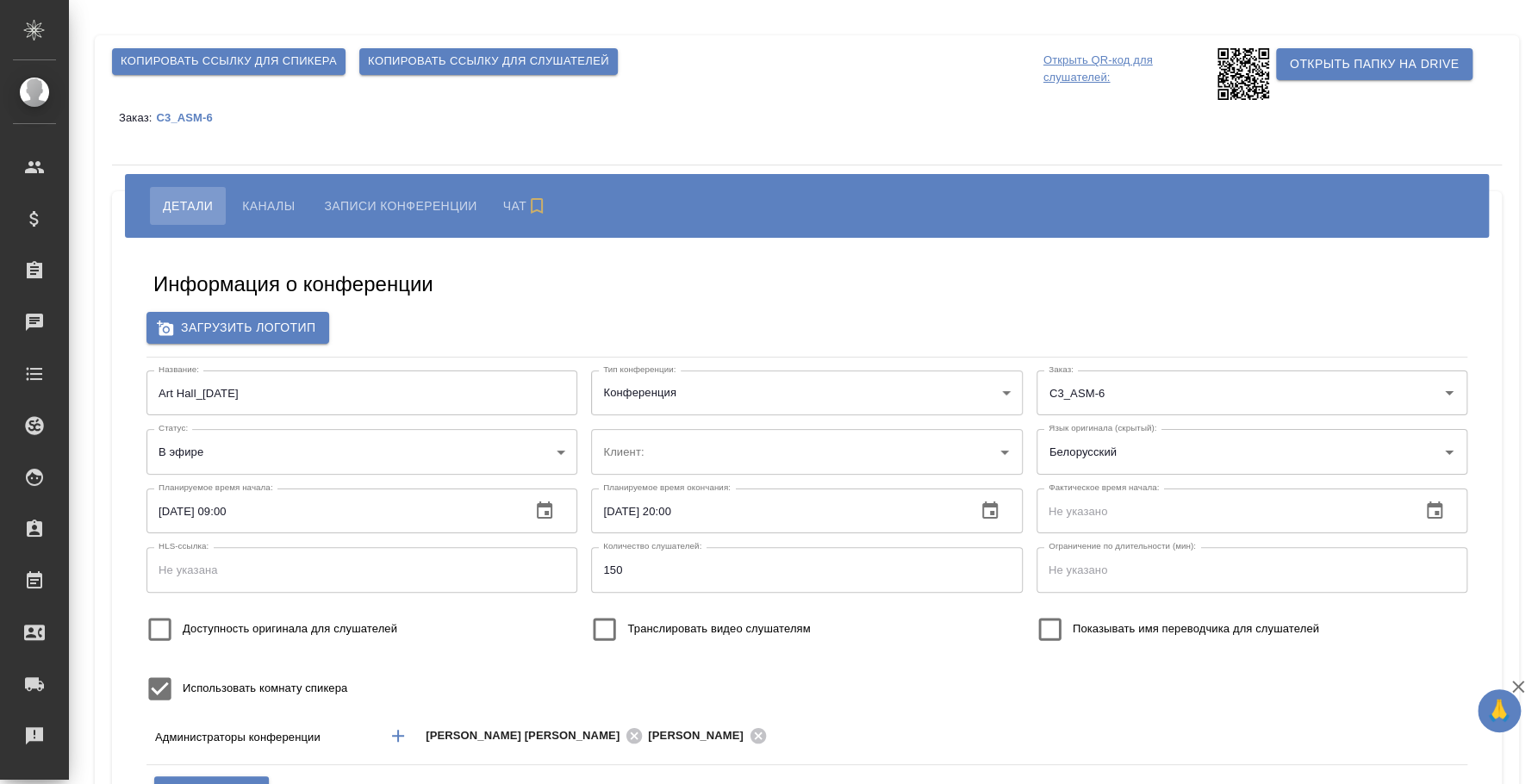
type input "ООО «Агентство стратегического маркетинга»"
type input "пле"
click at [458, 66] on span "Копировать ссылку для слушателей" at bounding box center [488, 62] width 241 height 20
click at [269, 210] on span "Каналы" at bounding box center [268, 206] width 53 height 21
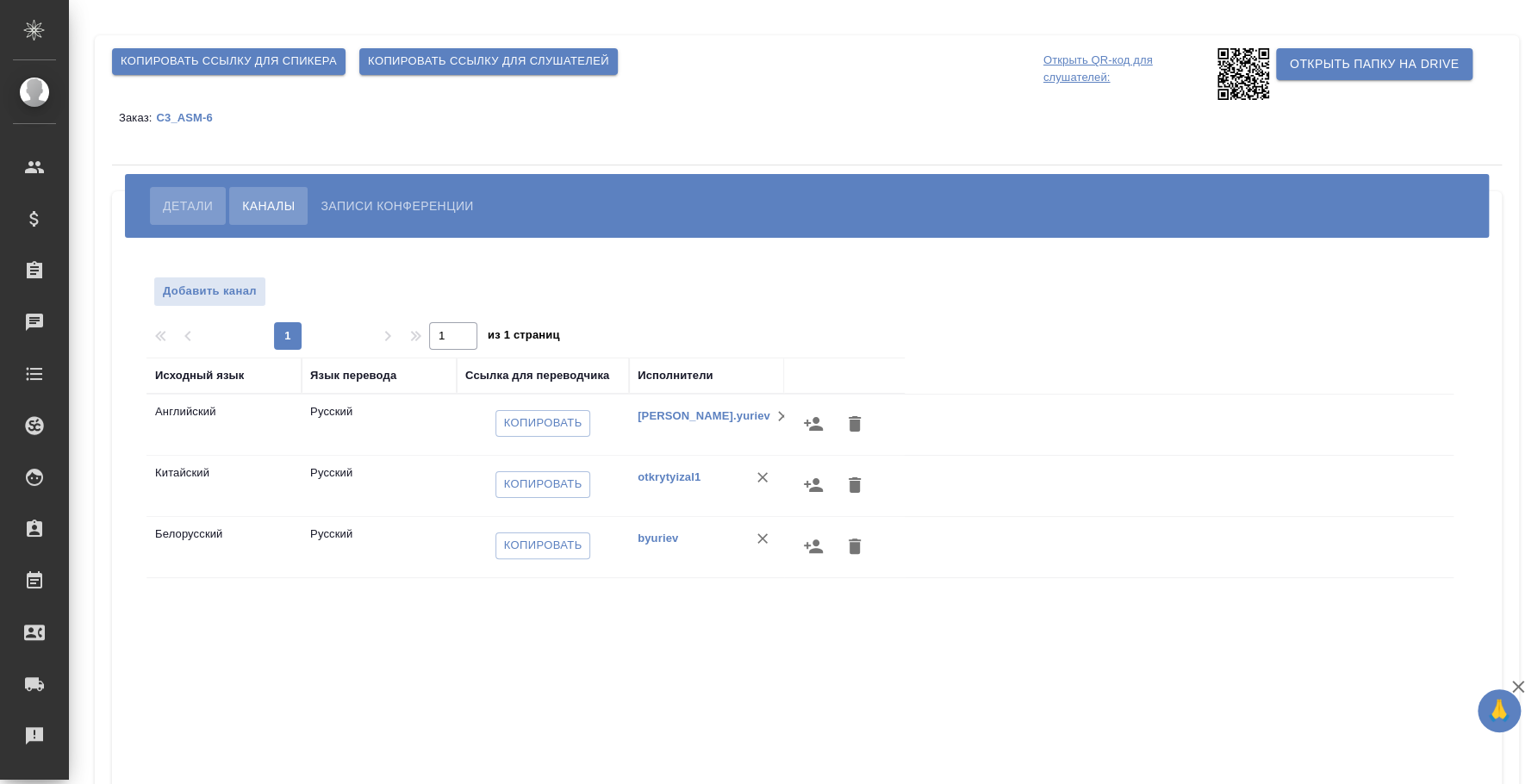
click at [174, 198] on span "Детали" at bounding box center [188, 206] width 50 height 21
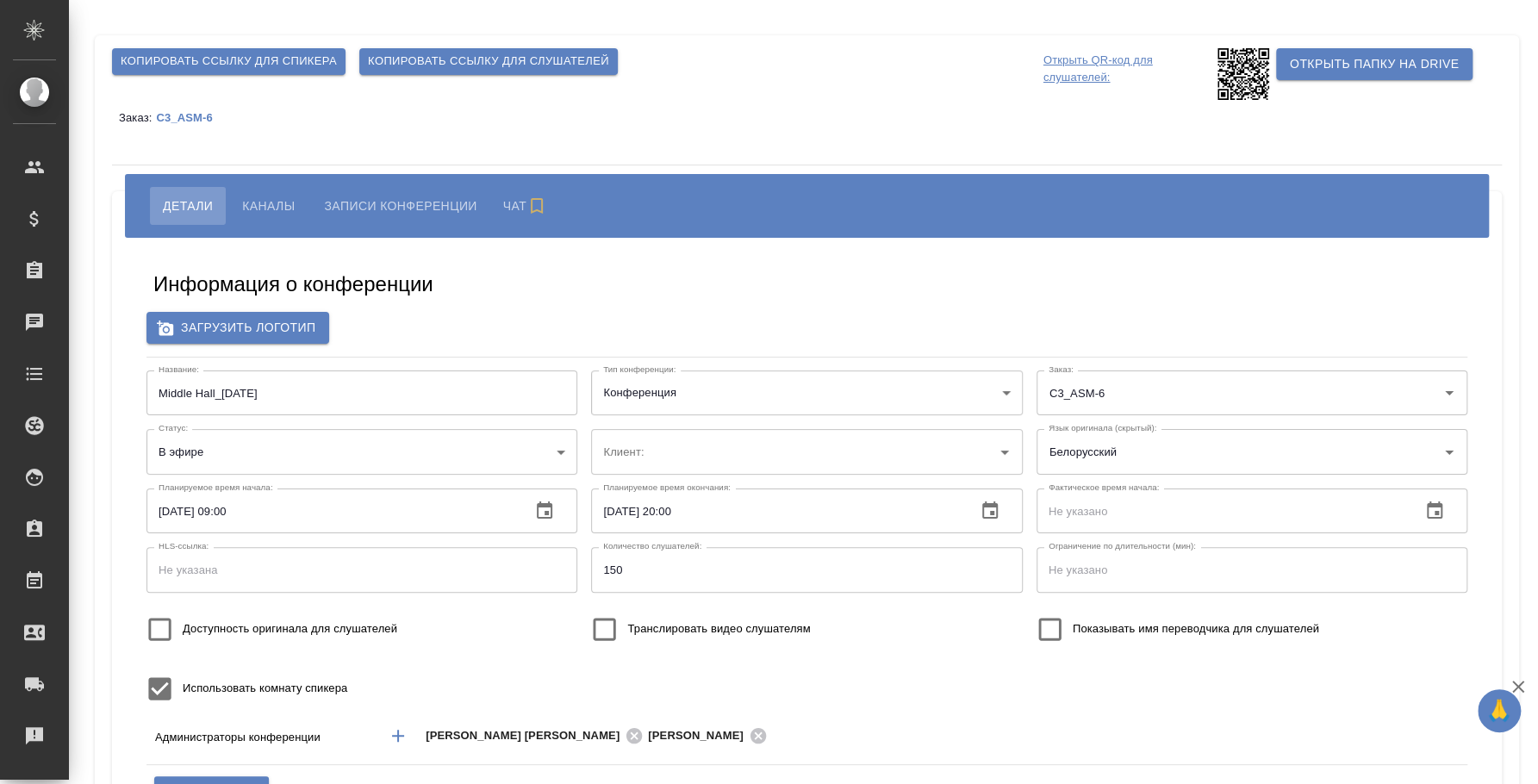
type input "ООО «Агентство стратегического маркетинга»"
type input "пле"
click at [247, 197] on span "Каналы" at bounding box center [268, 206] width 53 height 21
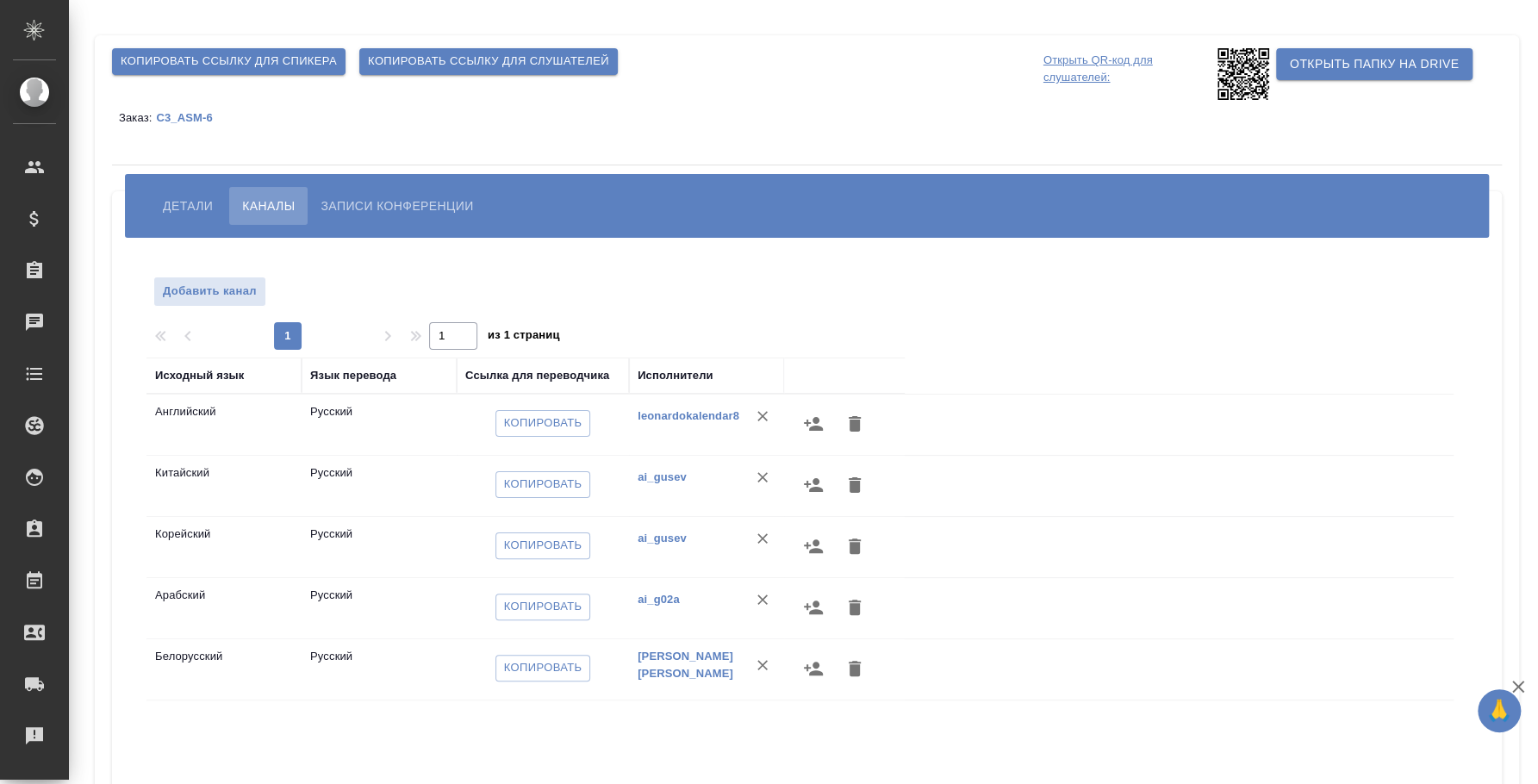
click at [461, 63] on span "Копировать ссылку для слушателей" at bounding box center [488, 62] width 241 height 20
click at [197, 194] on button "Детали" at bounding box center [188, 206] width 76 height 38
